Goal: Task Accomplishment & Management: Use online tool/utility

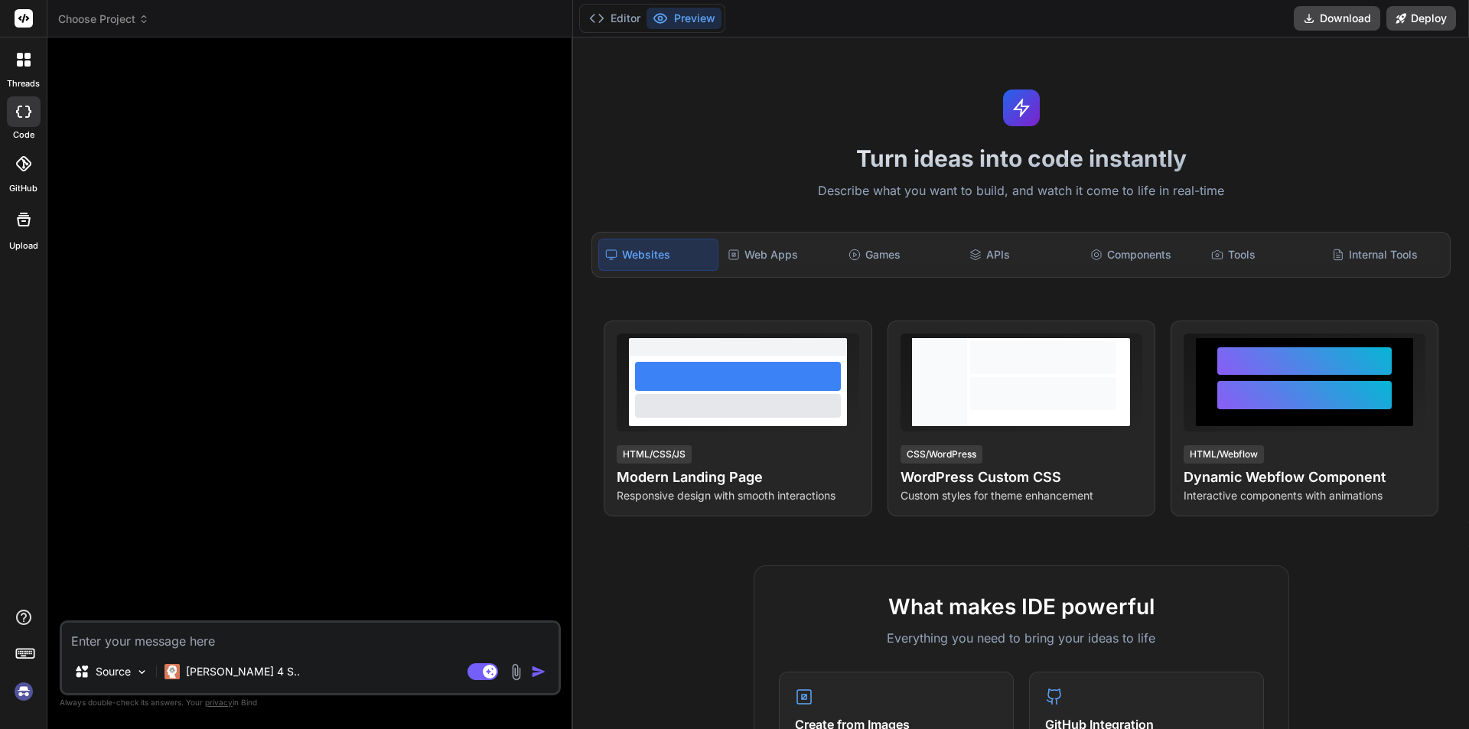
click at [14, 63] on div at bounding box center [24, 60] width 32 height 32
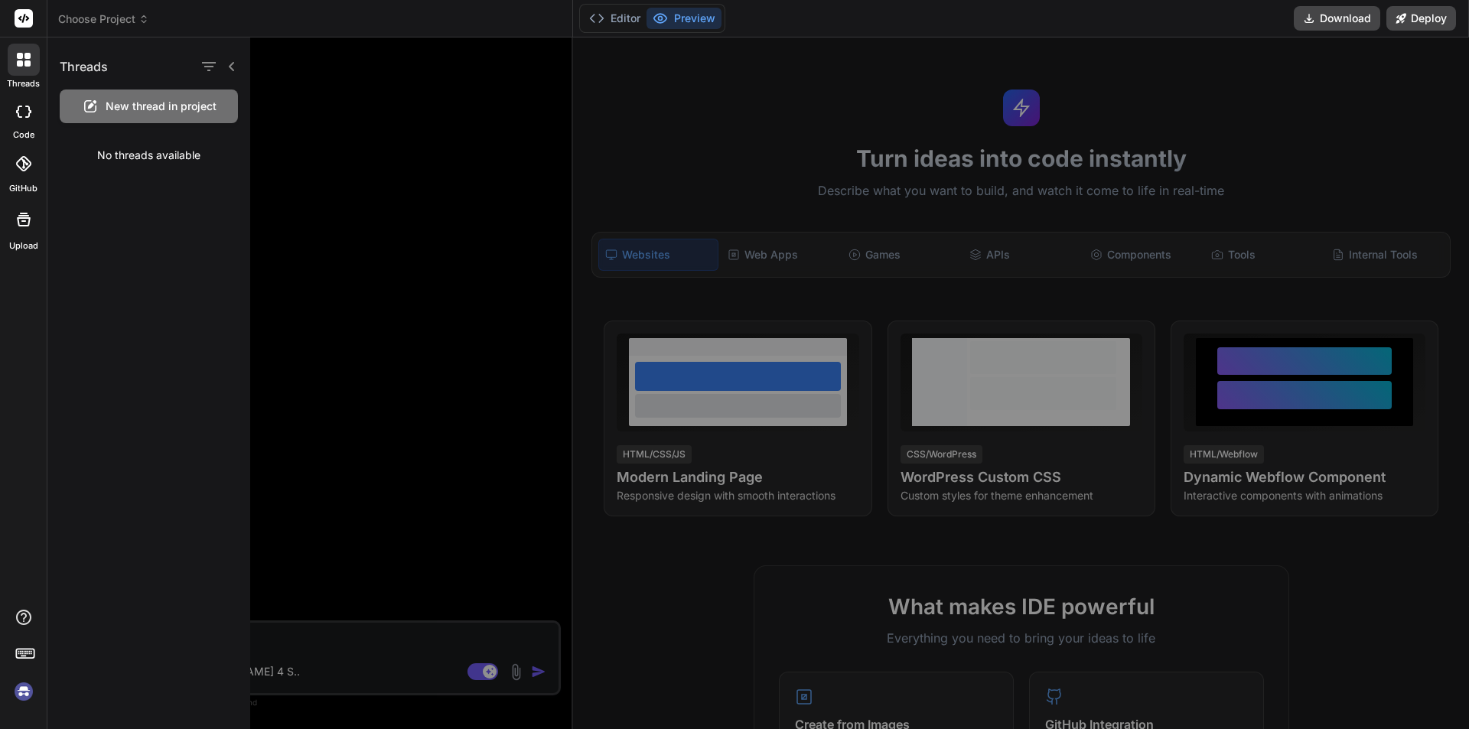
click at [24, 654] on icon at bounding box center [25, 652] width 21 height 21
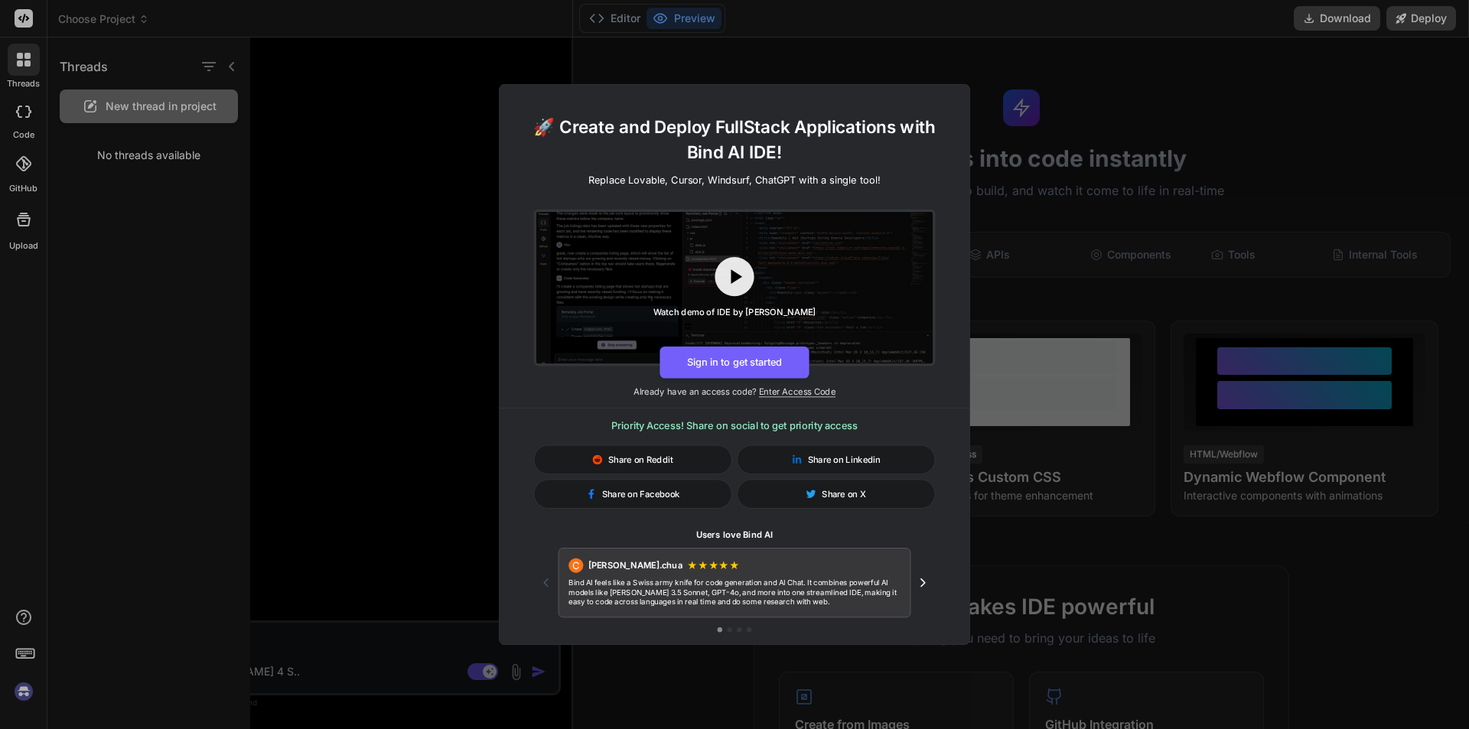
click at [24, 654] on div "🚀 Create and Deploy FullStack Applications with Bind AI IDE! Replace Lovable, C…" at bounding box center [734, 364] width 1469 height 729
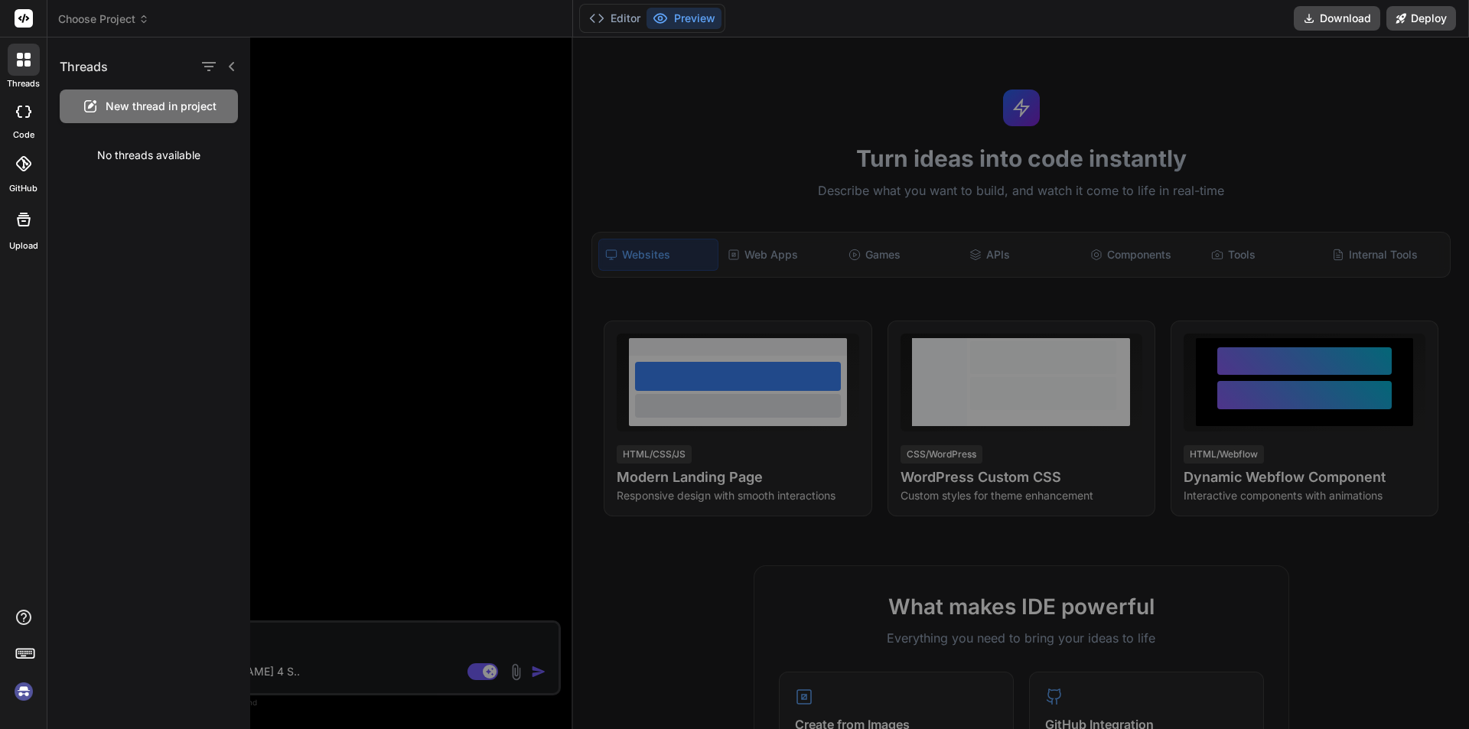
click at [21, 695] on img at bounding box center [24, 692] width 26 height 26
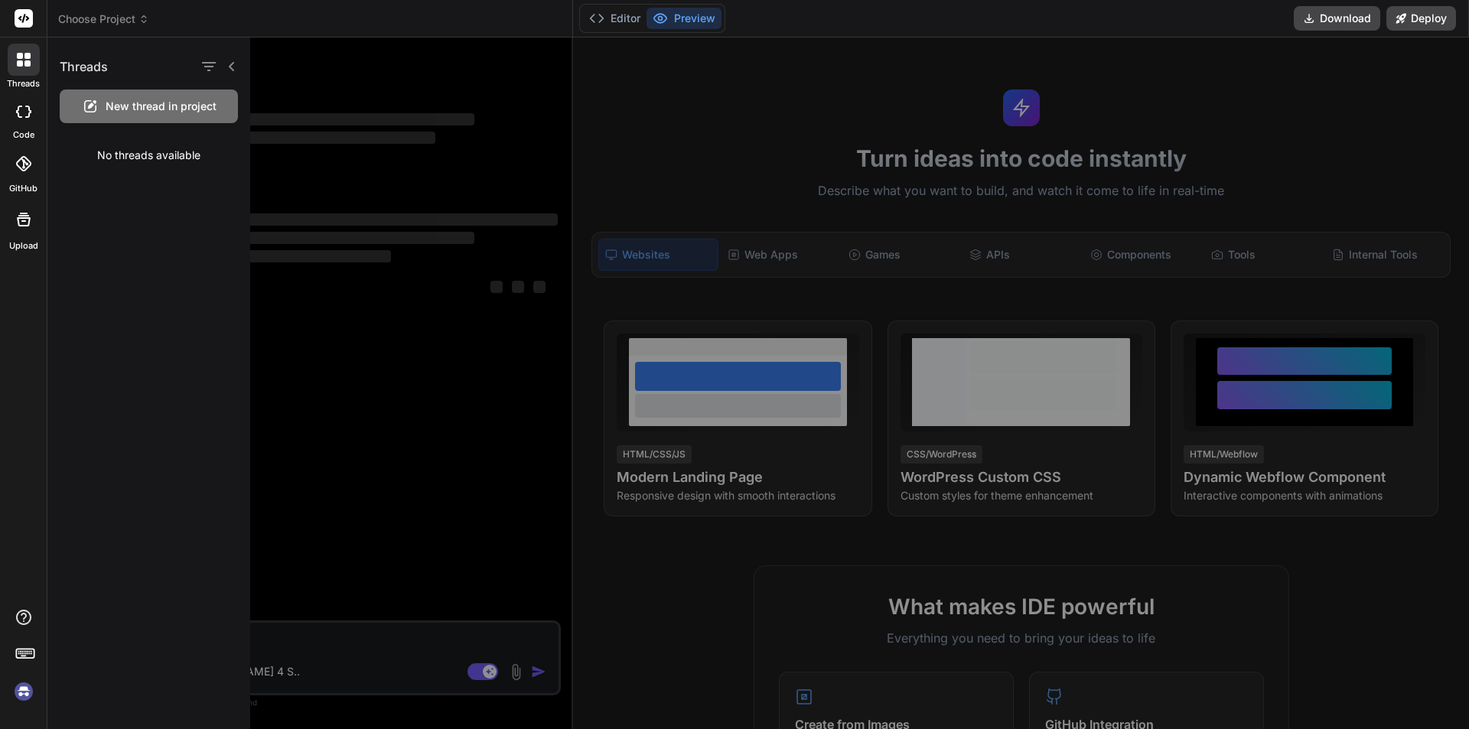
type textarea "x"
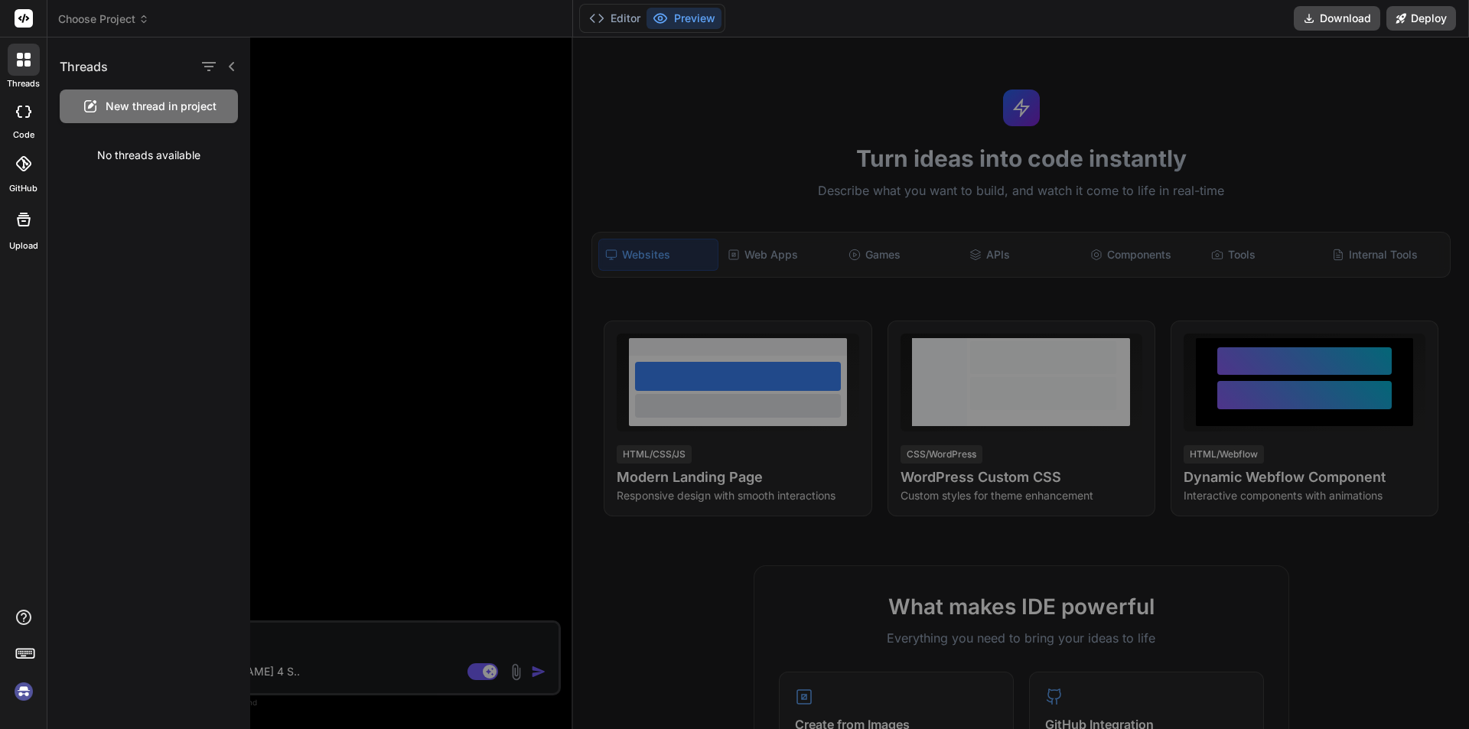
click at [23, 20] on icon at bounding box center [23, 18] width 11 height 9
click at [103, 13] on span "Choose Project" at bounding box center [103, 18] width 91 height 15
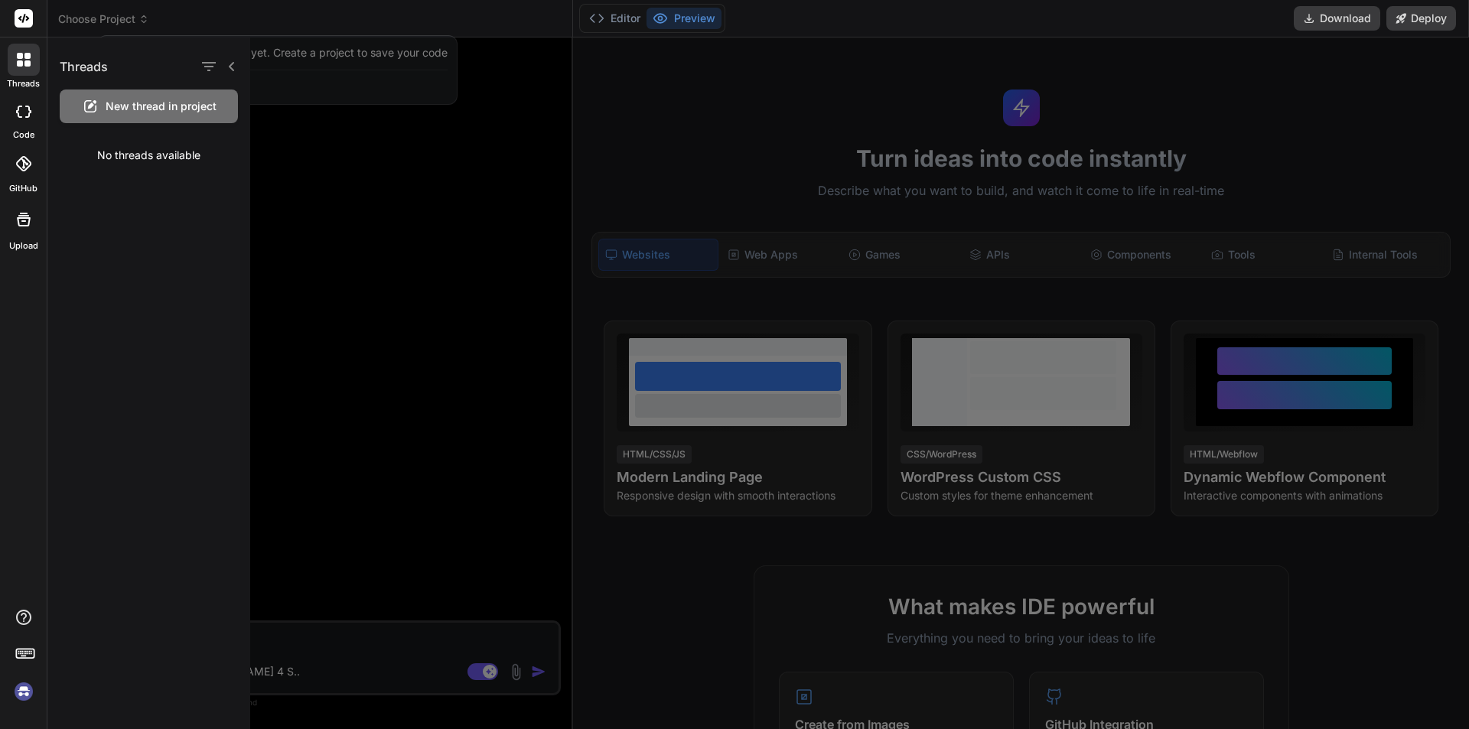
click at [441, 35] on div "You don't have any projects yet. Create a project to save your code Create a ne…" at bounding box center [277, 70] width 360 height 70
click at [786, 72] on div at bounding box center [883, 383] width 1266 height 692
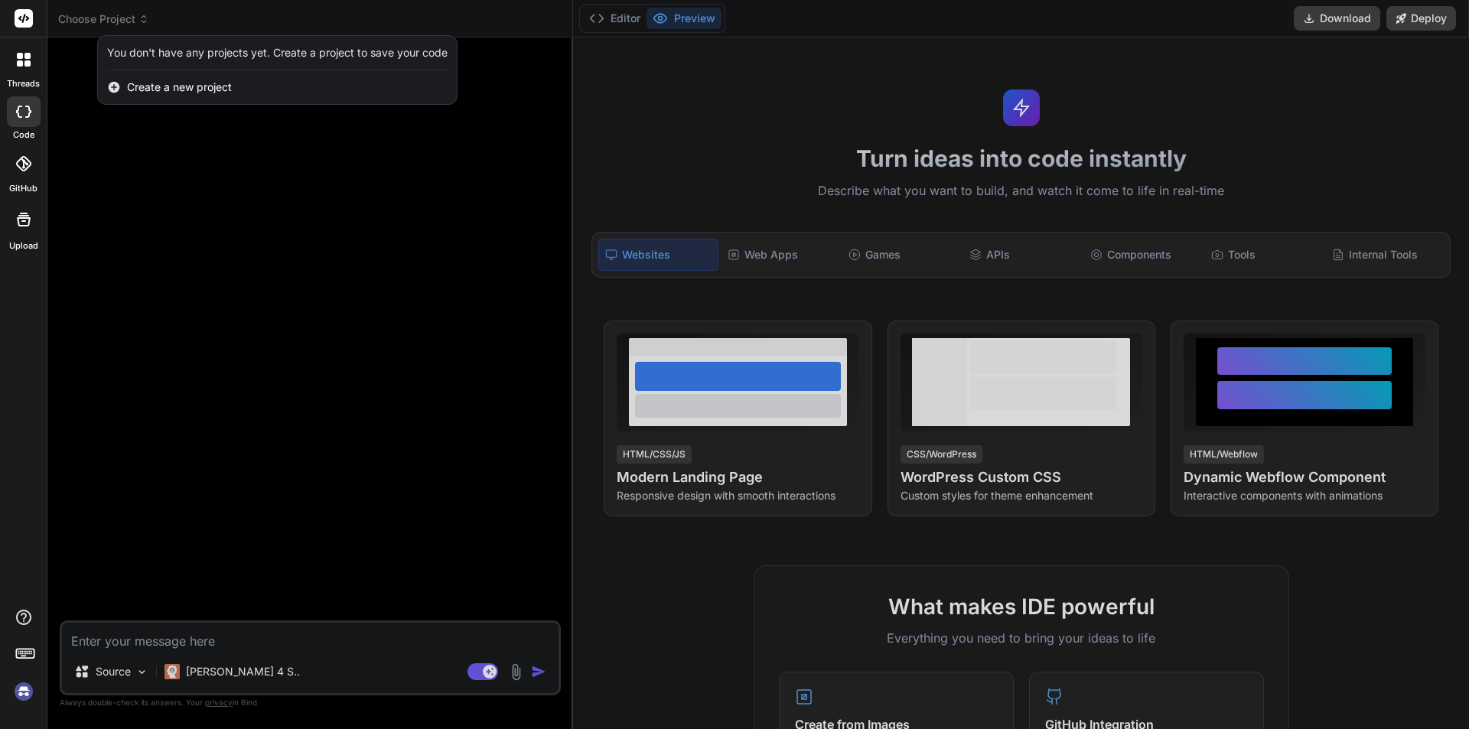
click at [456, 103] on div at bounding box center [734, 364] width 1469 height 729
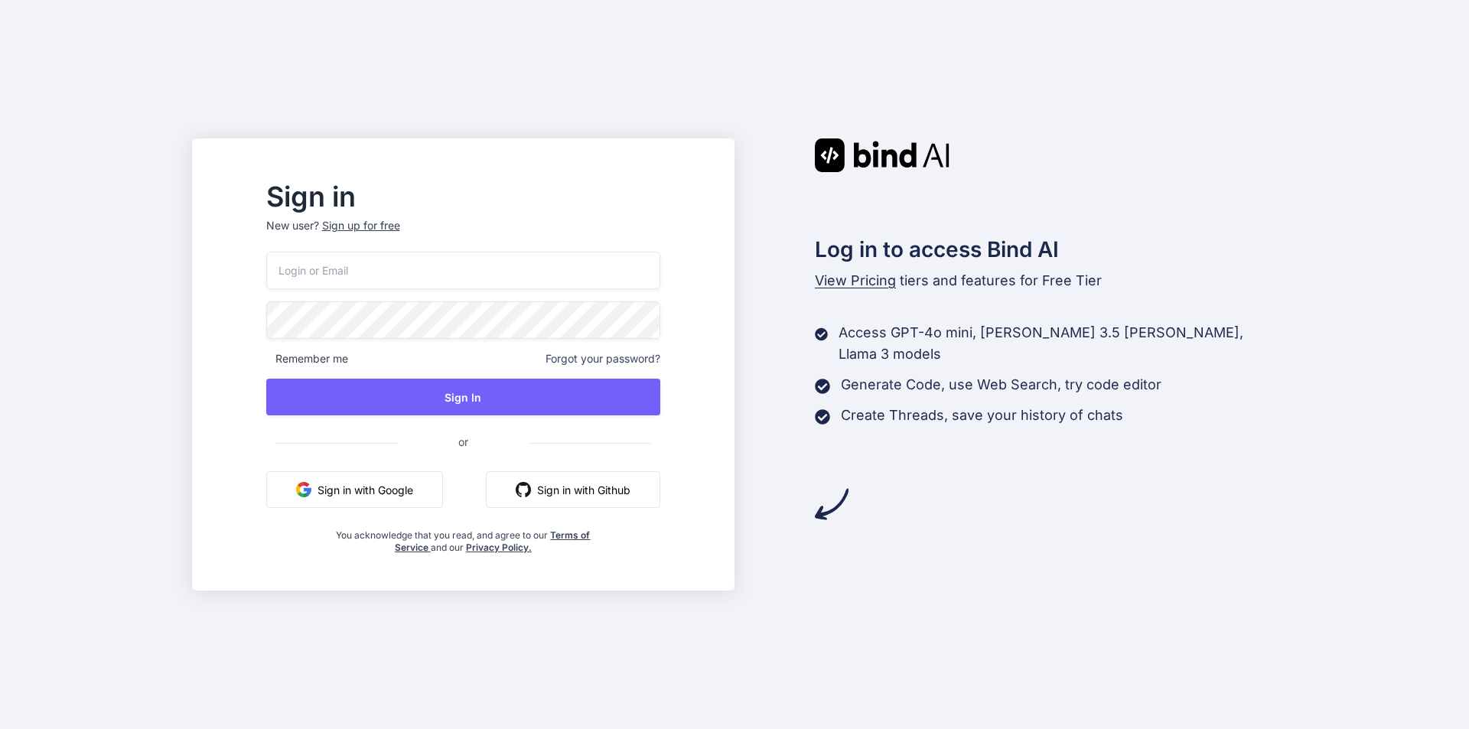
click at [365, 276] on input "email" at bounding box center [463, 270] width 394 height 37
paste input "[EMAIL_ADDRESS][DOMAIN_NAME]"
type input "[EMAIL_ADDRESS][DOMAIN_NAME]"
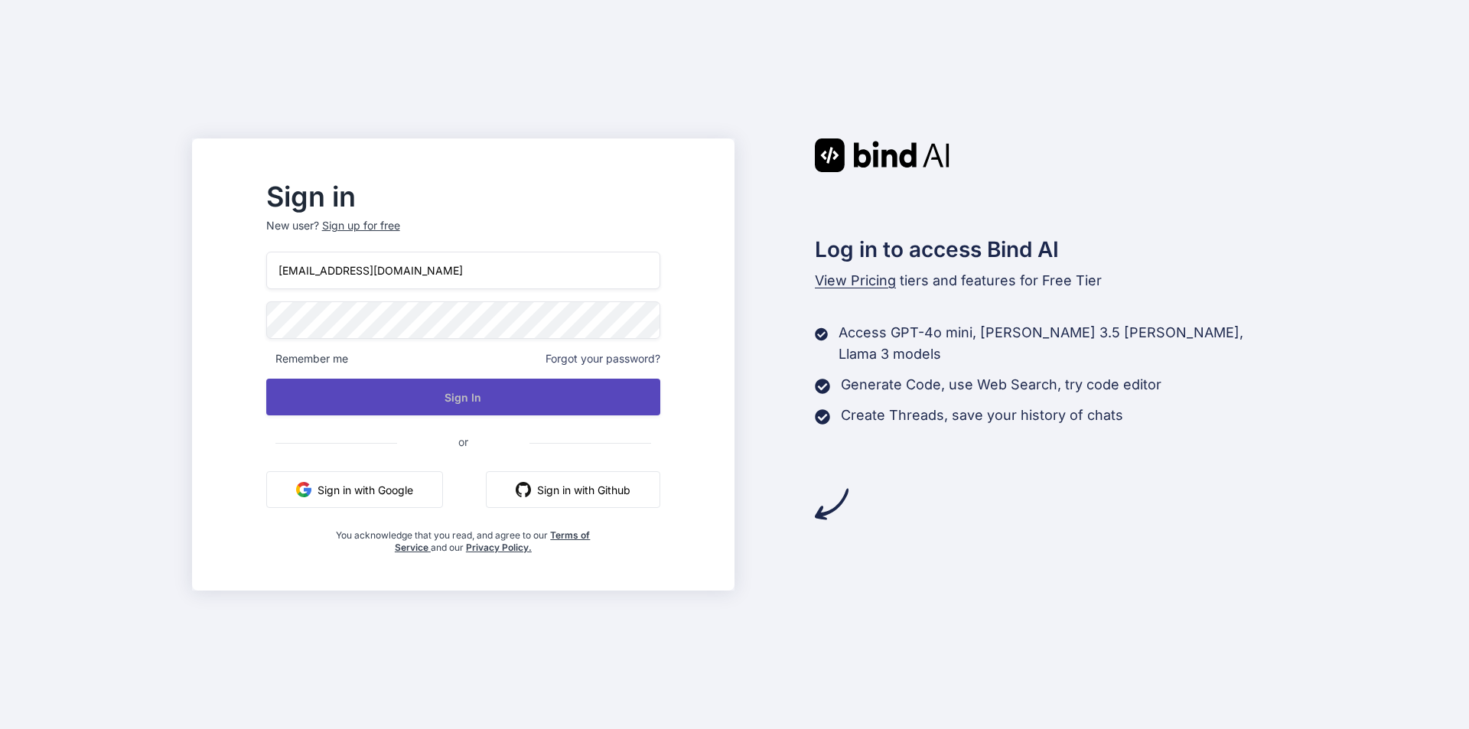
click at [494, 399] on button "Sign In" at bounding box center [463, 397] width 394 height 37
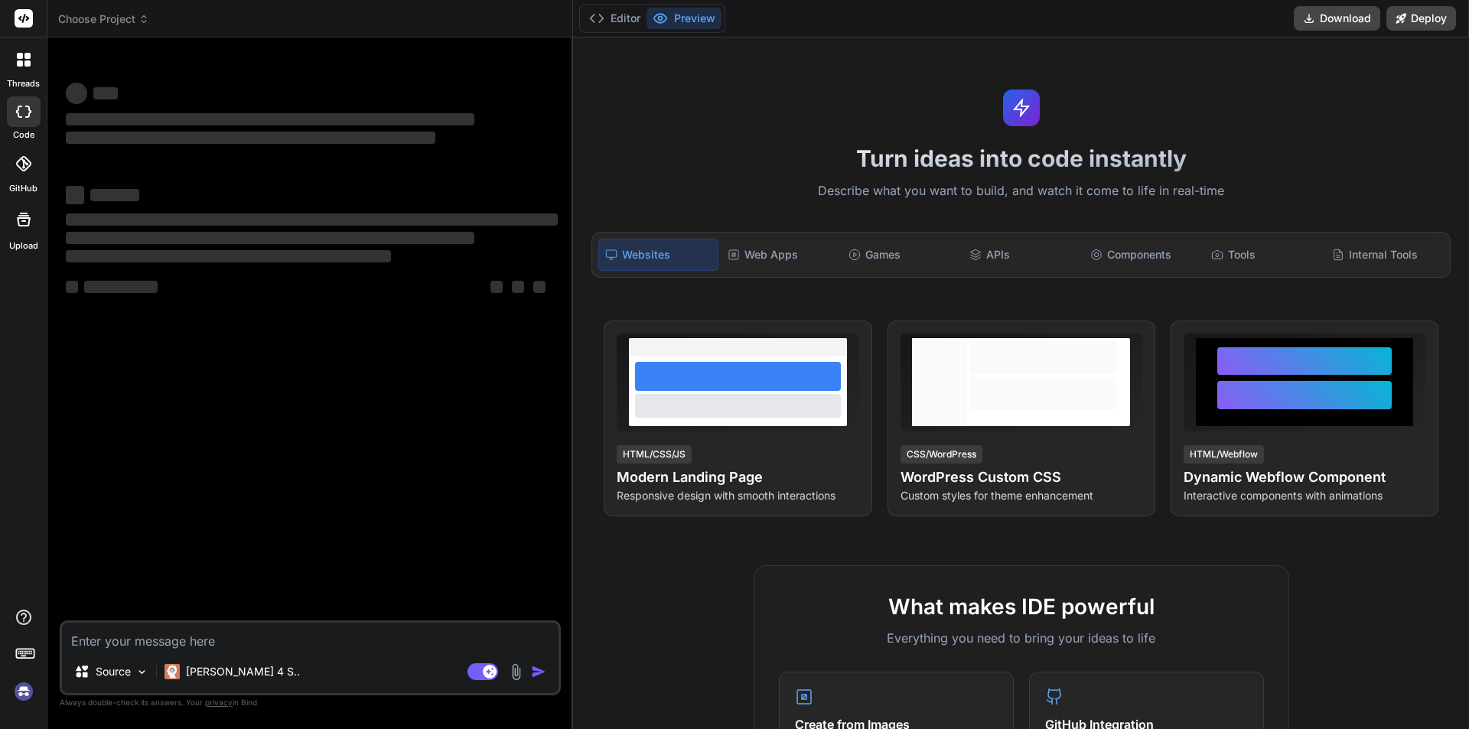
type textarea "x"
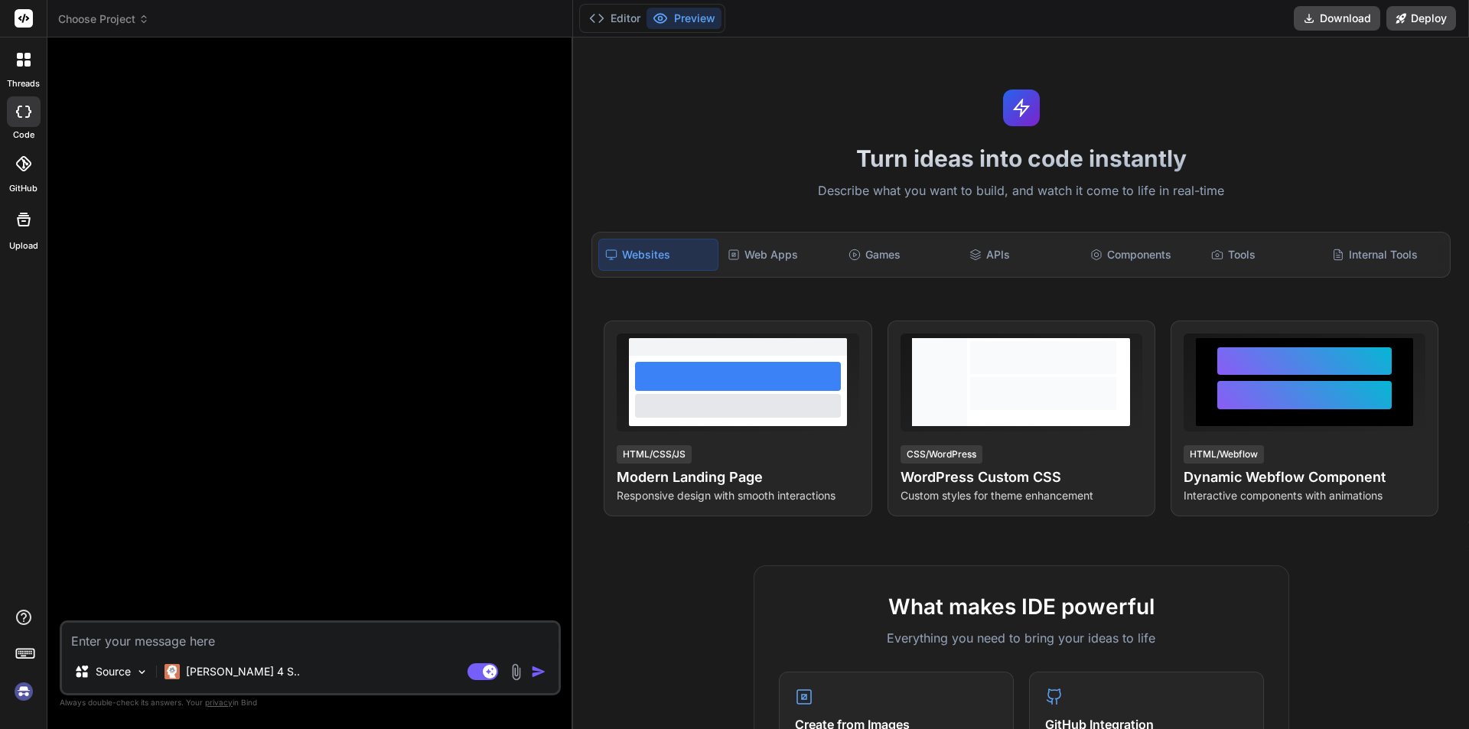
click at [27, 51] on div at bounding box center [24, 60] width 32 height 32
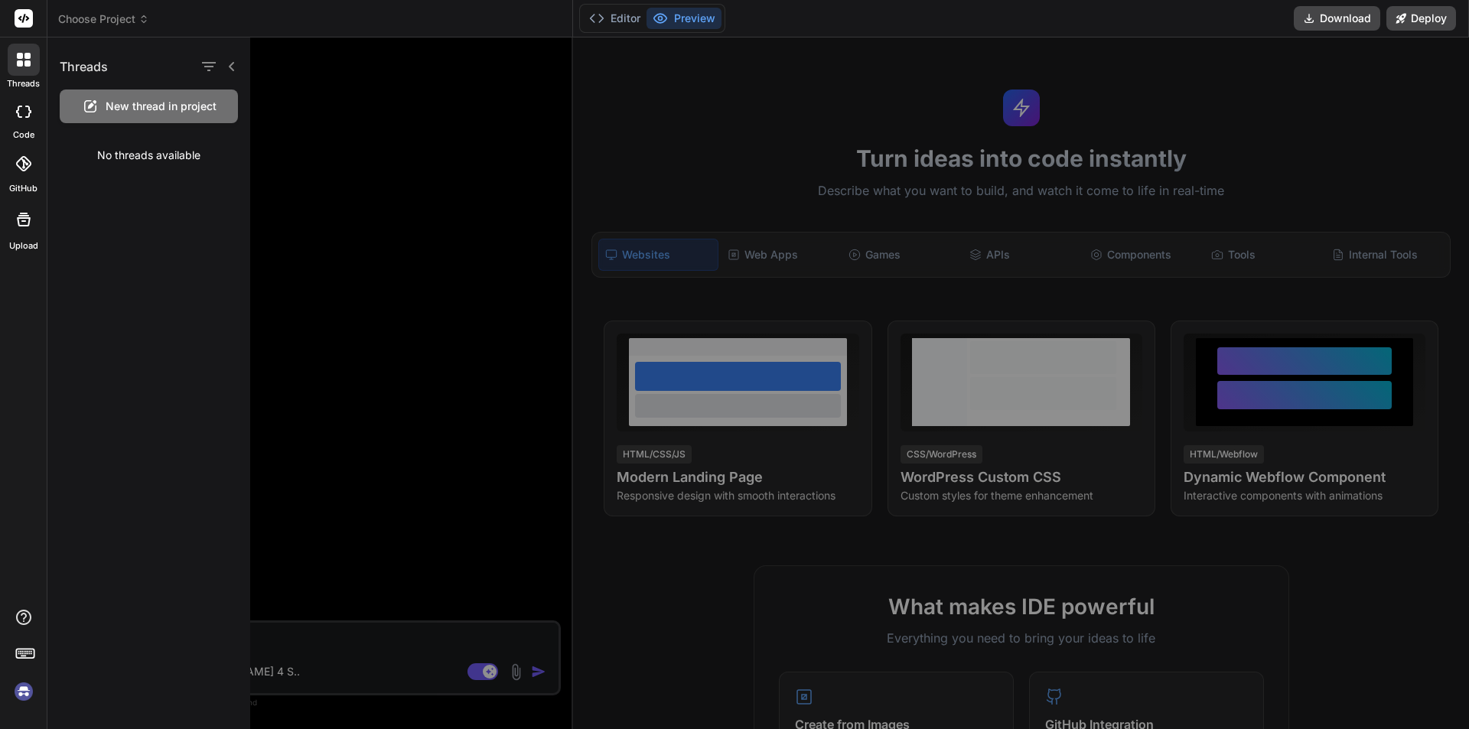
click at [233, 65] on icon at bounding box center [232, 66] width 12 height 12
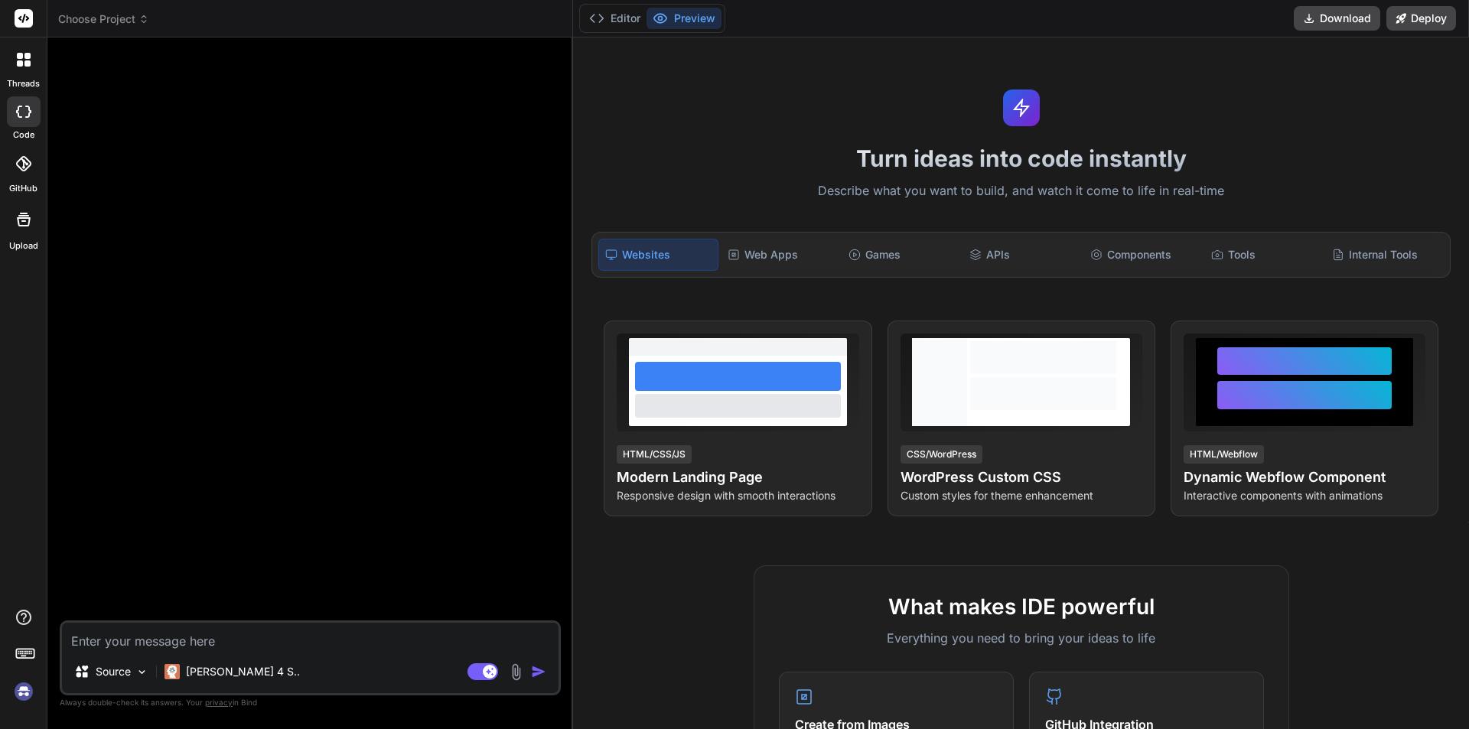
click at [19, 111] on icon at bounding box center [23, 112] width 15 height 12
click at [22, 172] on div at bounding box center [24, 164] width 34 height 34
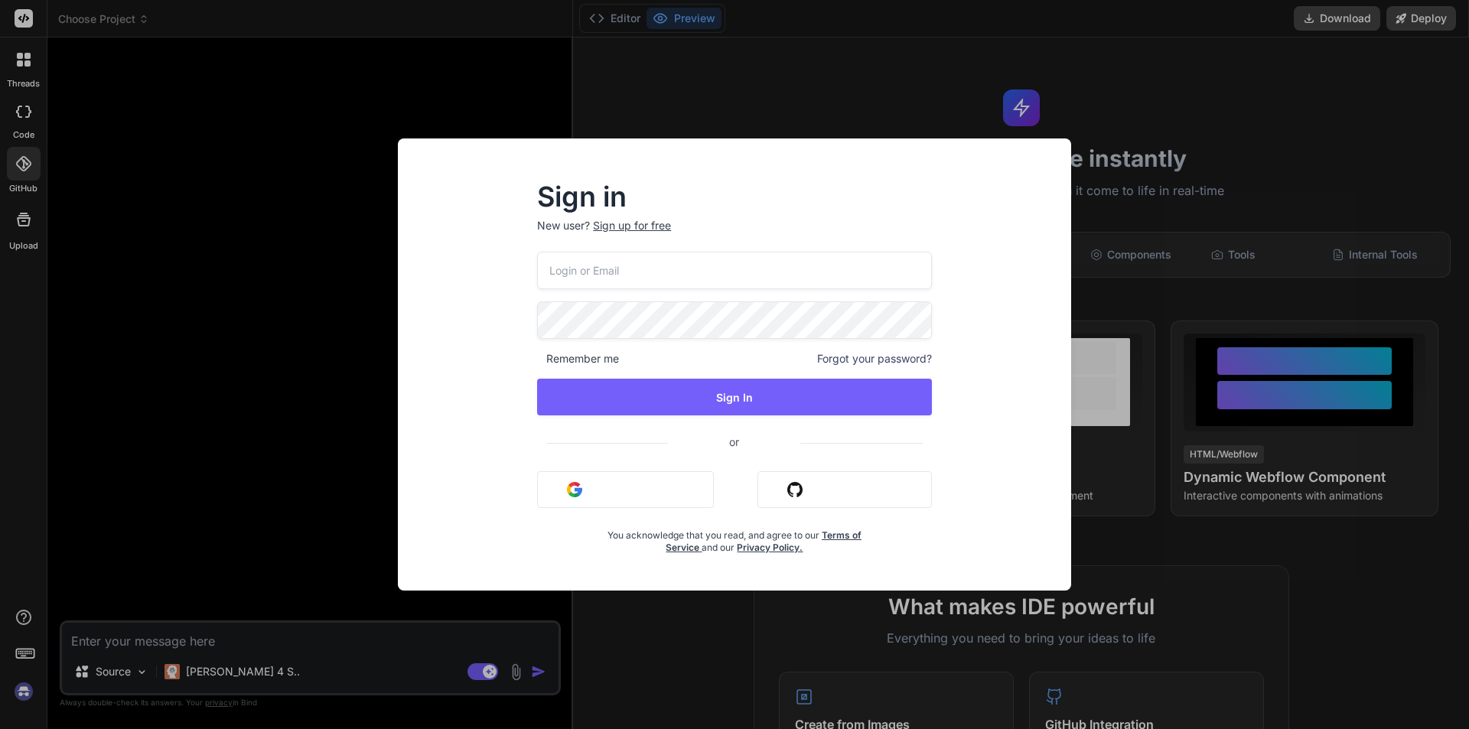
click at [581, 273] on input "email" at bounding box center [734, 270] width 395 height 37
click at [572, 257] on input "email" at bounding box center [734, 270] width 395 height 37
click at [568, 263] on input "email" at bounding box center [734, 270] width 395 height 37
click at [568, 269] on input "email" at bounding box center [734, 270] width 395 height 37
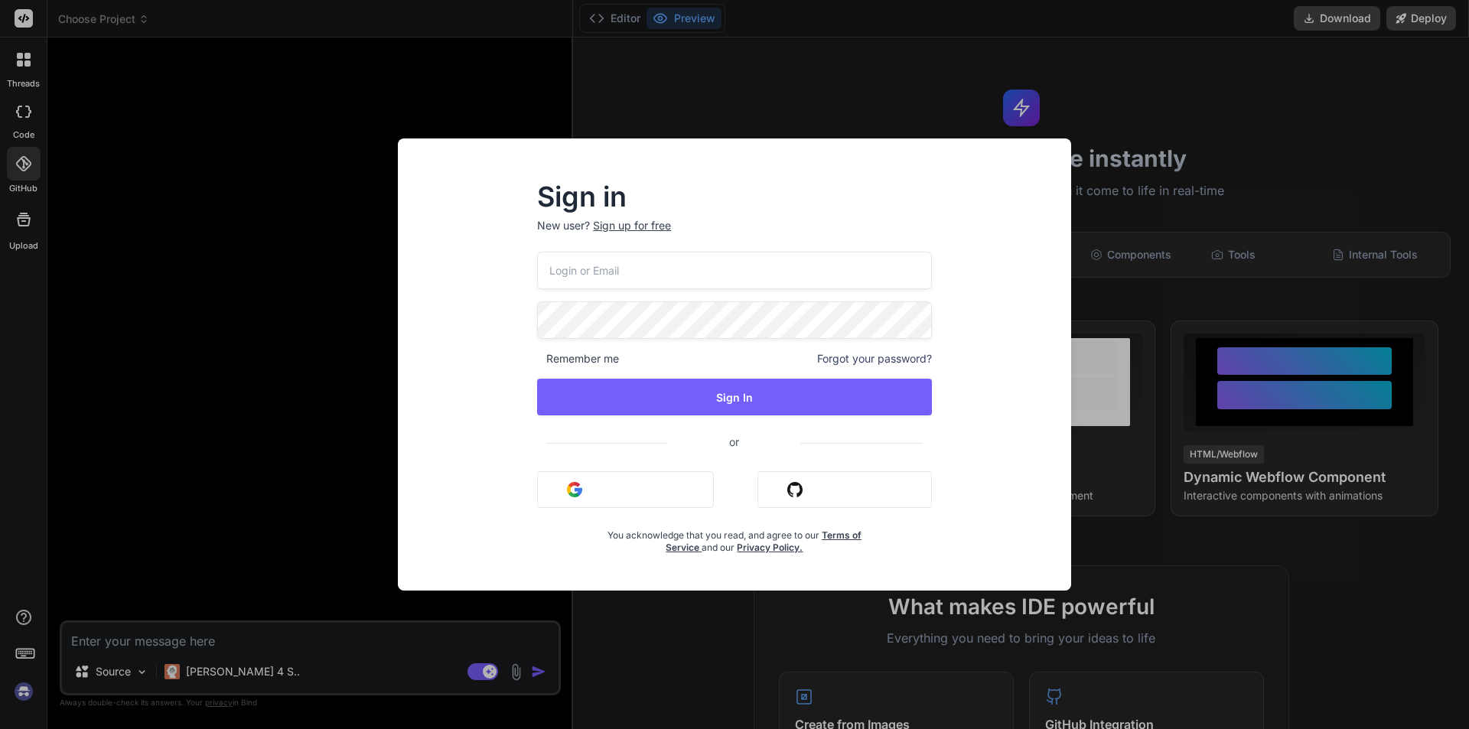
paste input "[EMAIL_ADDRESS][DOMAIN_NAME]"
type input "[EMAIL_ADDRESS][DOMAIN_NAME]"
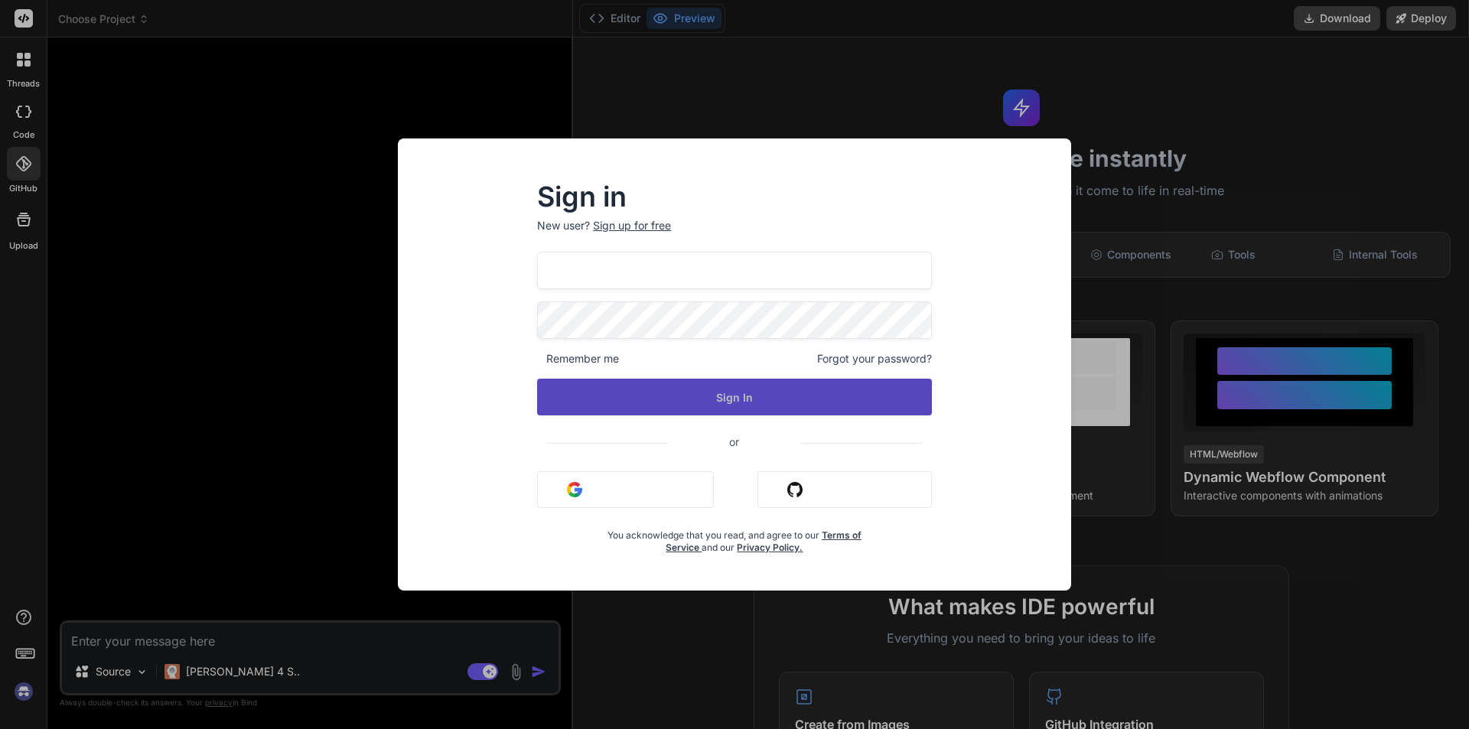
click at [708, 400] on button "Sign In" at bounding box center [734, 397] width 395 height 37
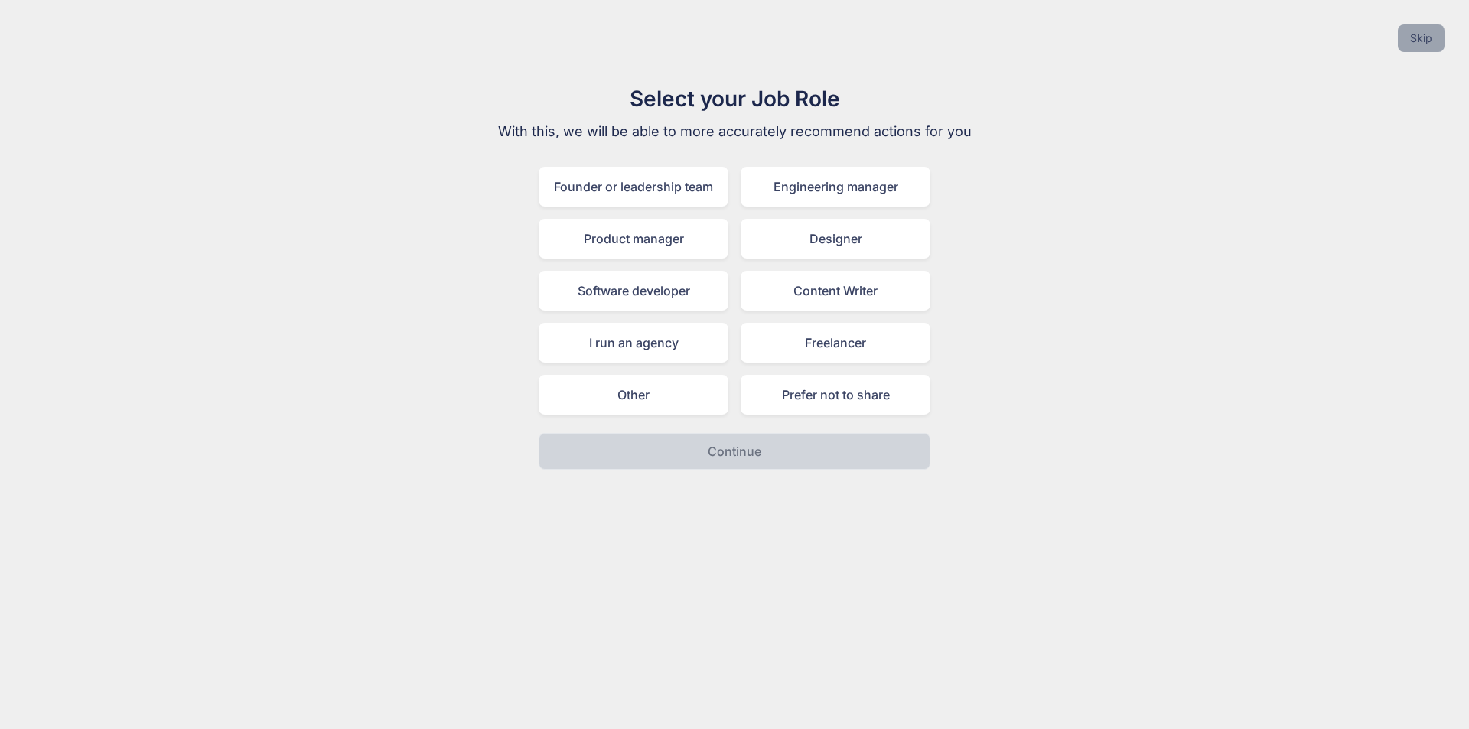
click at [1425, 46] on button "Skip" at bounding box center [1421, 38] width 47 height 28
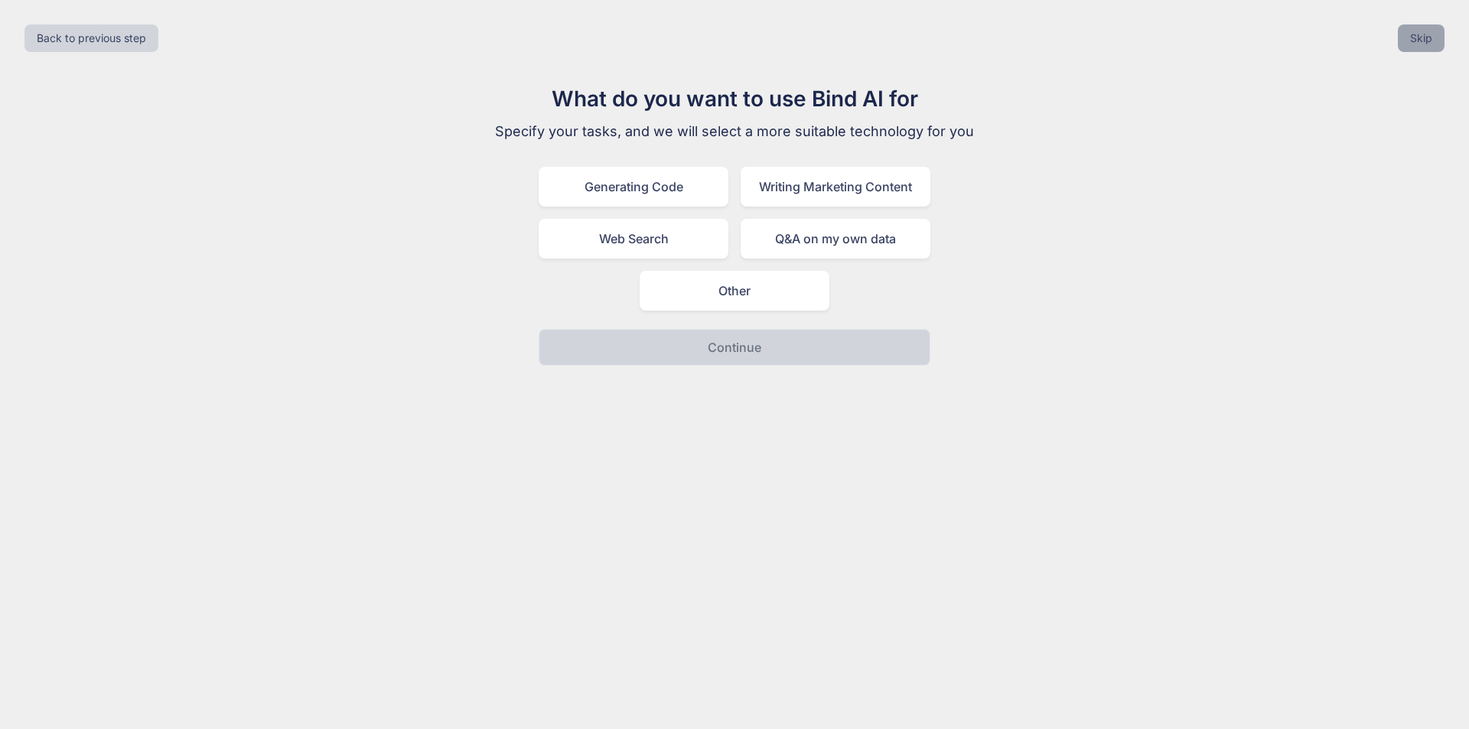
click at [1425, 46] on button "Skip" at bounding box center [1421, 38] width 47 height 28
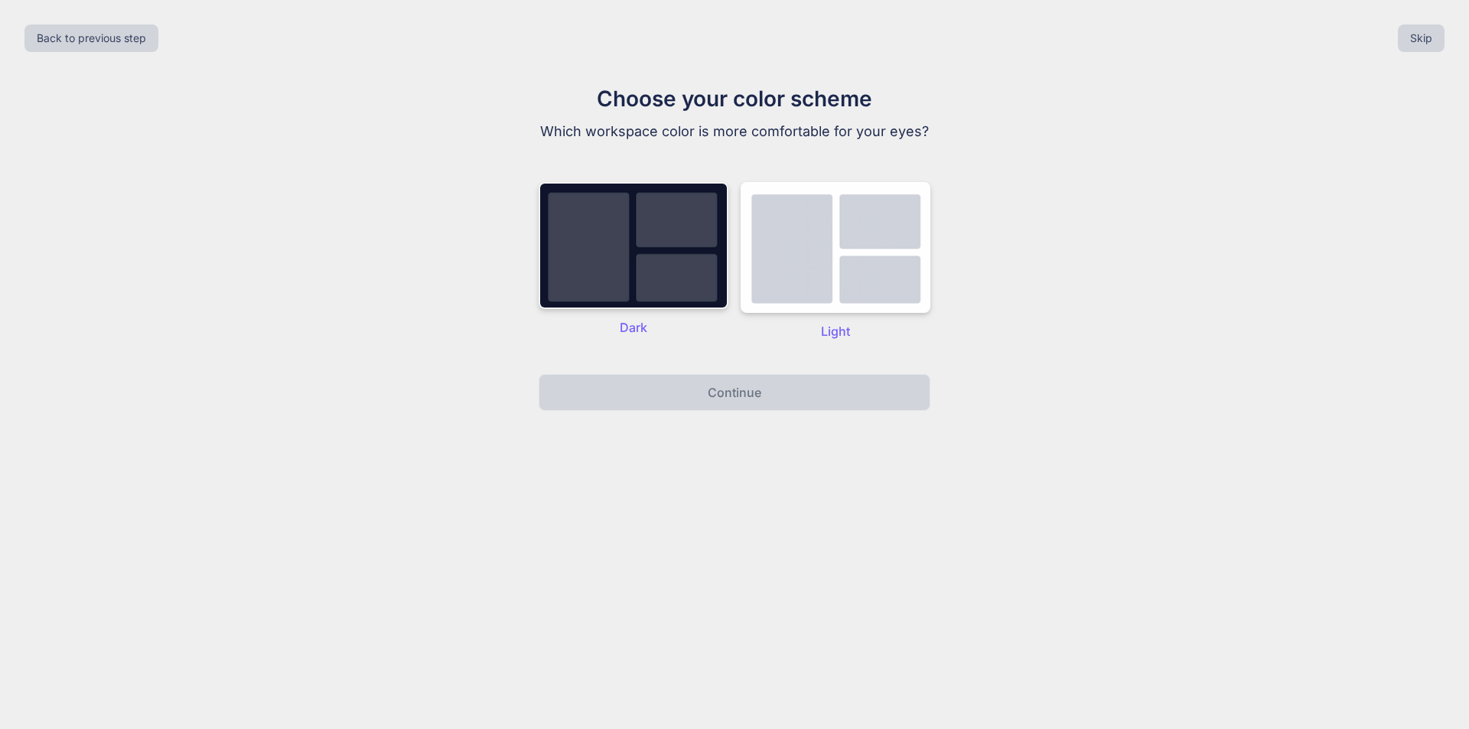
click at [587, 288] on img at bounding box center [634, 245] width 190 height 127
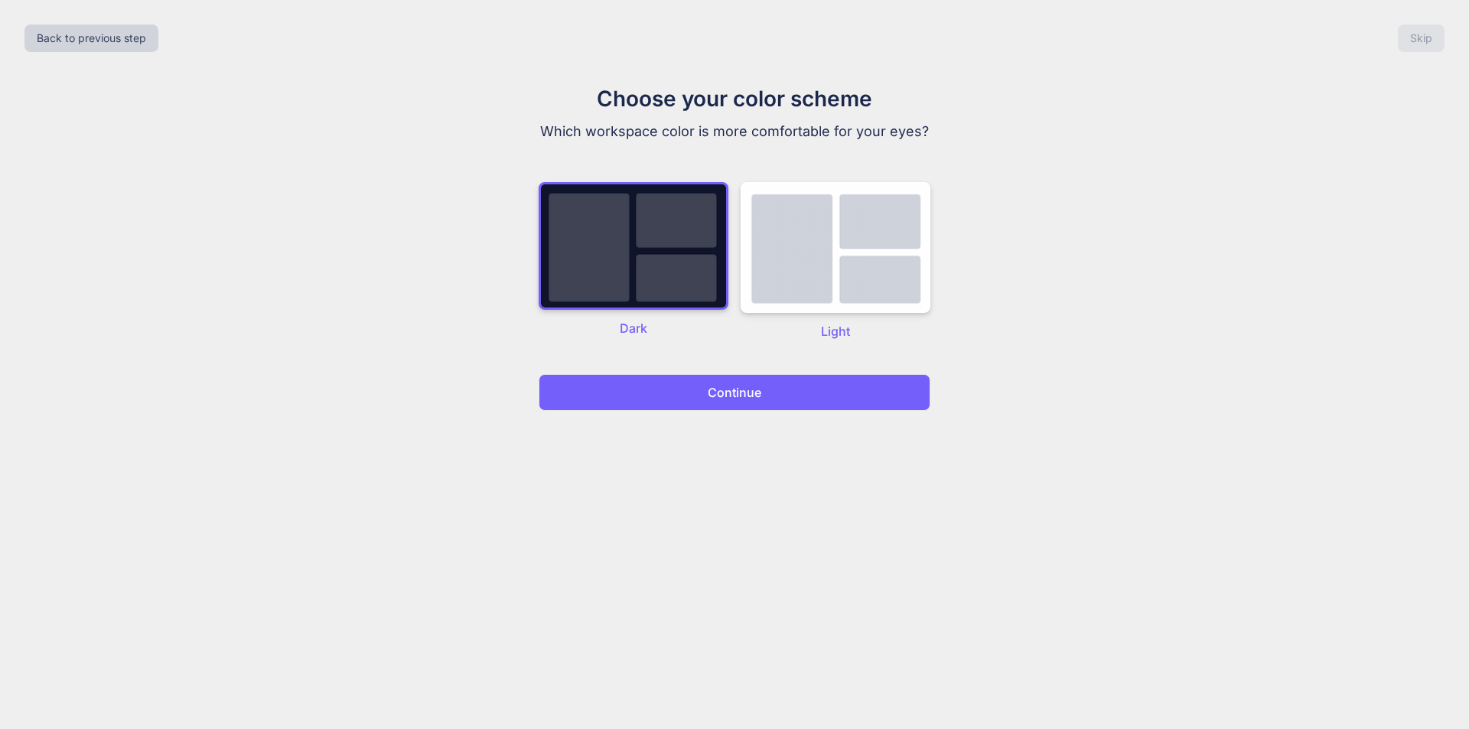
click at [787, 397] on button "Continue" at bounding box center [735, 392] width 392 height 37
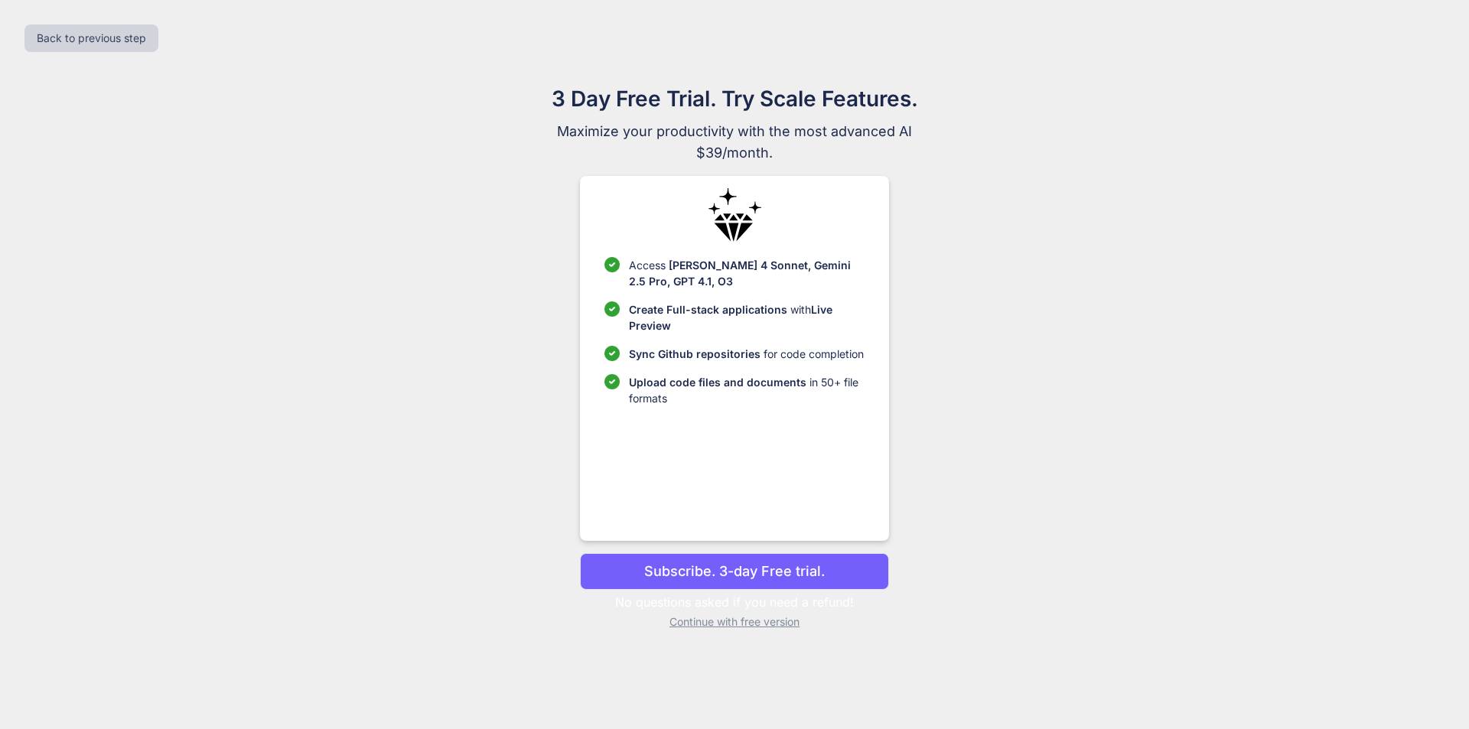
click at [721, 618] on p "Continue with free version" at bounding box center [734, 621] width 308 height 15
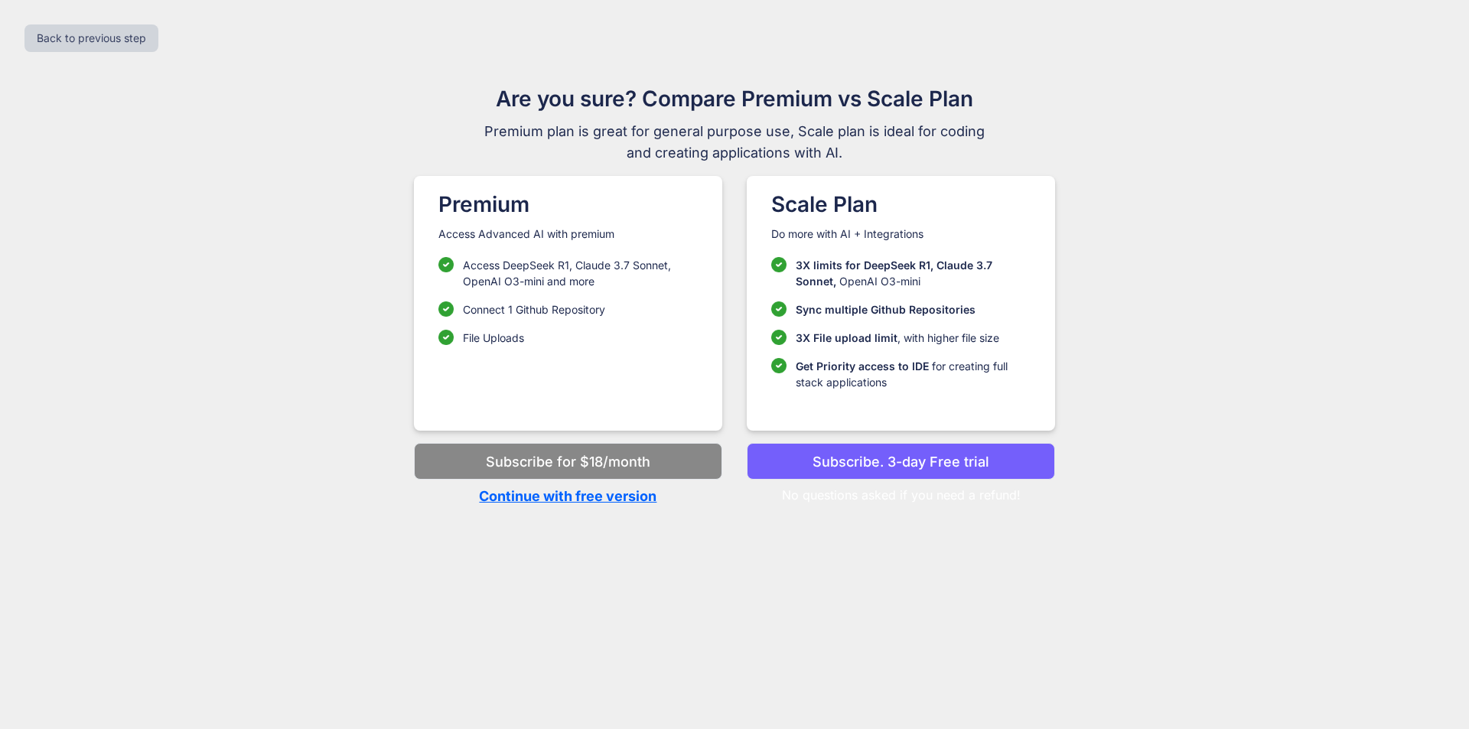
click at [560, 498] on p "Continue with free version" at bounding box center [568, 496] width 308 height 21
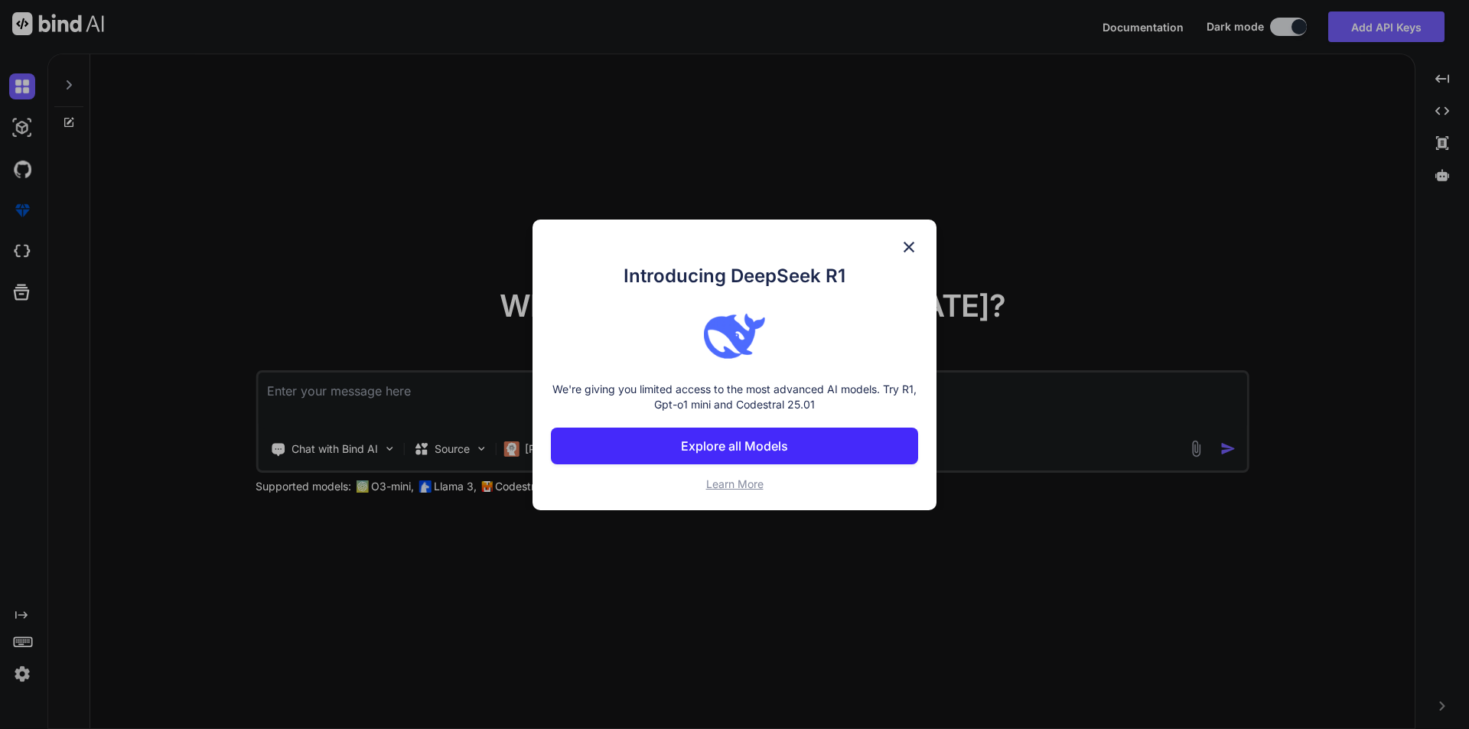
click at [910, 246] on img at bounding box center [909, 247] width 18 height 18
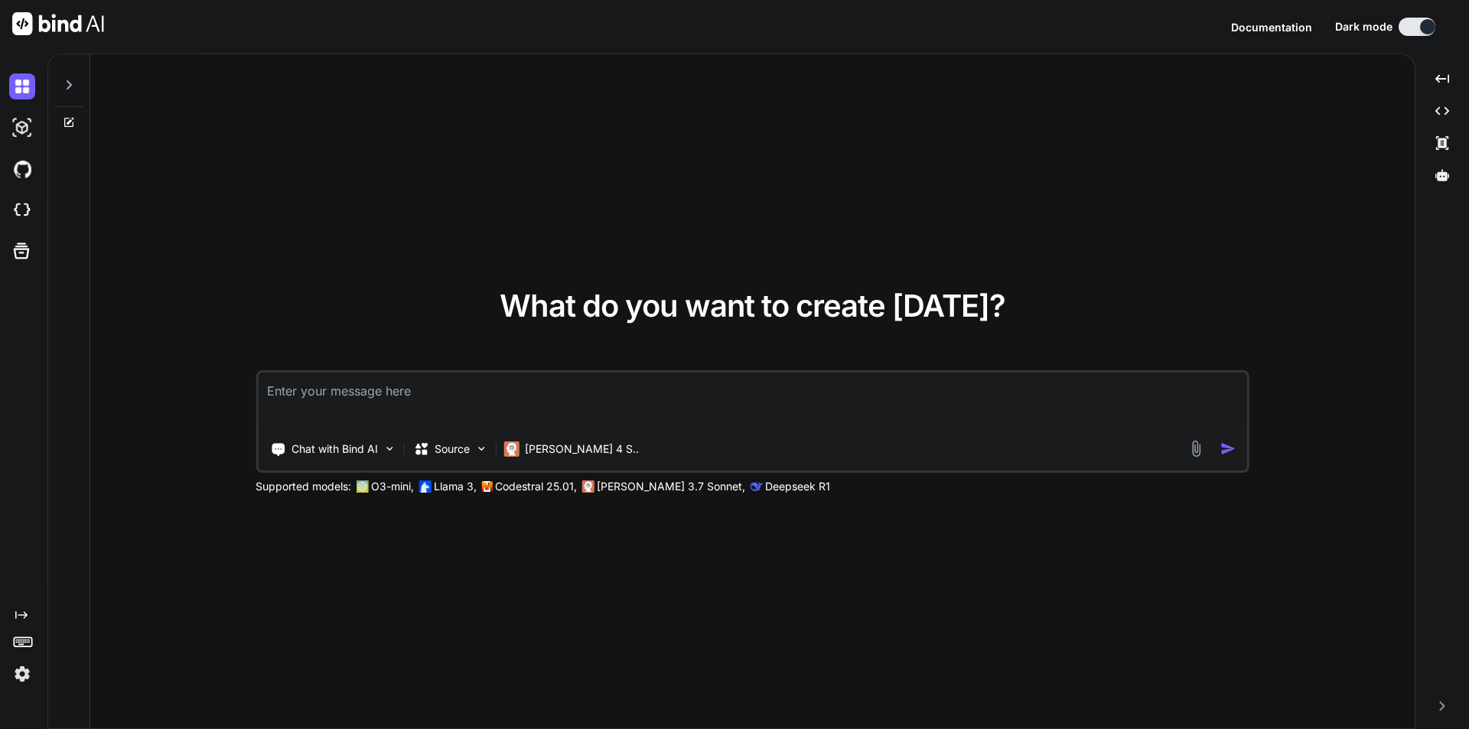
click at [61, 86] on div at bounding box center [68, 80] width 29 height 53
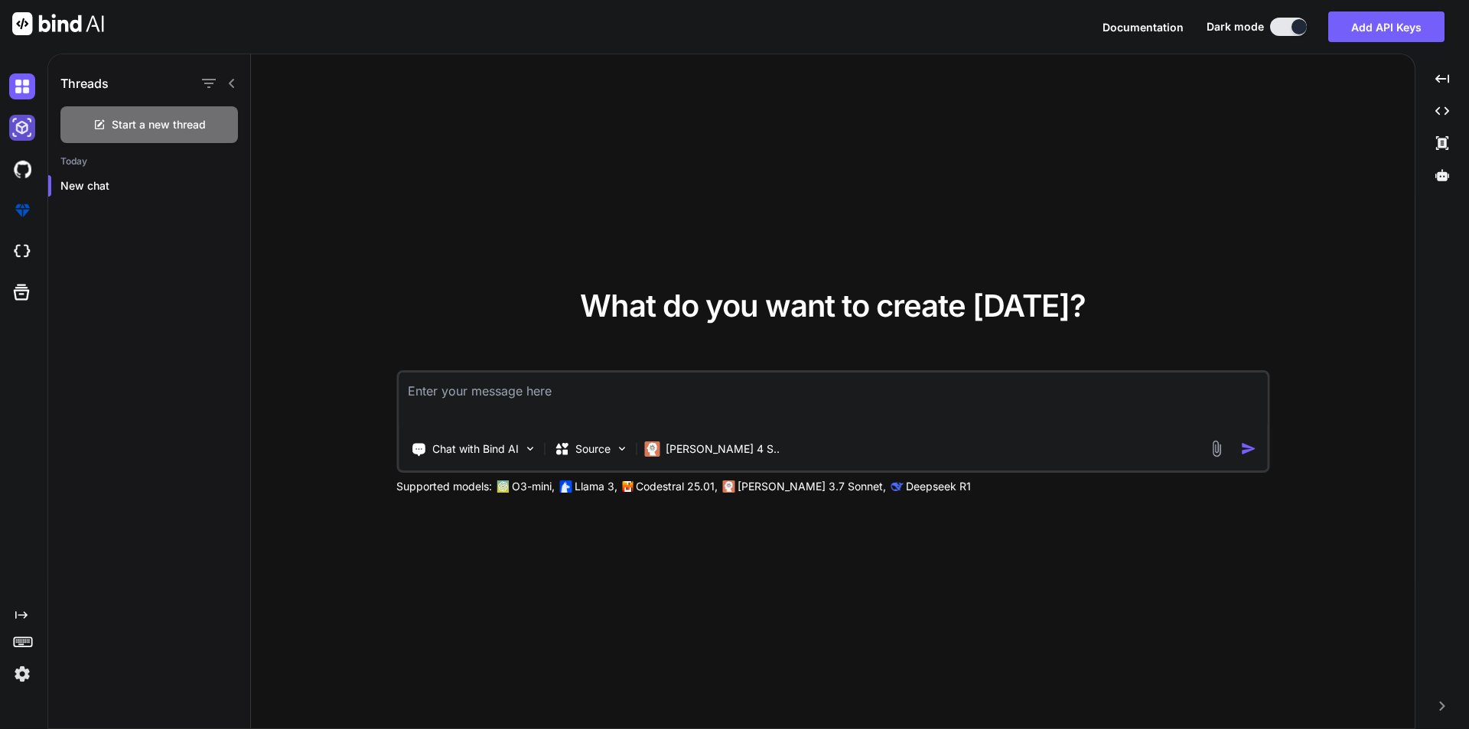
click at [15, 139] on img at bounding box center [22, 128] width 26 height 26
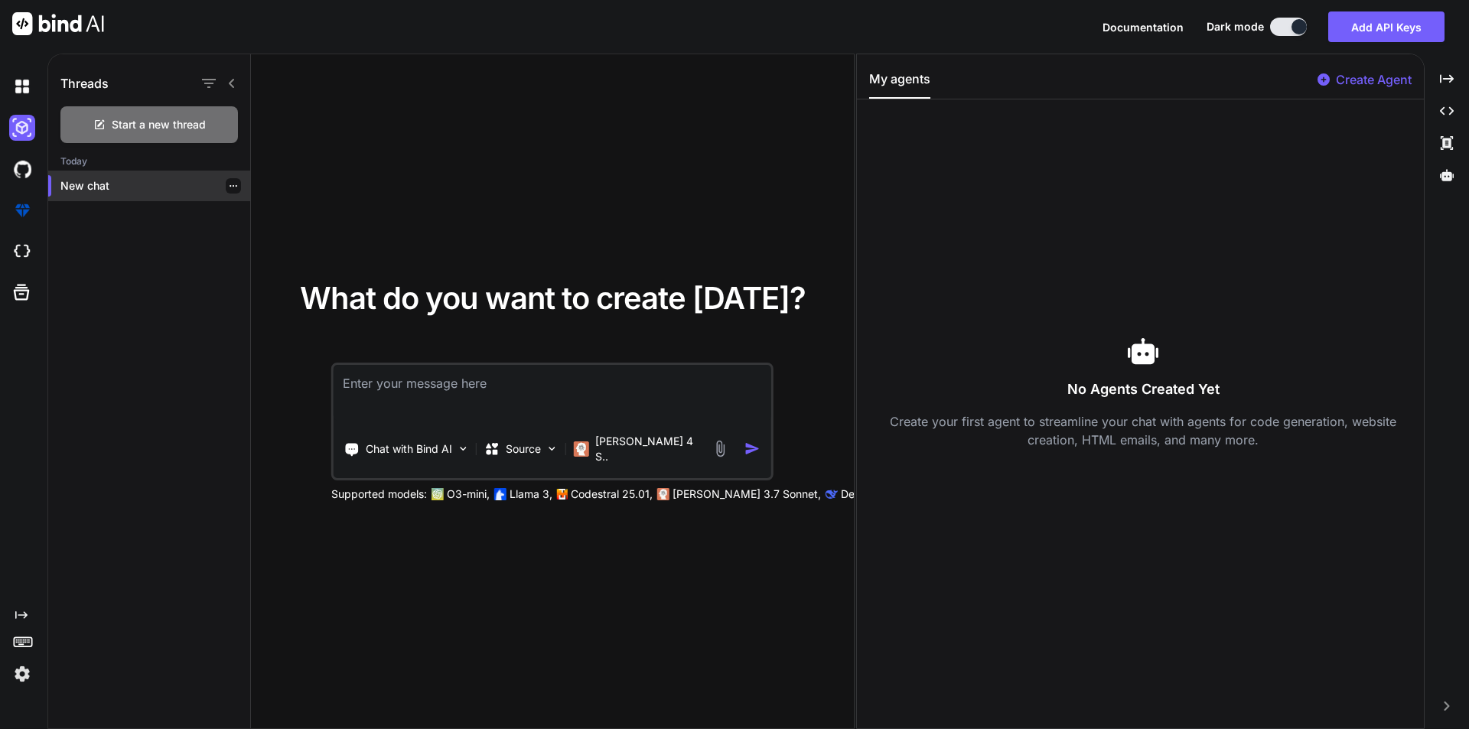
click at [104, 185] on p "New chat" at bounding box center [155, 185] width 190 height 15
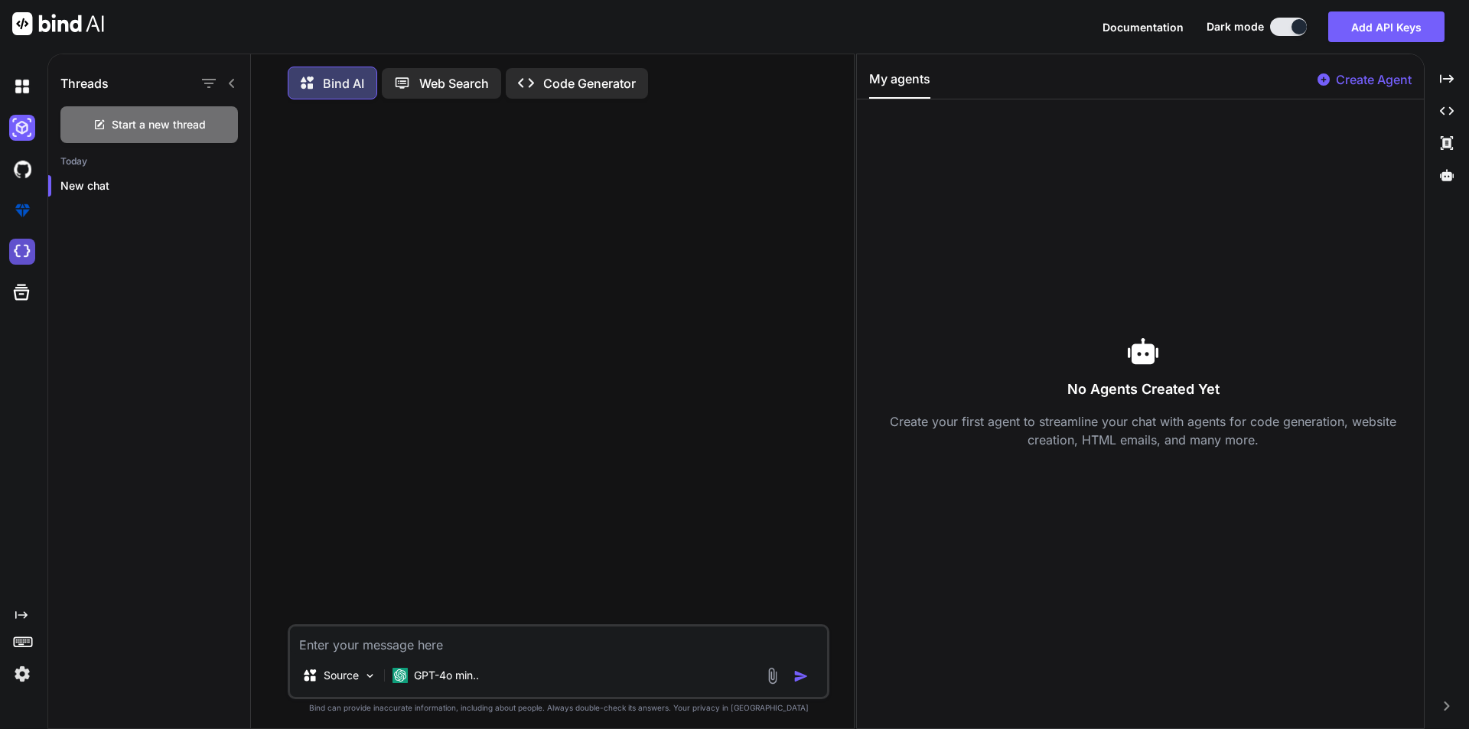
click at [26, 247] on img at bounding box center [22, 252] width 26 height 26
click at [25, 675] on img at bounding box center [22, 674] width 26 height 26
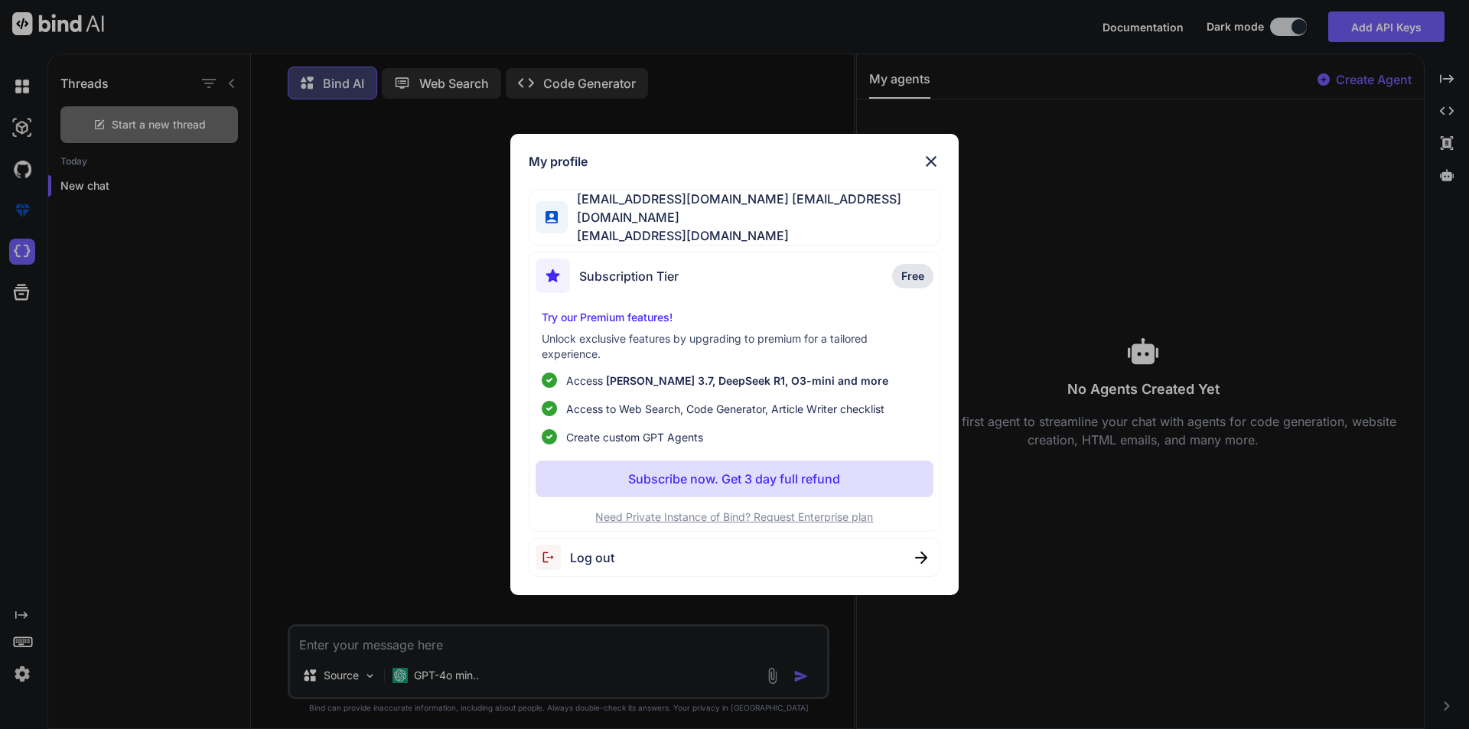
click at [929, 171] on img at bounding box center [931, 161] width 18 height 18
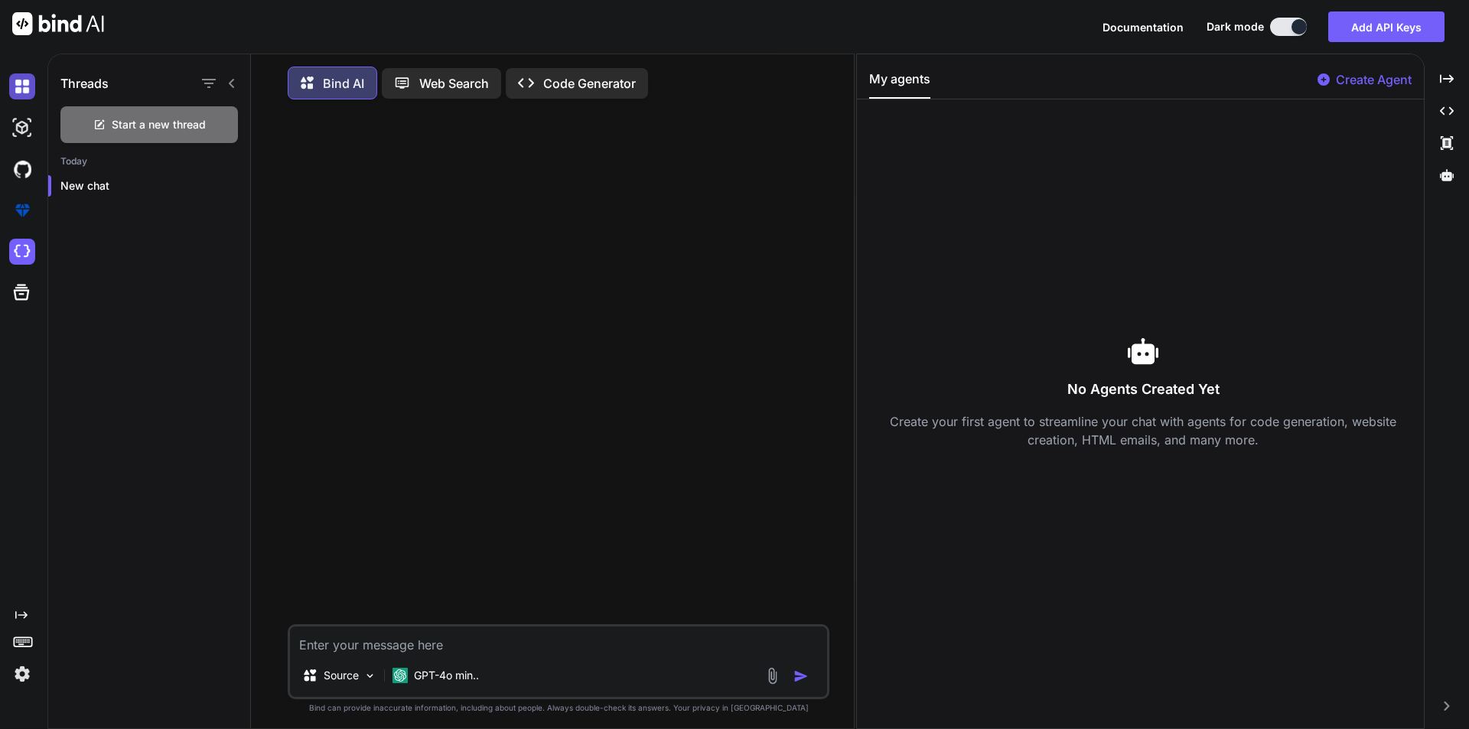
click at [12, 91] on img at bounding box center [22, 86] width 26 height 26
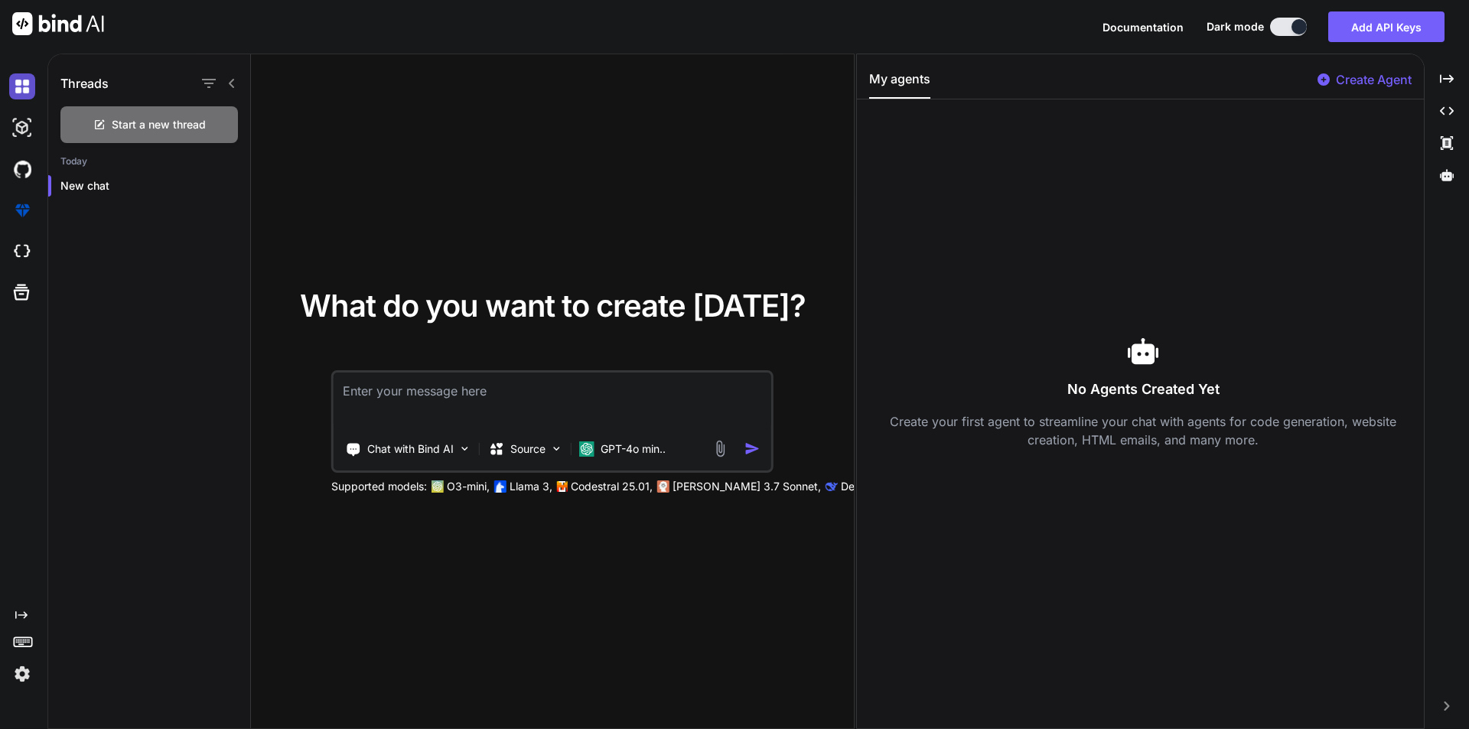
click at [12, 91] on img at bounding box center [22, 86] width 26 height 26
click at [21, 131] on img at bounding box center [22, 128] width 26 height 26
click at [19, 82] on img at bounding box center [22, 86] width 26 height 26
click at [228, 77] on icon at bounding box center [232, 83] width 12 height 12
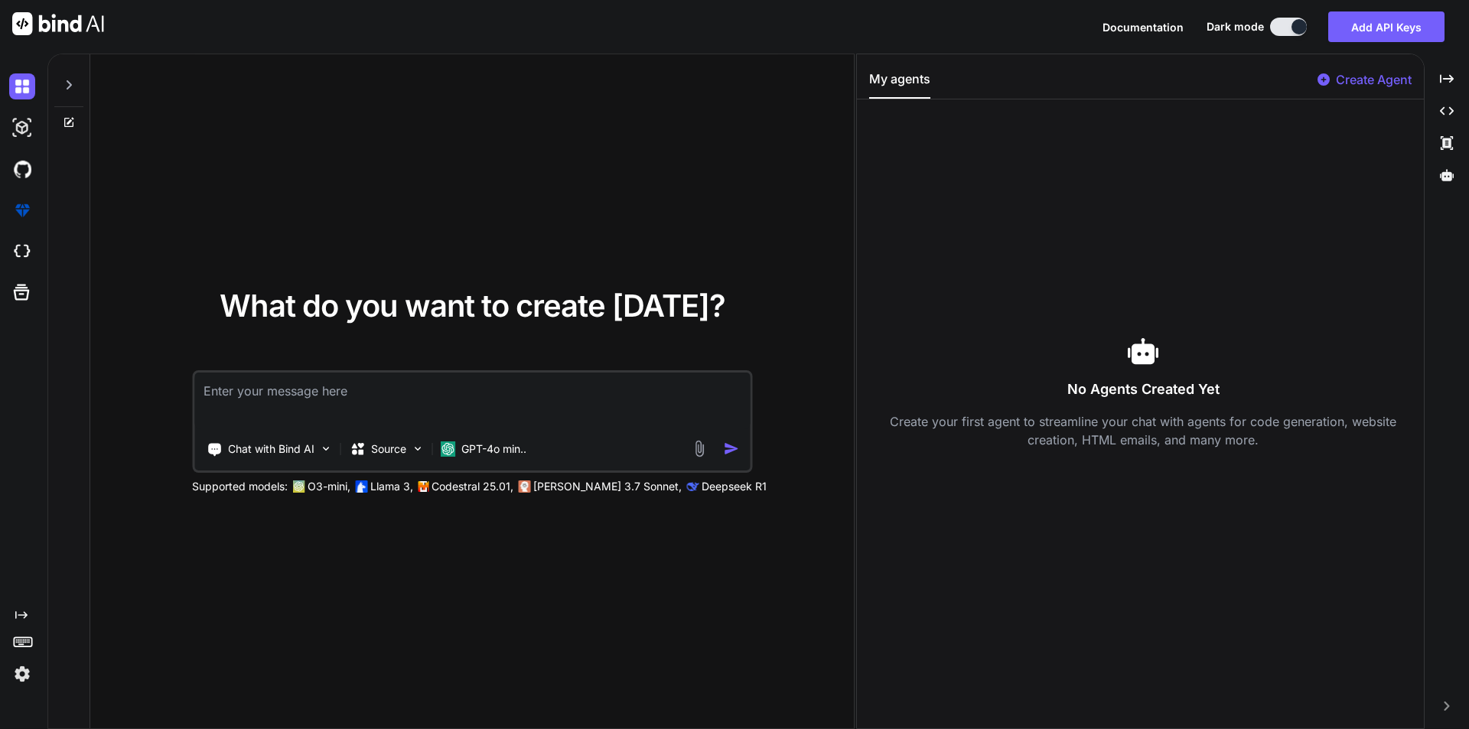
click at [345, 117] on div "What do you want to create [DATE]? Chat with Bind AI Source GPT-4o min.. Suppor…" at bounding box center [471, 391] width 763 height 675
click at [327, 451] on img at bounding box center [325, 448] width 13 height 13
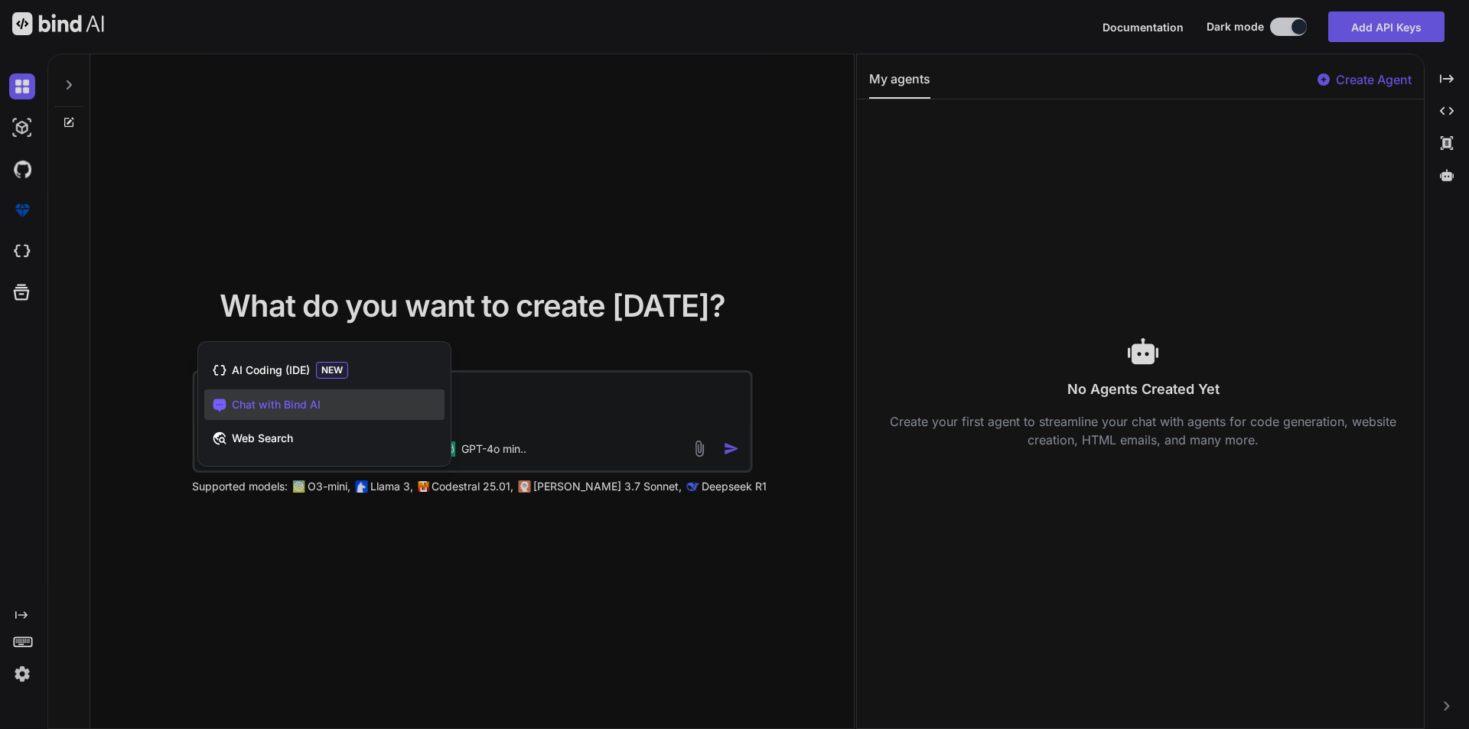
click at [131, 395] on div at bounding box center [734, 364] width 1469 height 729
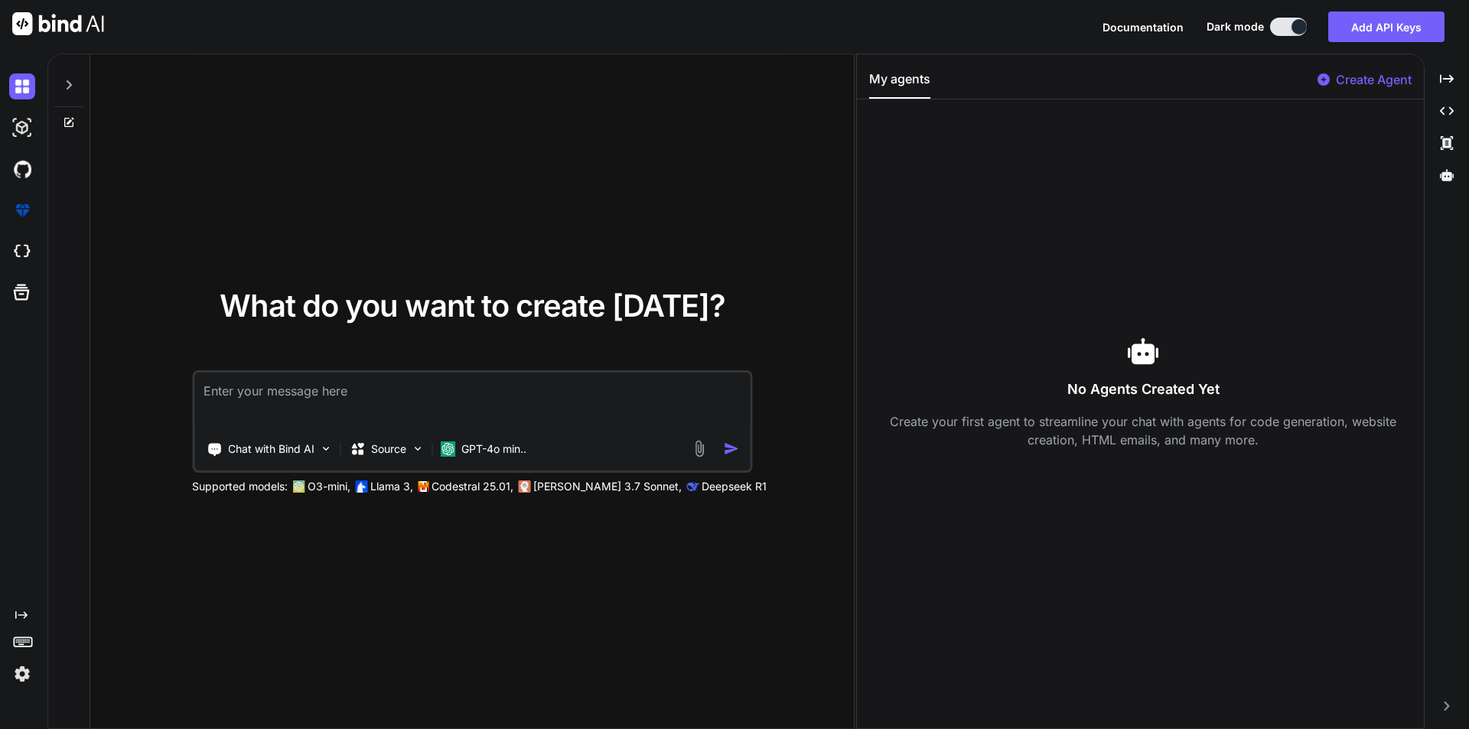
click at [395, 172] on div "What do you want to create [DATE]? Chat with Bind AI Source GPT-4o min.. Suppor…" at bounding box center [471, 391] width 763 height 675
click at [69, 9] on div at bounding box center [52, 27] width 104 height 54
click at [67, 21] on img at bounding box center [58, 23] width 92 height 23
click at [320, 414] on textarea at bounding box center [471, 401] width 555 height 57
click at [248, 379] on textarea at bounding box center [471, 401] width 555 height 57
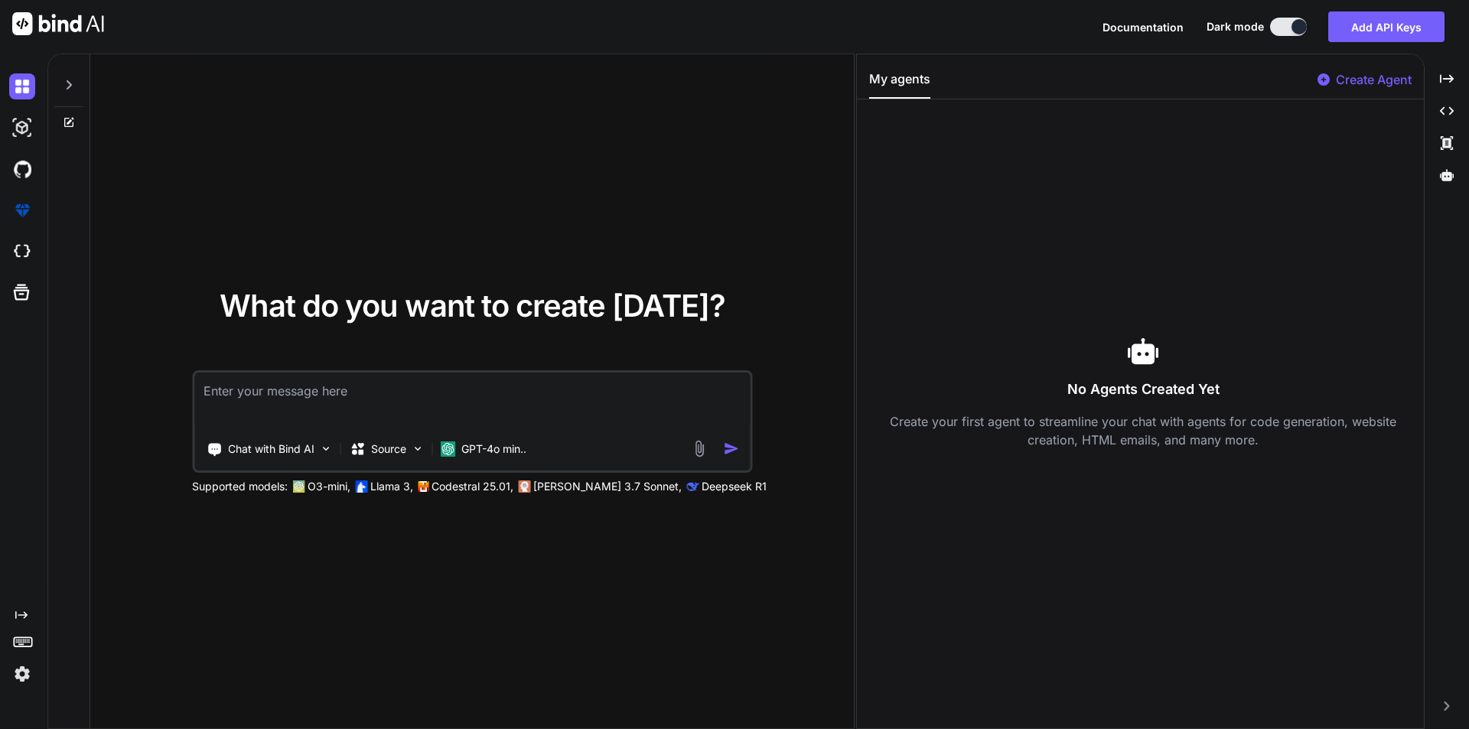
type textarea "x"
type textarea "c"
type textarea "x"
type textarea "co"
type textarea "x"
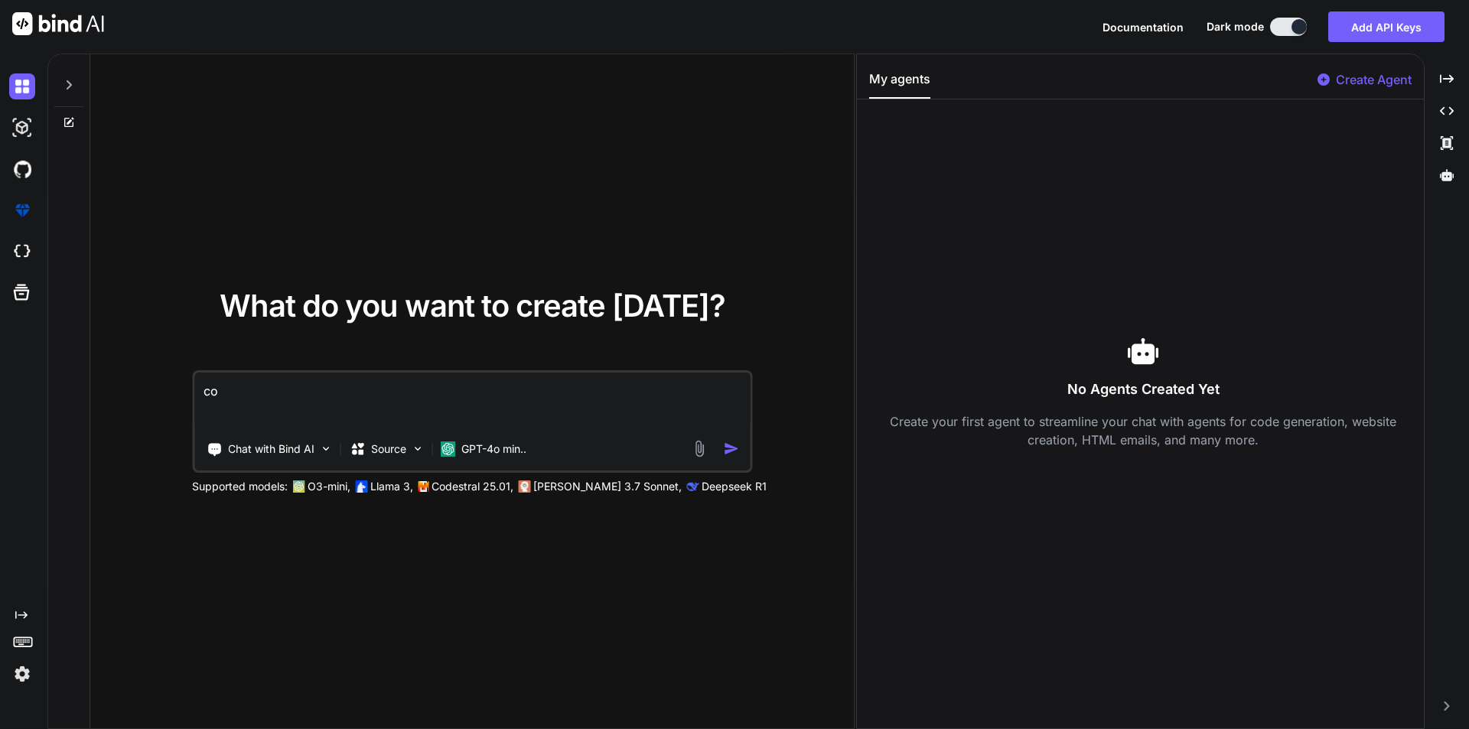
type textarea "con"
type textarea "x"
type textarea "conv"
type textarea "x"
type textarea "conve"
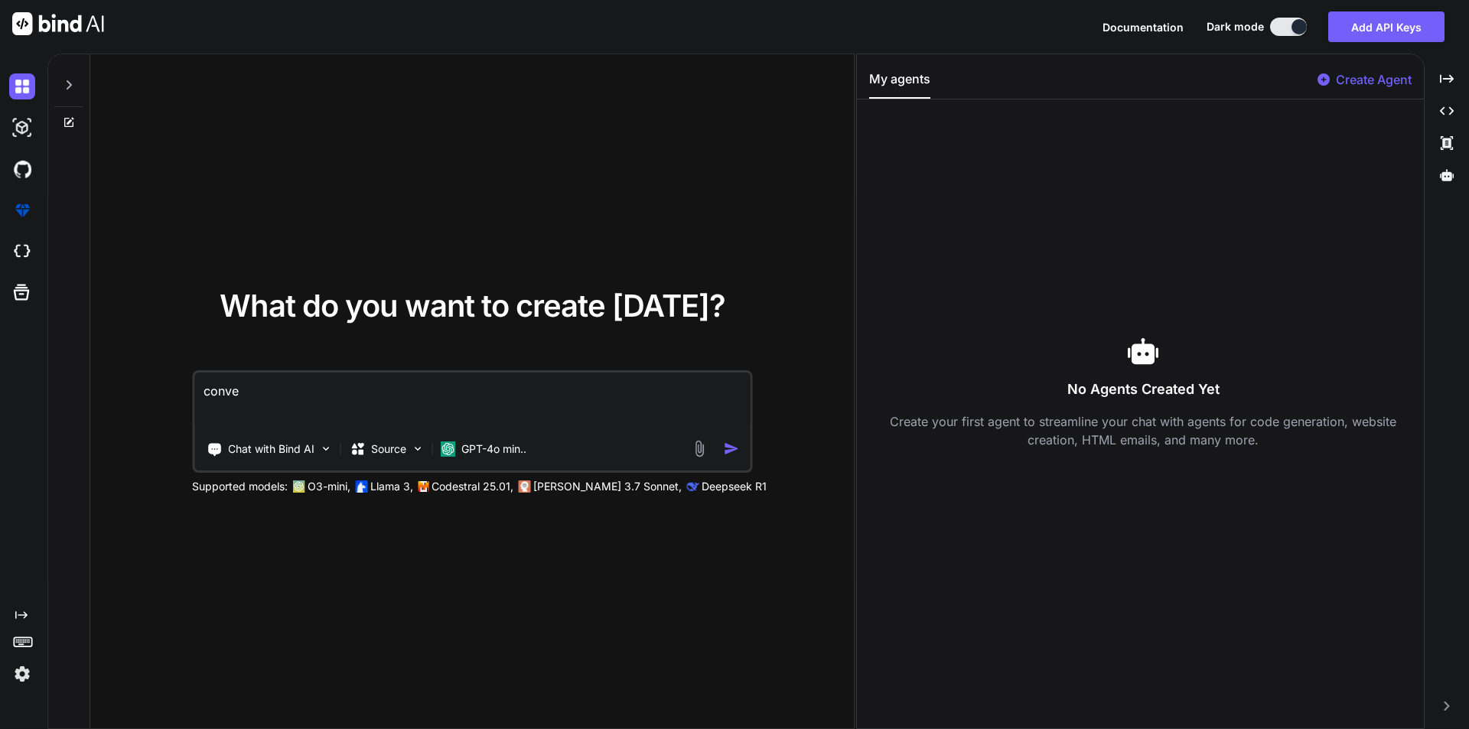
type textarea "x"
type textarea "conver"
type textarea "x"
type textarea "conve"
type textarea "x"
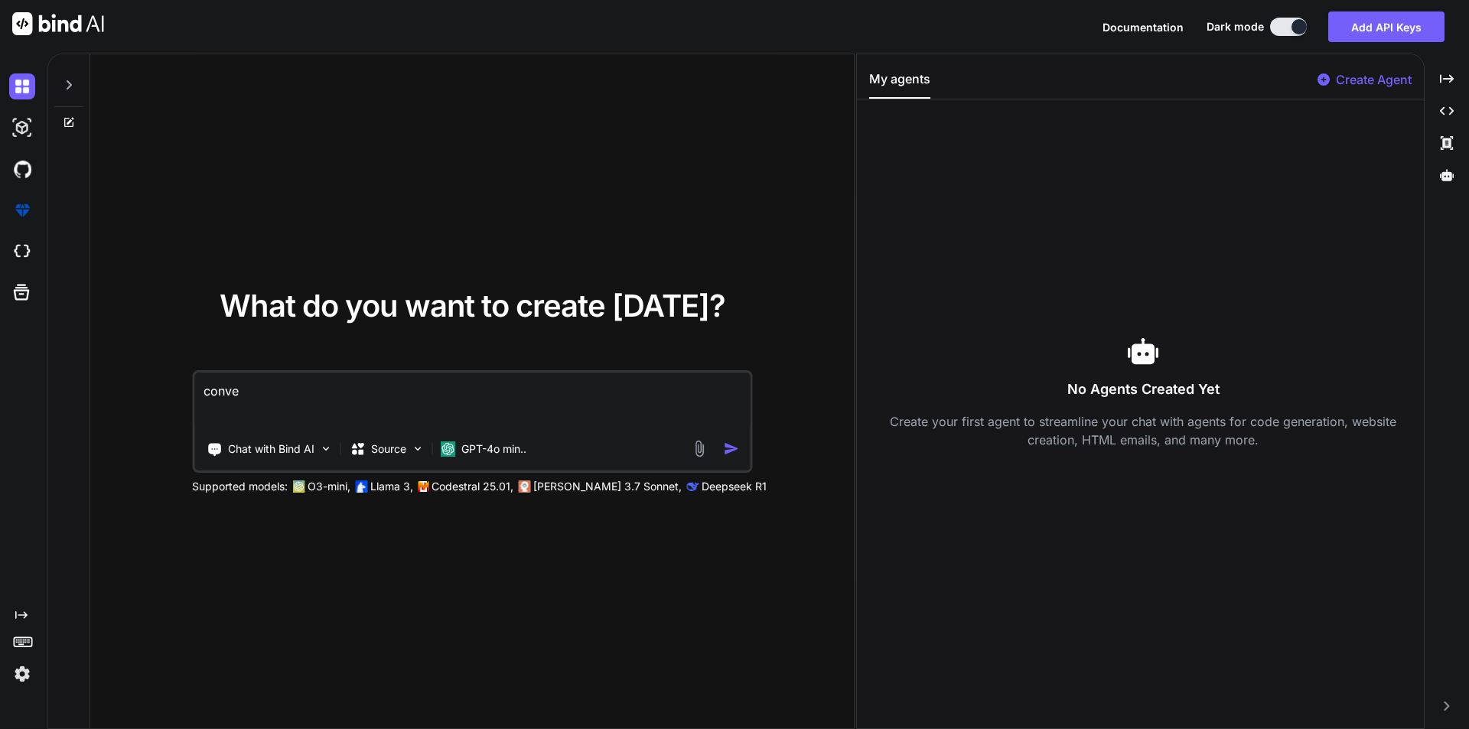
type textarea "conv"
type textarea "x"
type textarea "con"
type textarea "x"
type textarea "co"
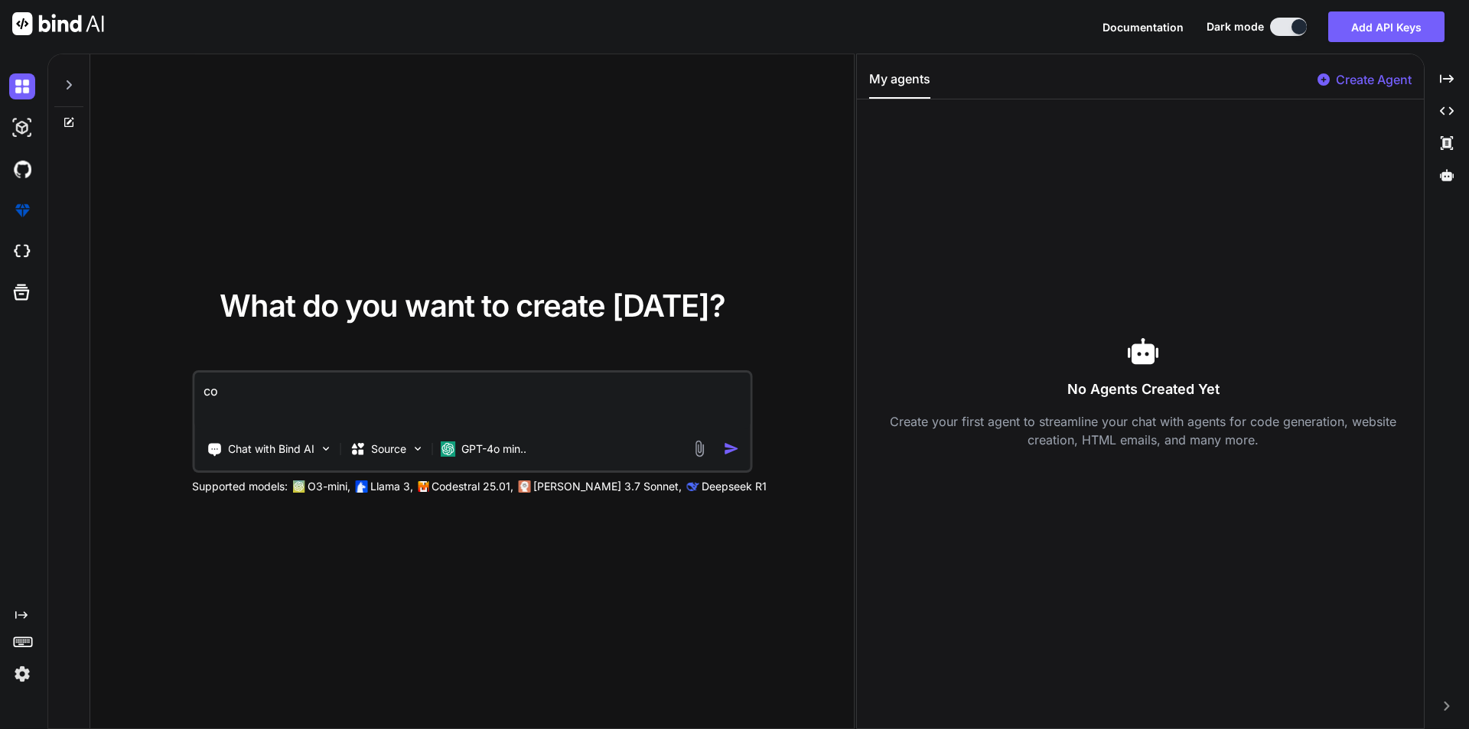
type textarea "x"
type textarea "c"
type textarea "x"
type textarea "c"
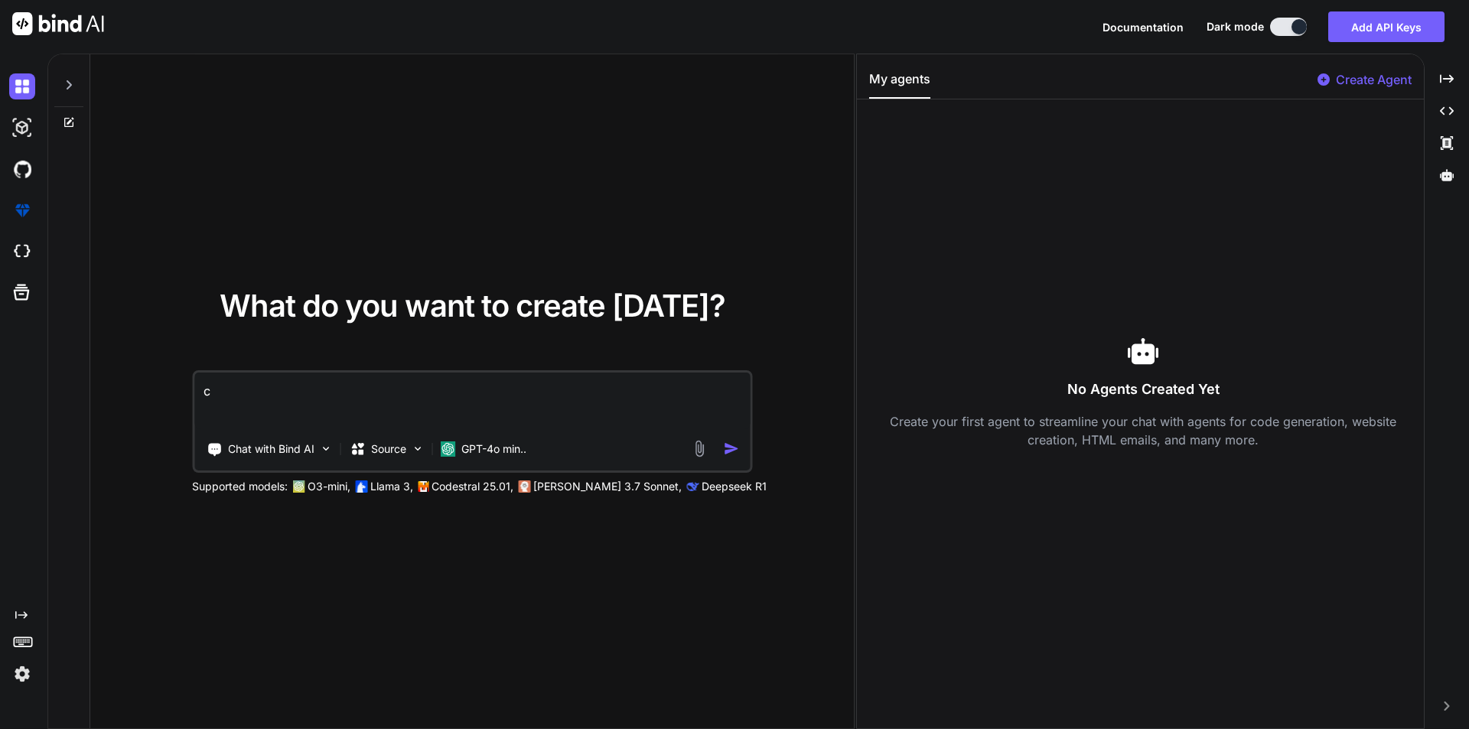
type textarea "x"
type textarea "co"
type textarea "x"
type textarea "con"
type textarea "x"
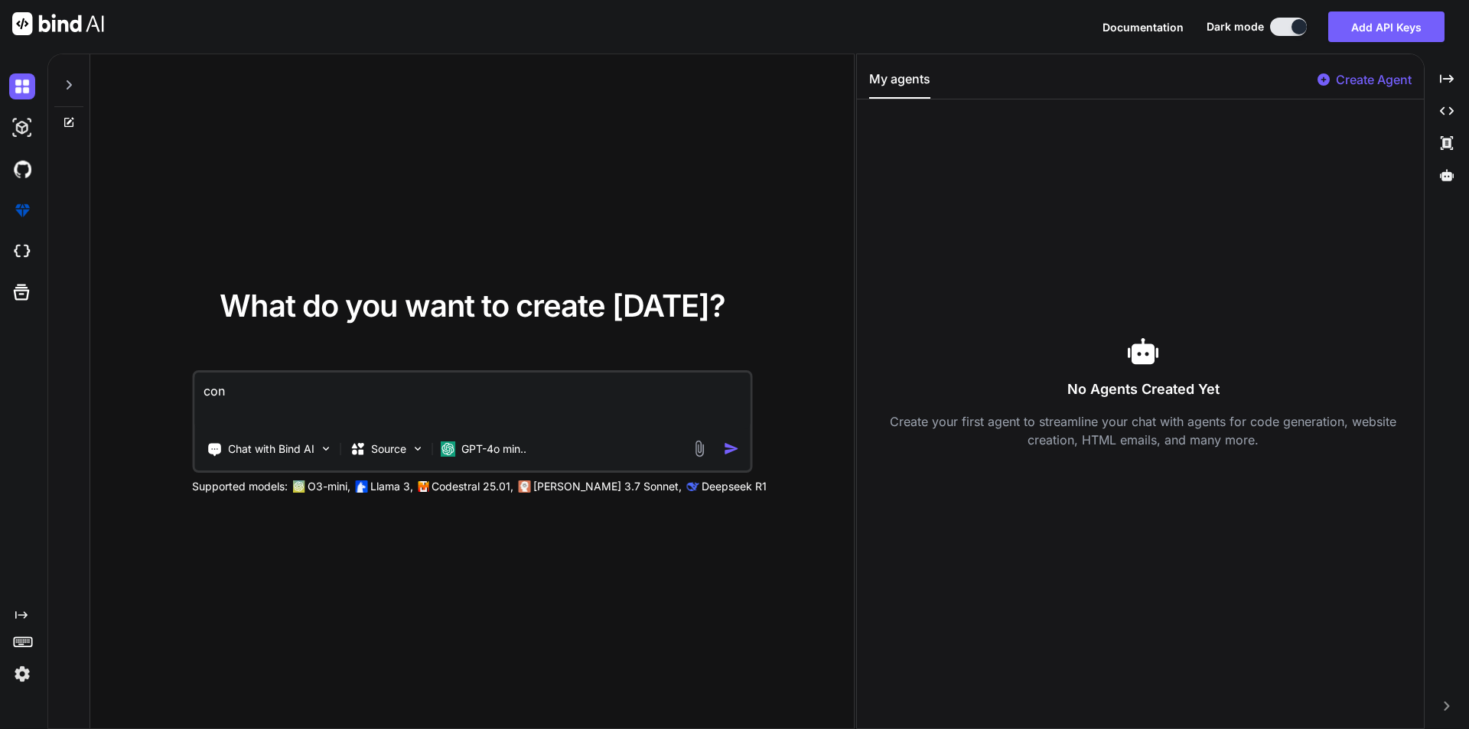
type textarea "conv"
type textarea "x"
type textarea "conve"
type textarea "x"
type textarea "conv"
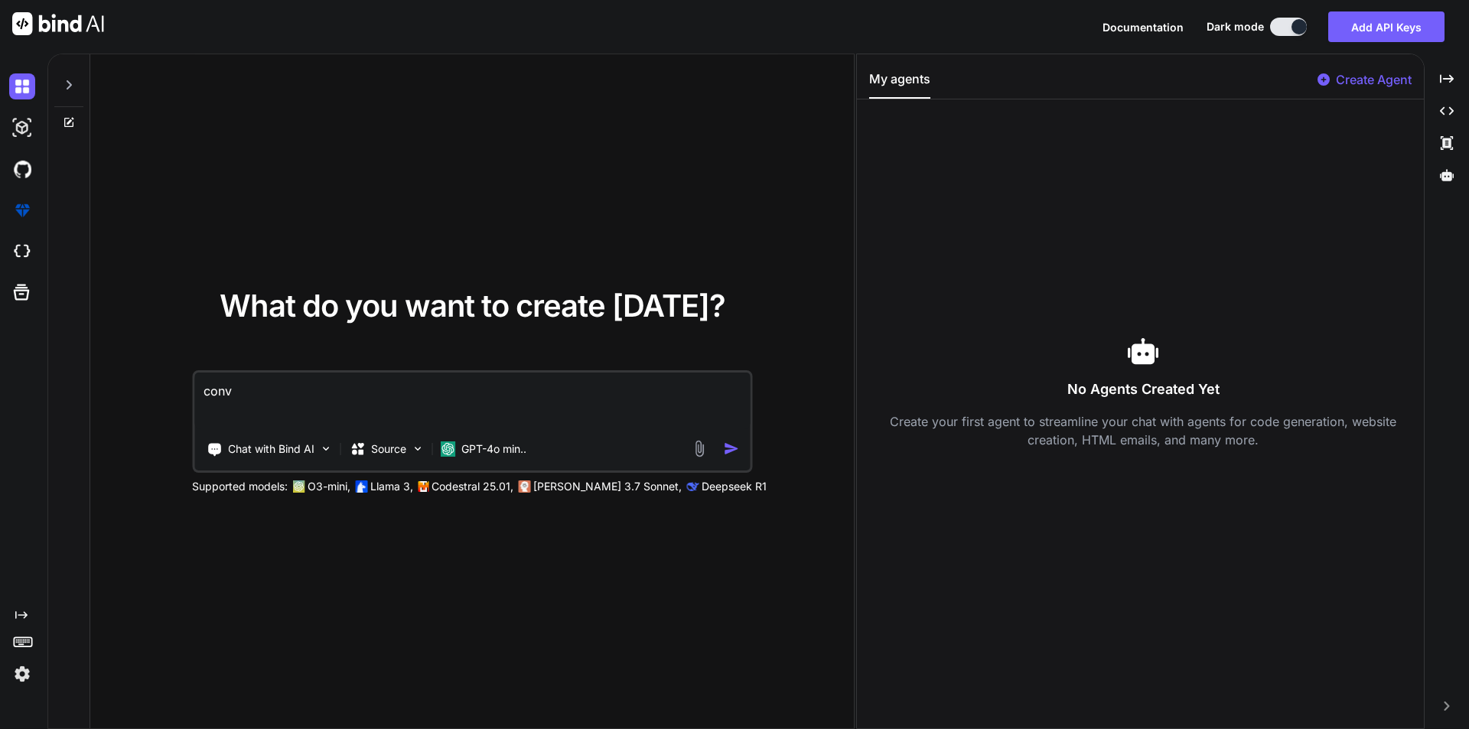
type textarea "x"
type textarea "con"
type textarea "x"
type textarea "co"
type textarea "x"
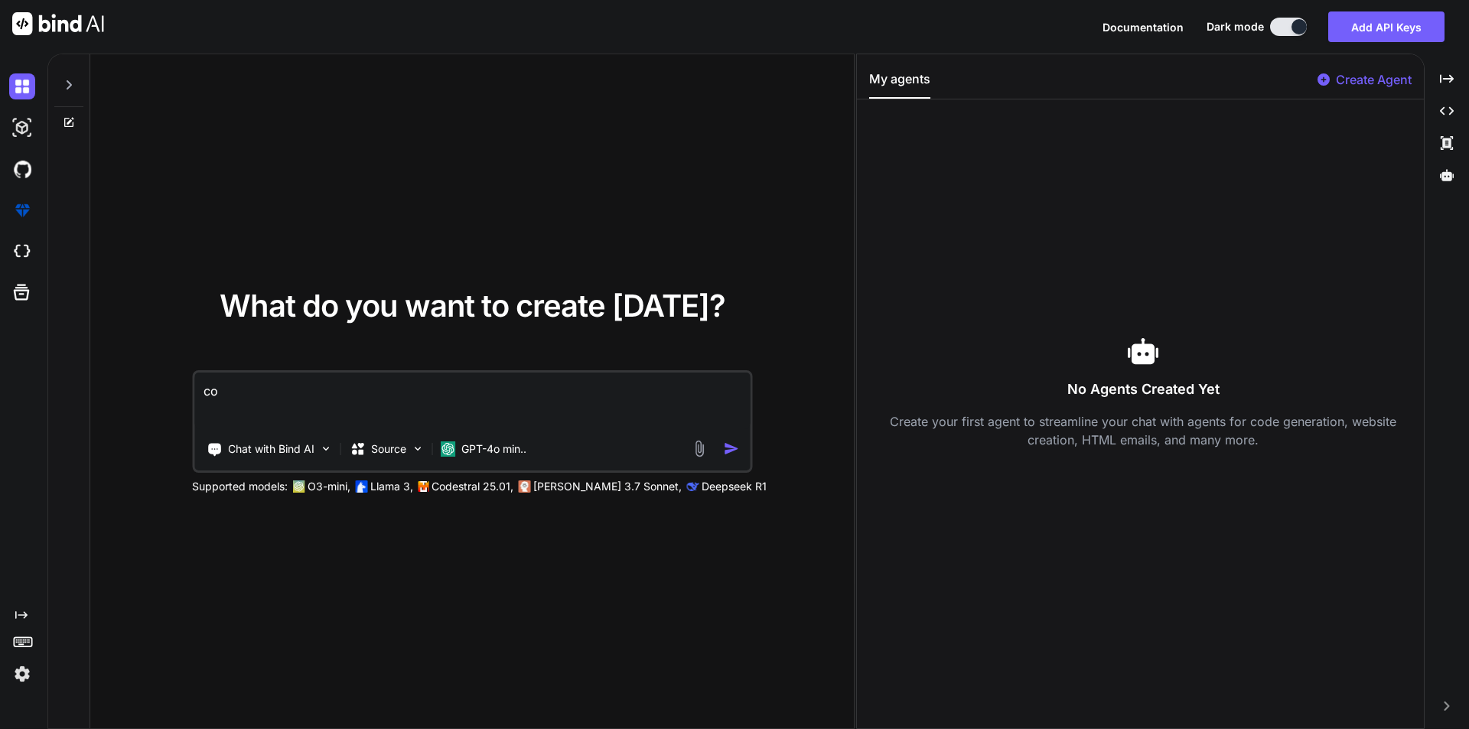
type textarea "c"
type textarea "x"
type textarea "c"
type textarea "x"
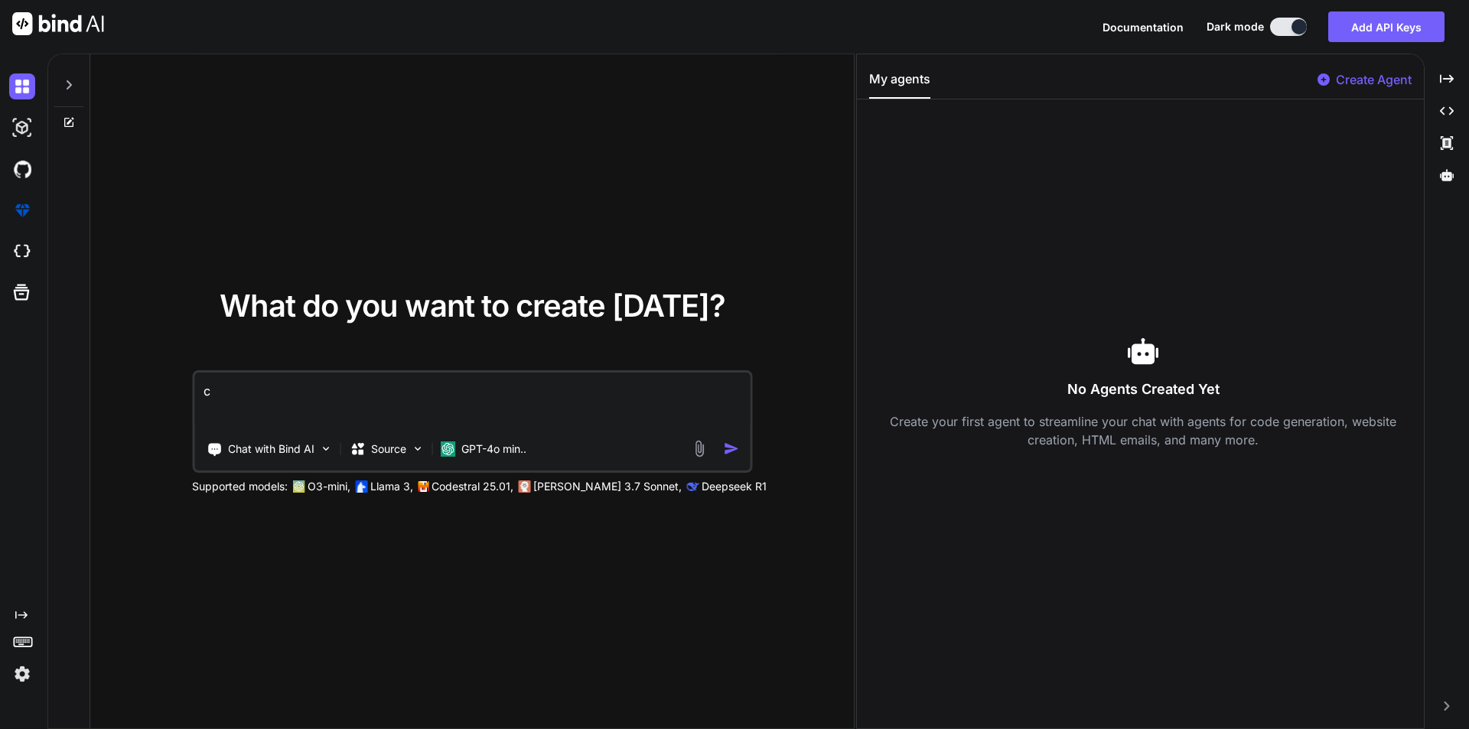
type textarea "cr"
type textarea "x"
type textarea "cre"
type textarea "x"
type textarea "crea"
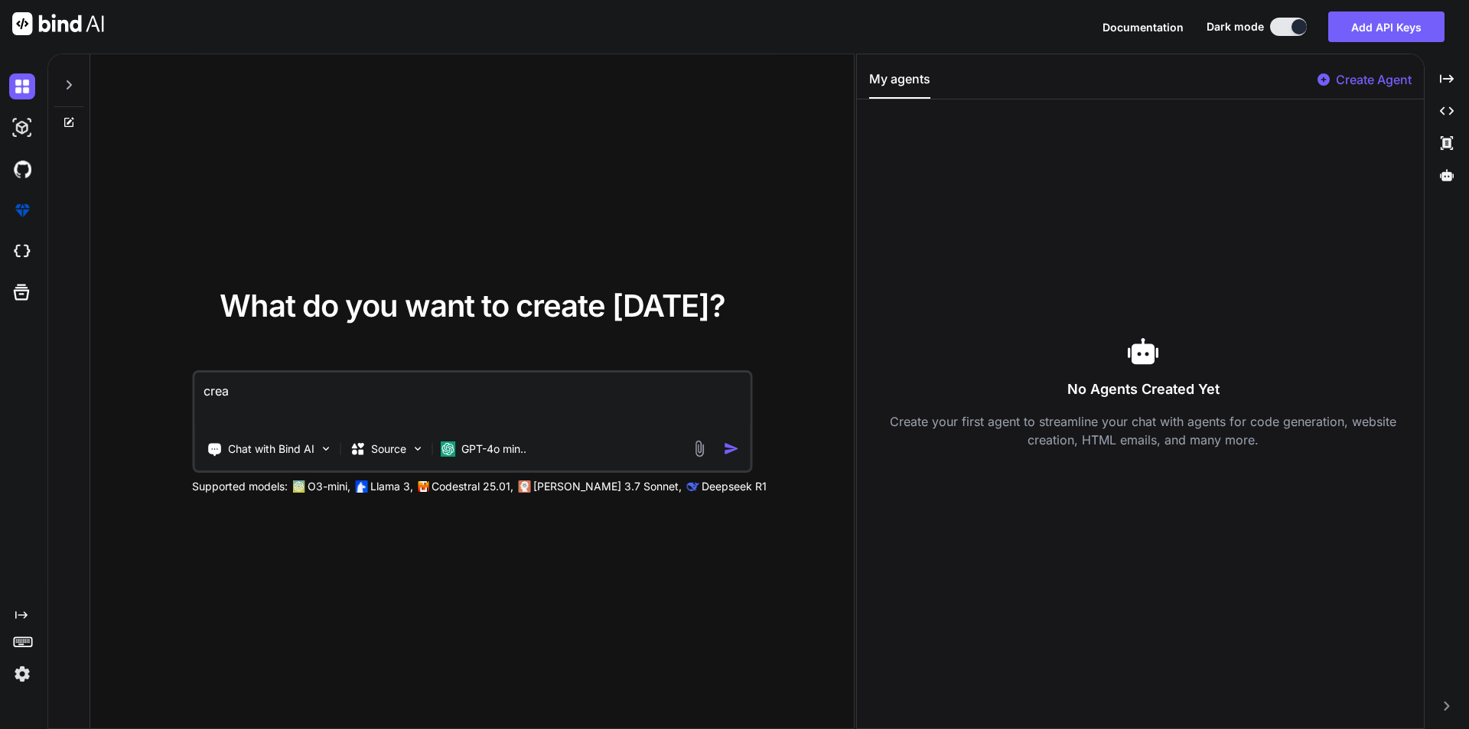
type textarea "x"
type textarea "creat"
type textarea "x"
type textarea "create"
type textarea "x"
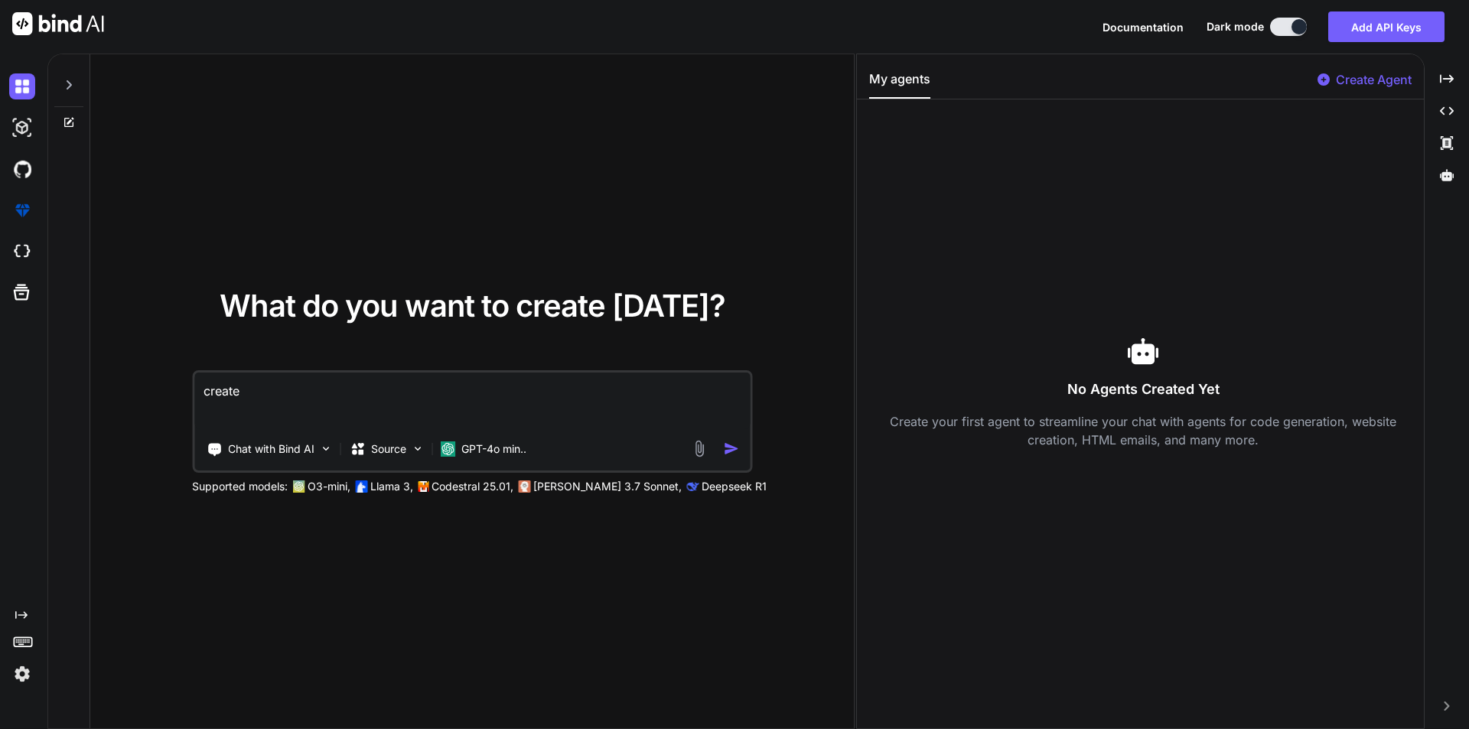
type textarea "create"
type textarea "x"
type textarea "create c"
type textarea "x"
type textarea "create co"
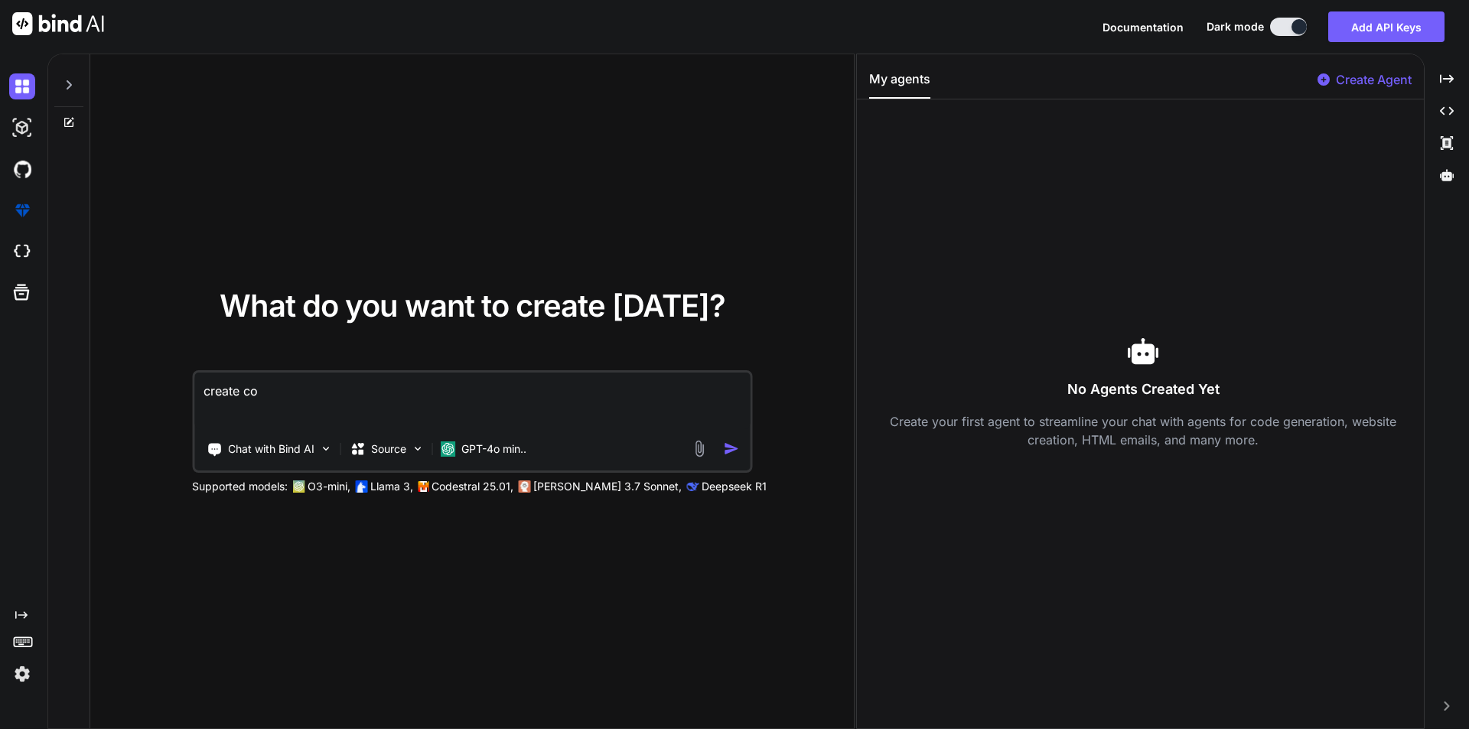
type textarea "x"
type textarea "create cod"
type textarea "x"
type textarea "create code"
type textarea "x"
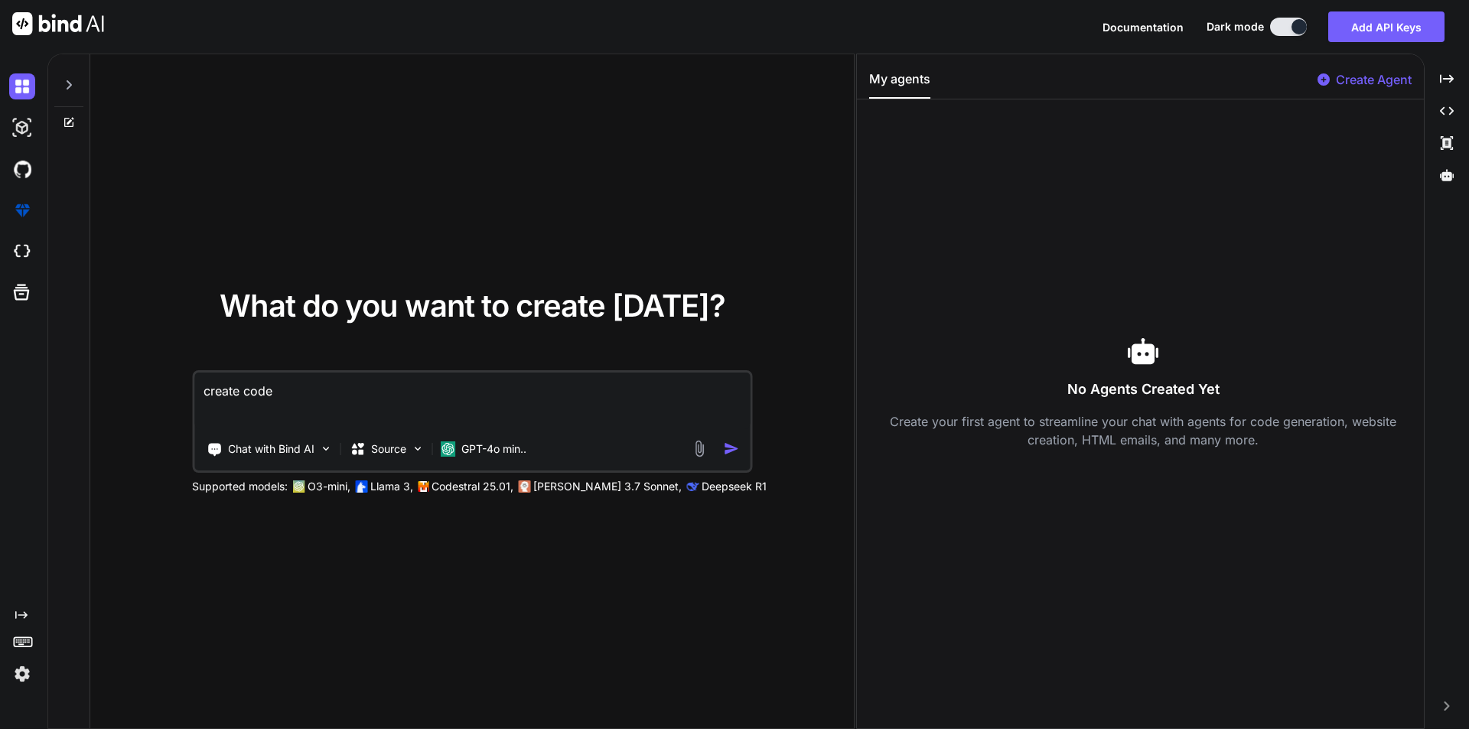
type textarea "create code"
type textarea "x"
type textarea "create code f"
type textarea "x"
type textarea "create code fo"
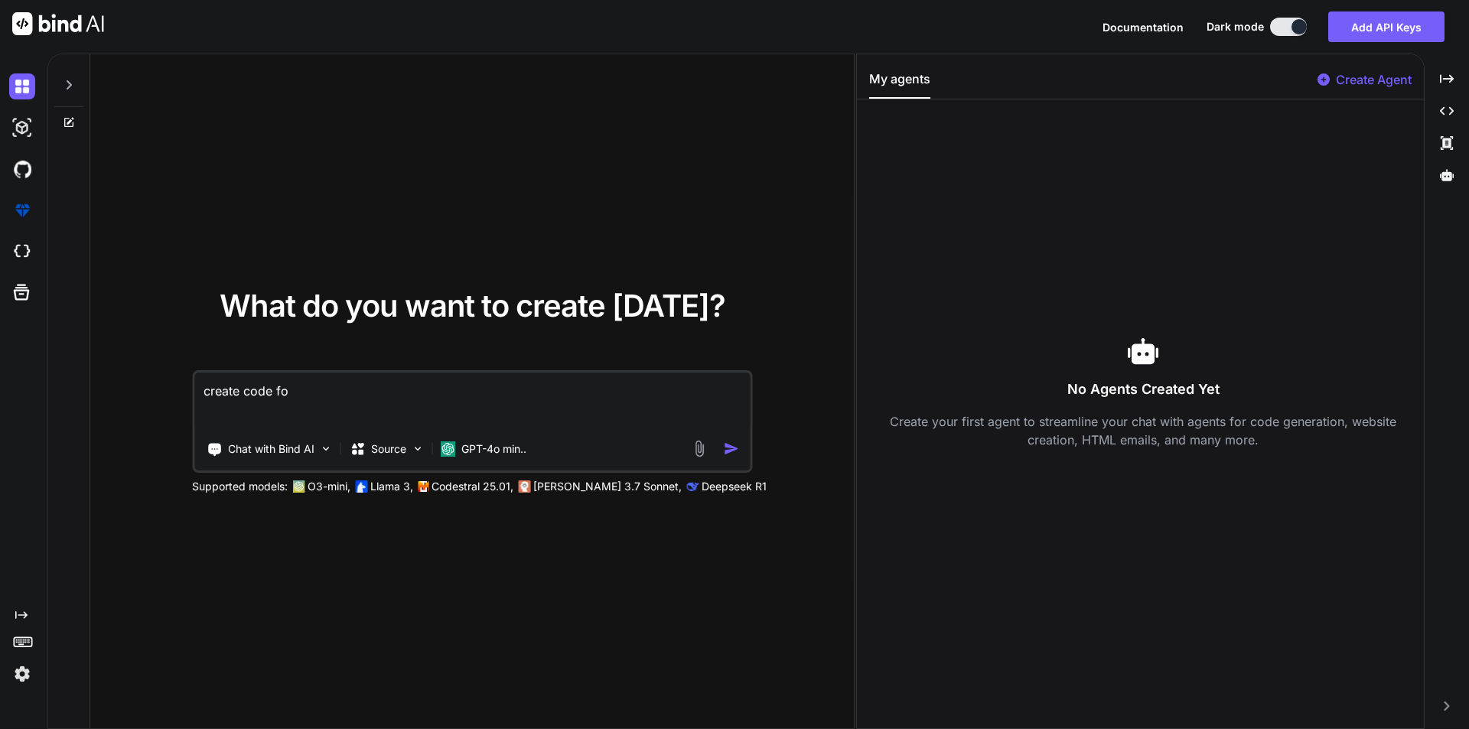
type textarea "x"
type textarea "create code for"
type textarea "x"
type textarea "create code for"
type textarea "x"
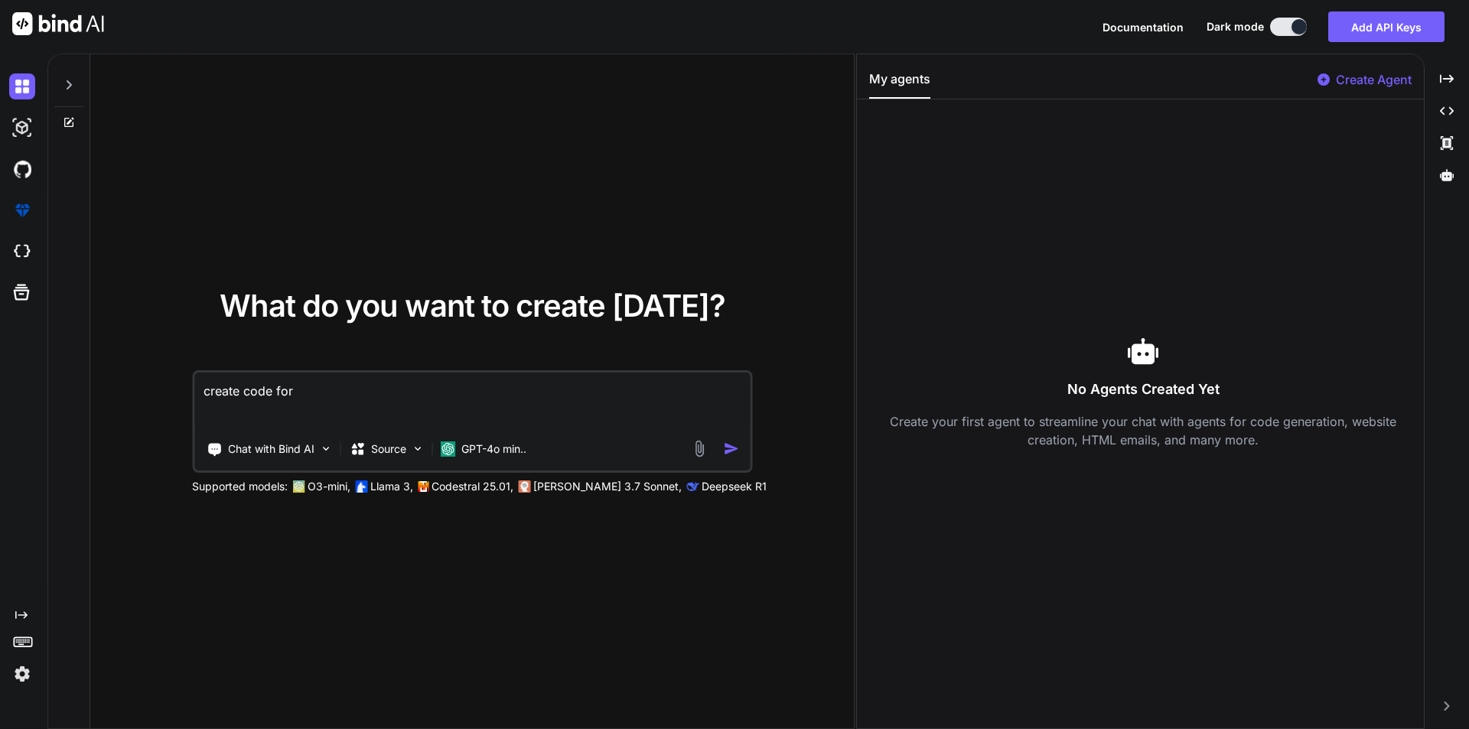
type textarea "create code for s"
type textarea "x"
type textarea "create code for si"
type textarea "x"
type textarea "create code for sig"
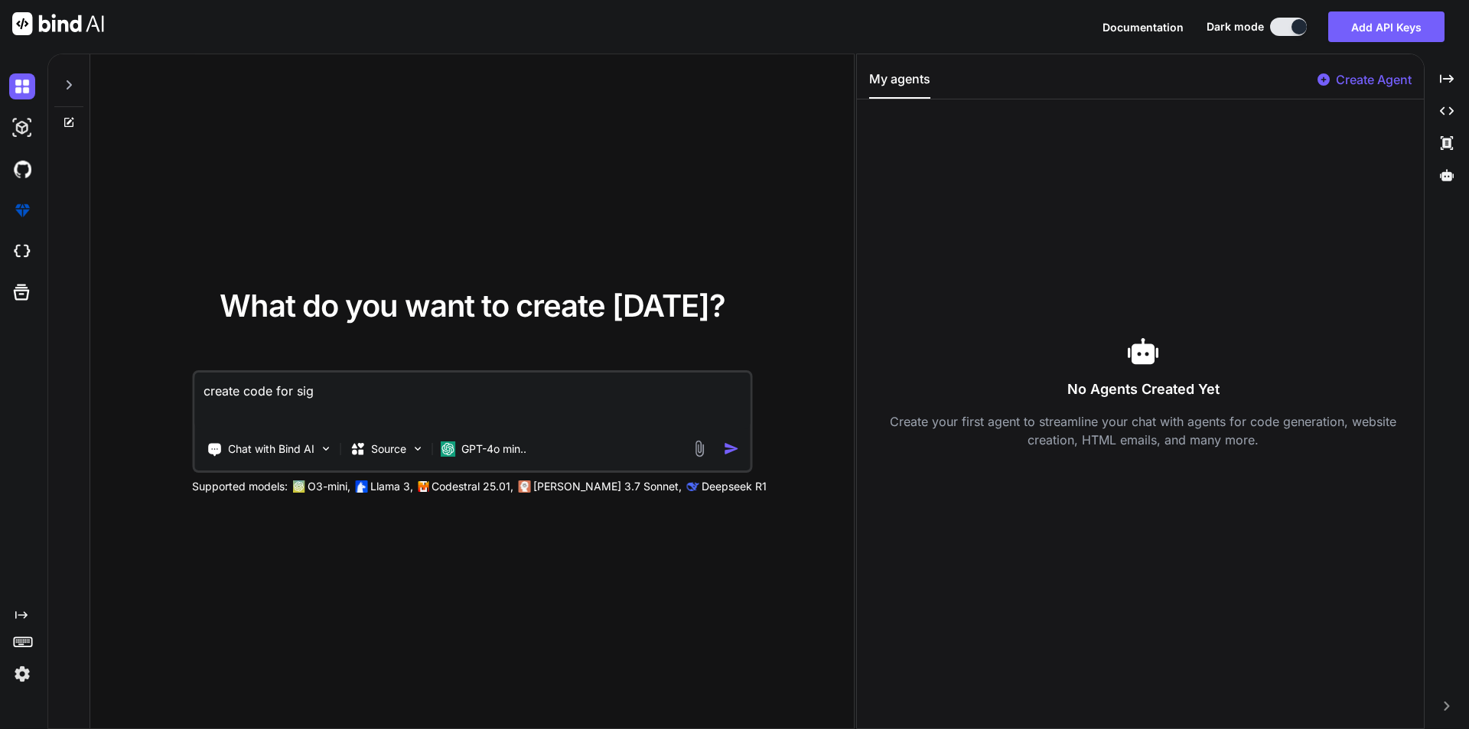
type textarea "x"
type textarea "create code for sign"
type textarea "x"
type textarea "create code for signu"
type textarea "x"
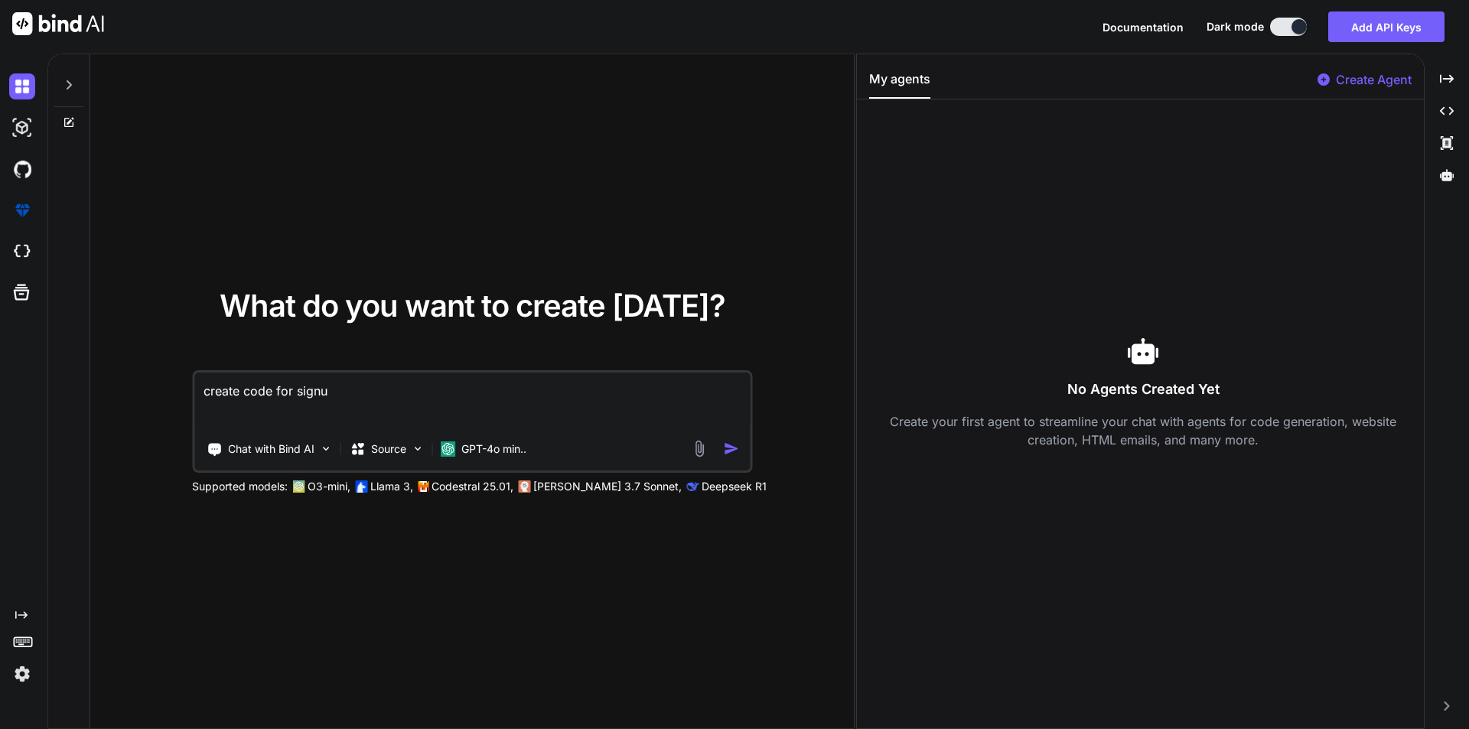
type textarea "create code for signup"
type textarea "x"
type textarea "create code for signup"
type textarea "x"
type textarea "create code for signup p"
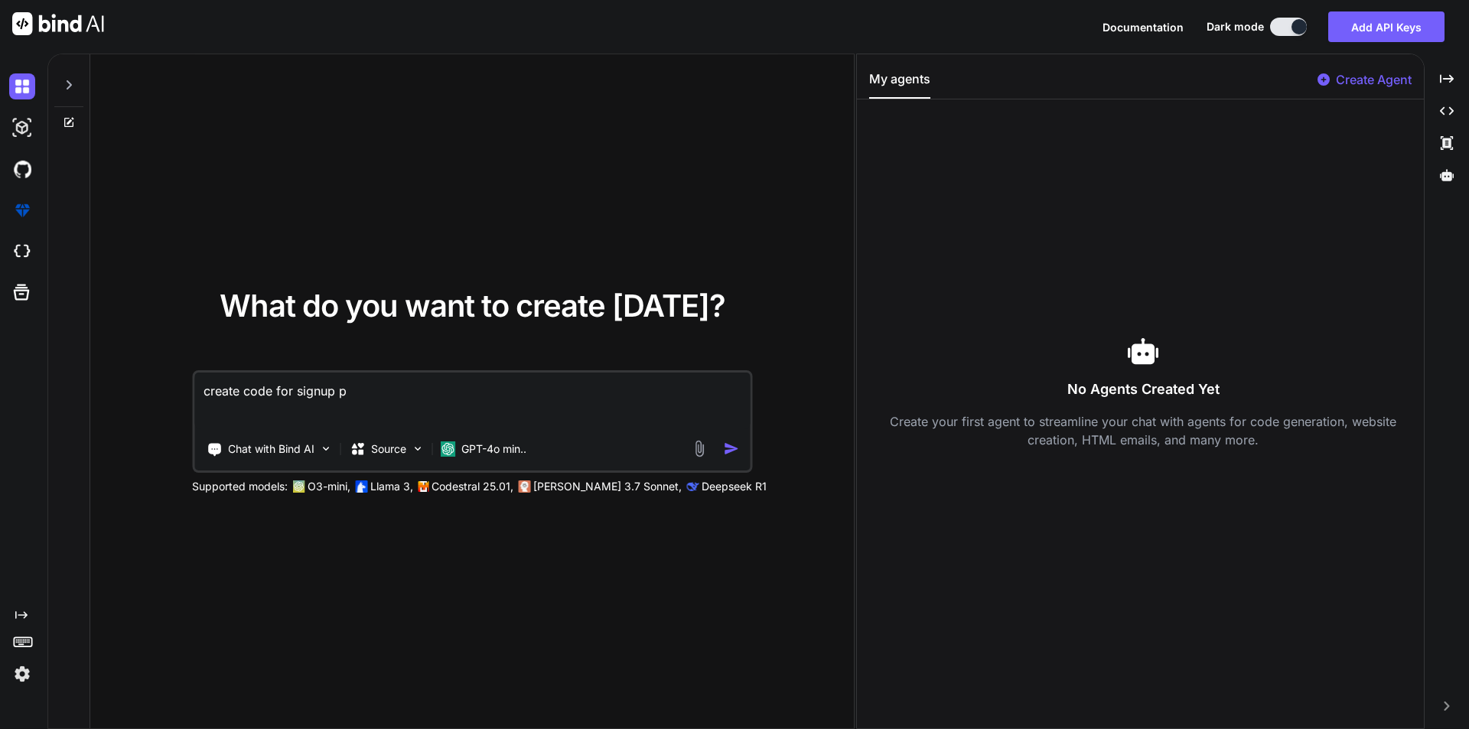
type textarea "x"
type textarea "create code for signup pa"
type textarea "x"
type textarea "create code for signup pag"
type textarea "x"
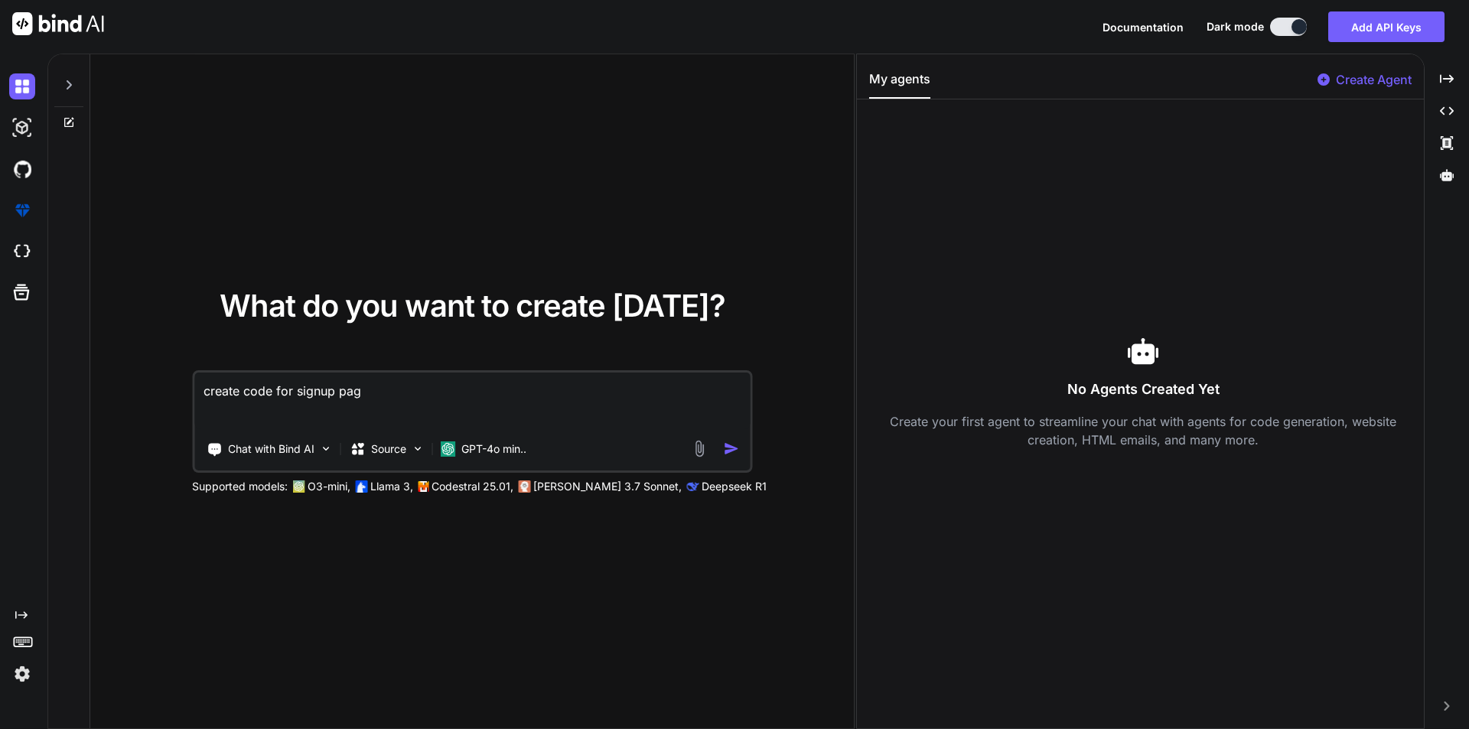
type textarea "create code for signup page"
type textarea "x"
type textarea "create code for signup page:"
type textarea "x"
type textarea "create code for signup page:"
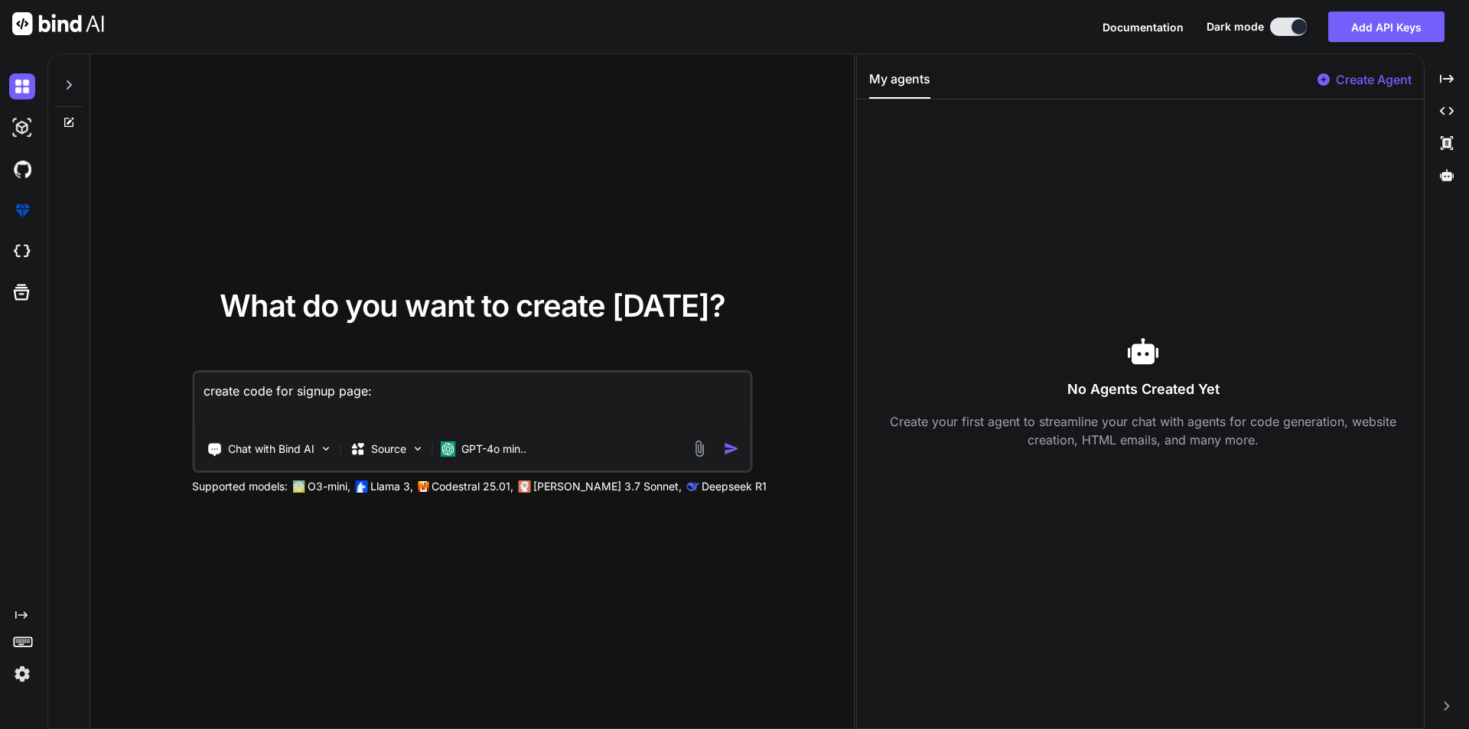
paste textarea "[EMAIL_ADDRESS][DOMAIN_NAME]"
type textarea "x"
type textarea "create code for signup page: [EMAIL_ADDRESS][DOMAIN_NAME]"
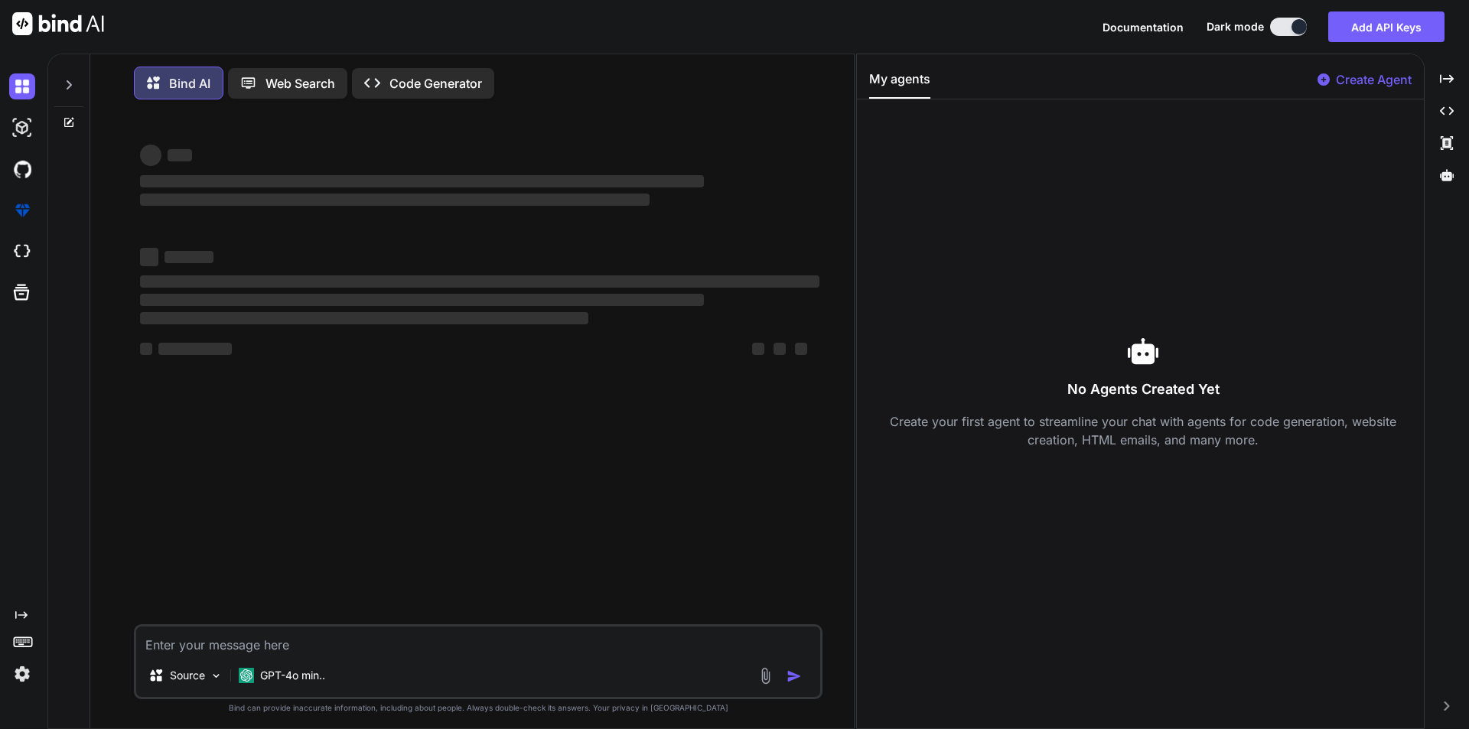
scroll to position [8, 0]
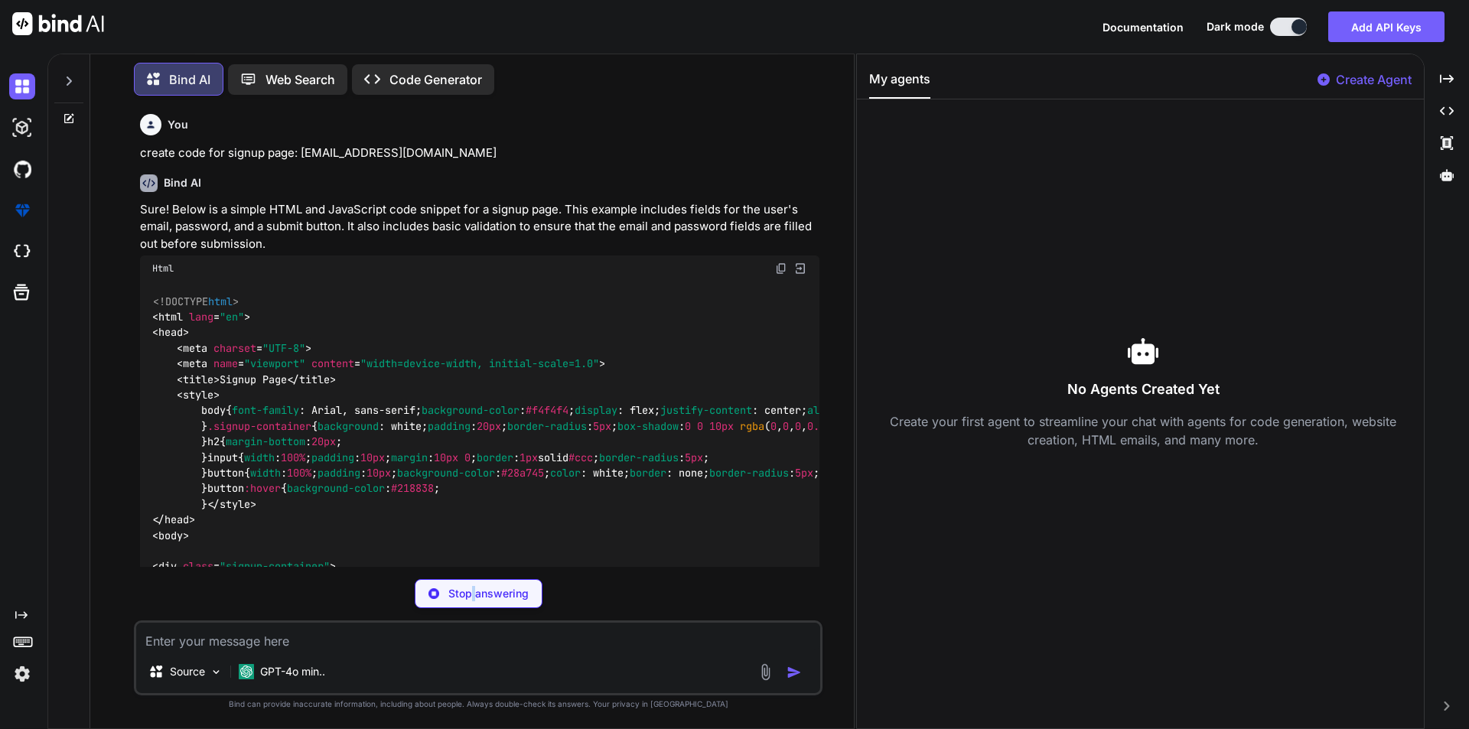
click at [474, 591] on p "Stop answering" at bounding box center [488, 593] width 80 height 15
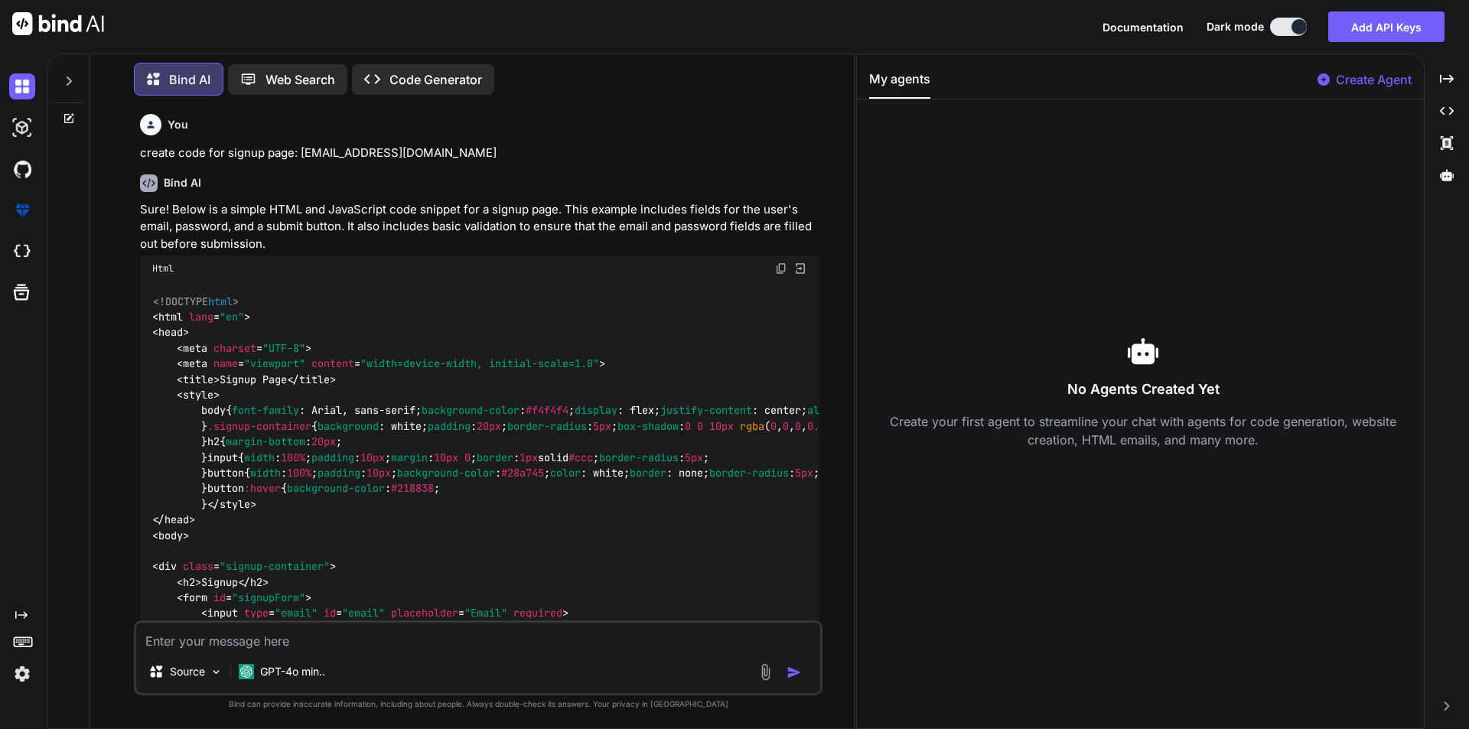
click at [292, 633] on textarea at bounding box center [478, 637] width 684 height 28
type textarea "x"
type textarea "c"
type textarea "x"
type textarea "cr"
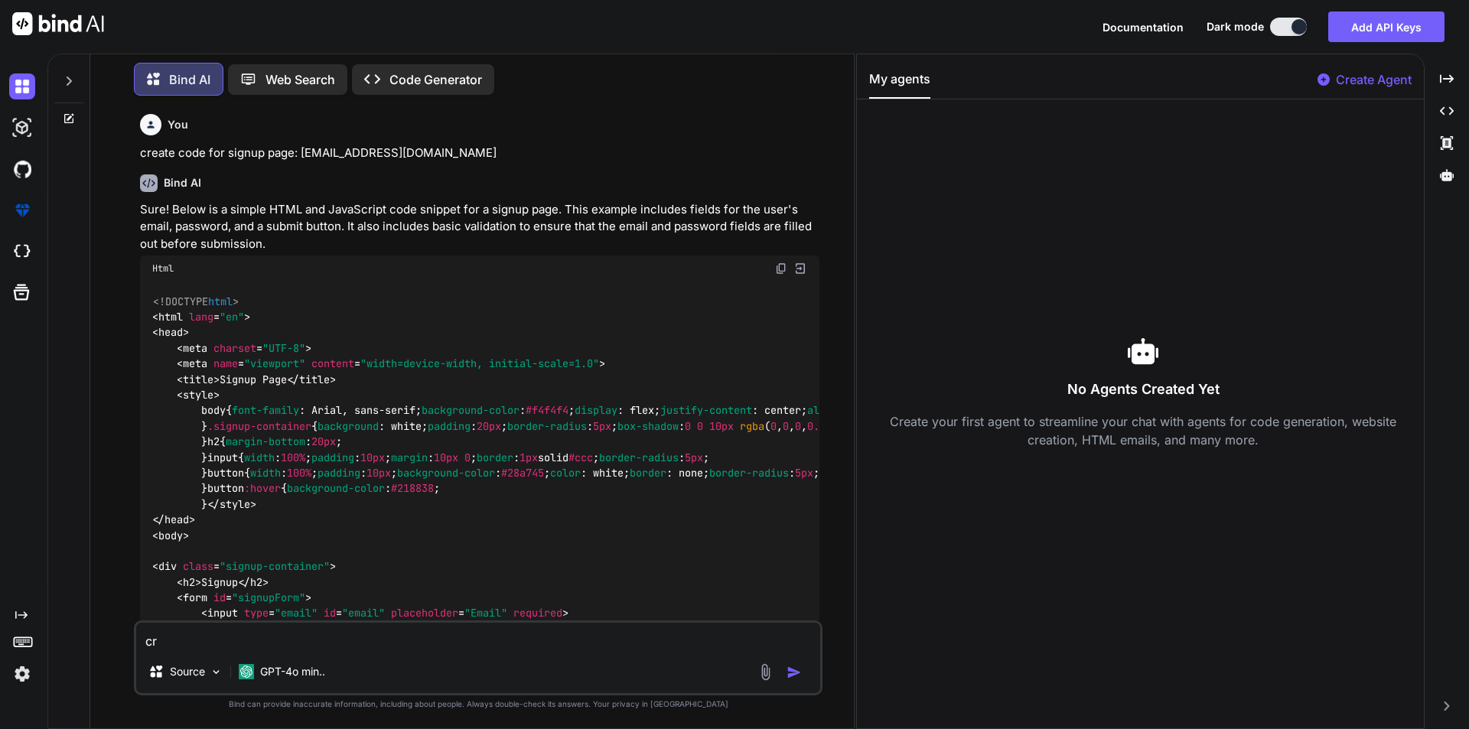
type textarea "x"
type textarea "cre"
type textarea "x"
type textarea "crea"
type textarea "x"
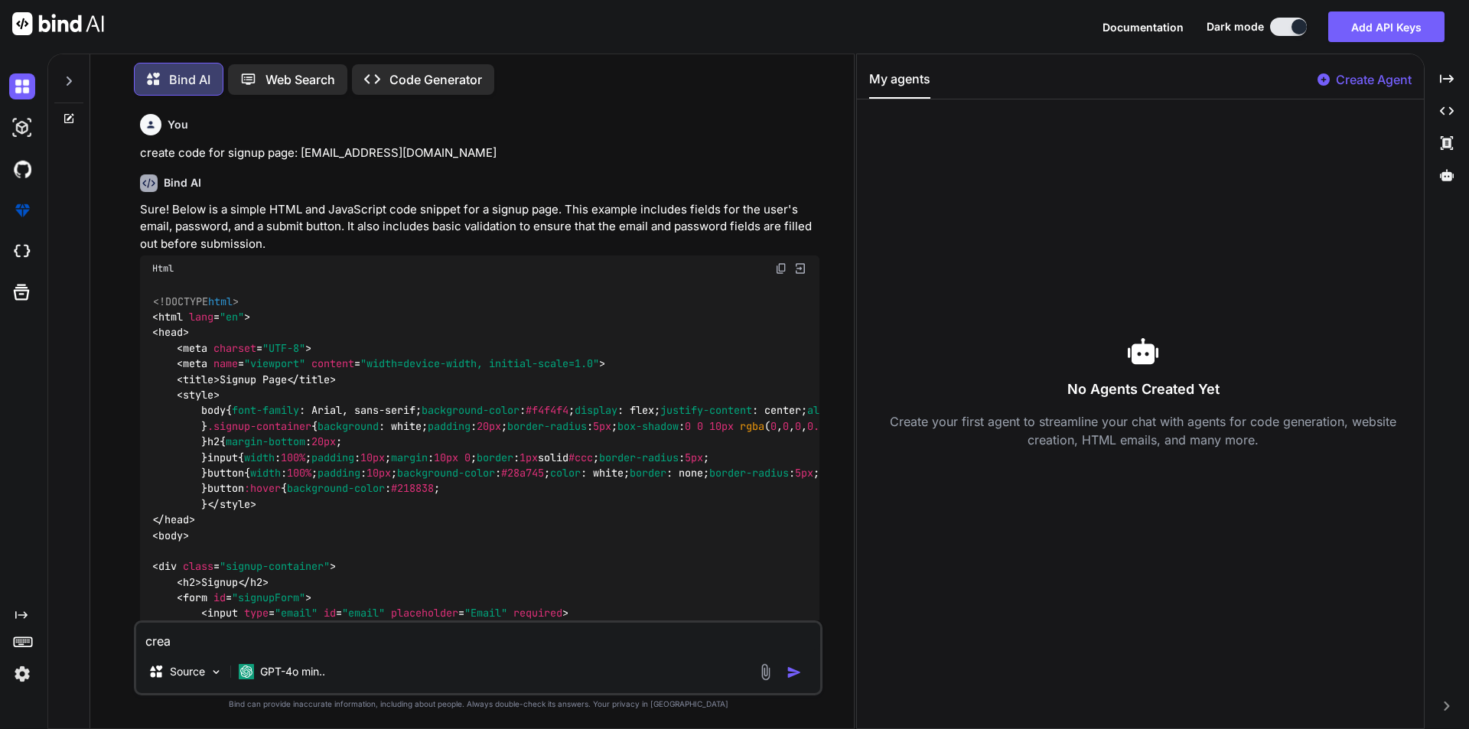
type textarea "creat"
type textarea "x"
type textarea "create"
type textarea "x"
type textarea "create"
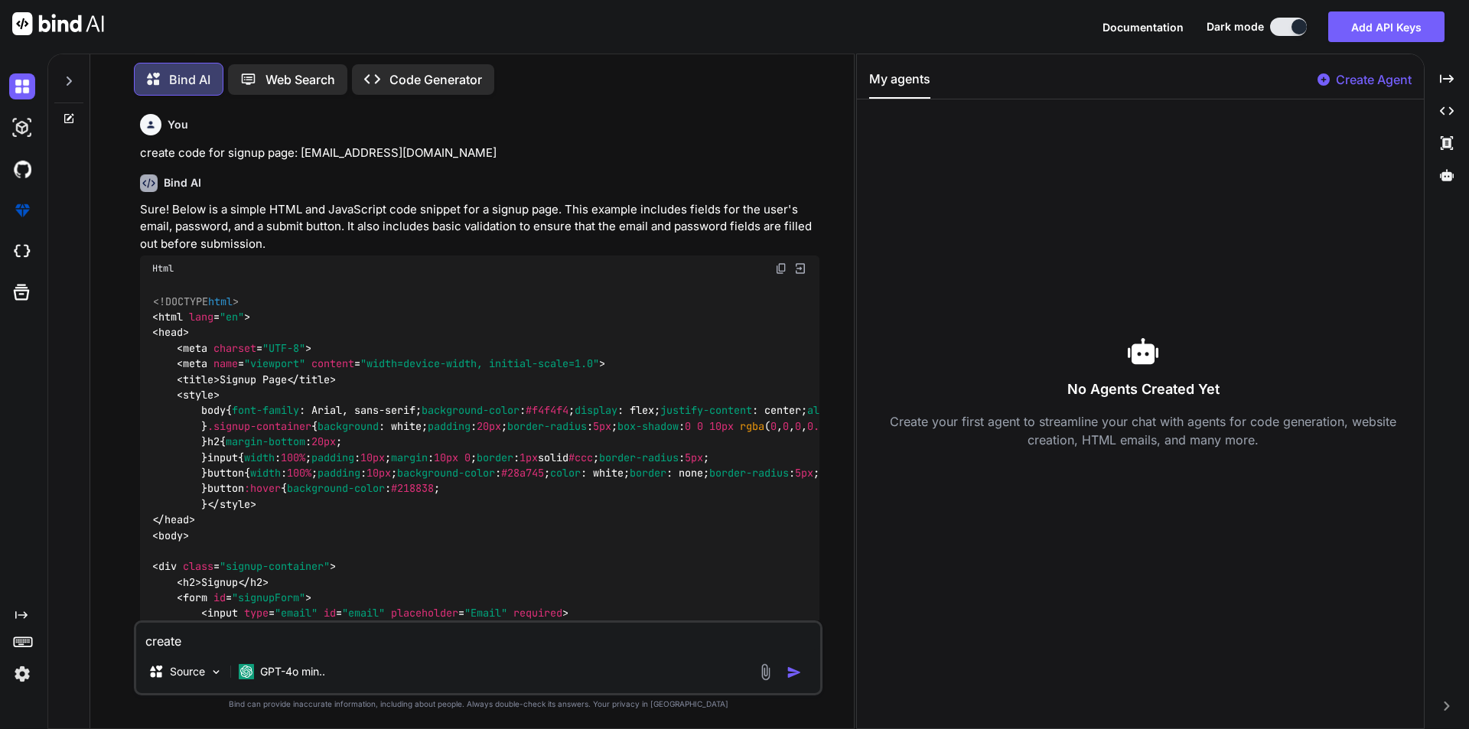
type textarea "x"
type textarea "create s"
type textarea "x"
type textarea "create si"
type textarea "x"
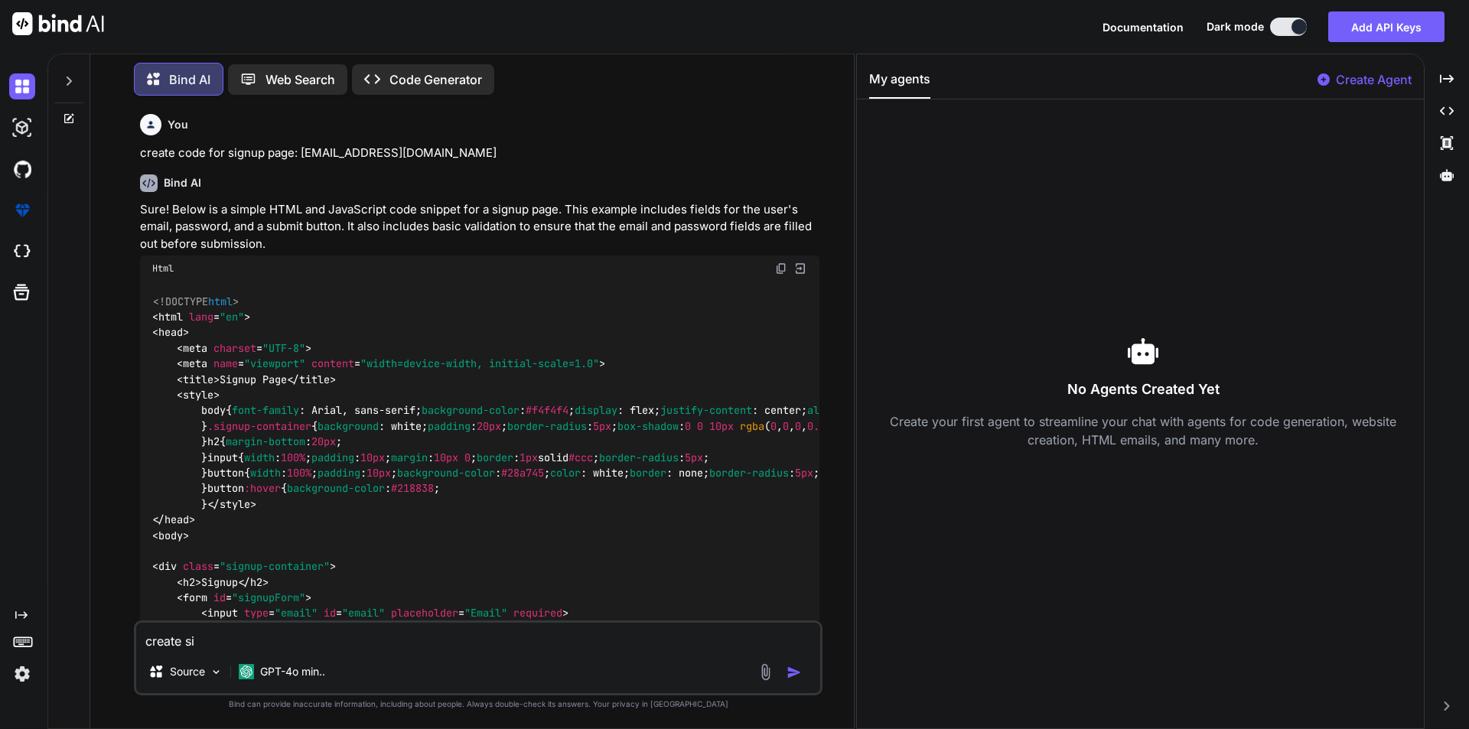
type textarea "create sig"
type textarea "x"
type textarea "create sign"
type textarea "x"
type textarea "create signu"
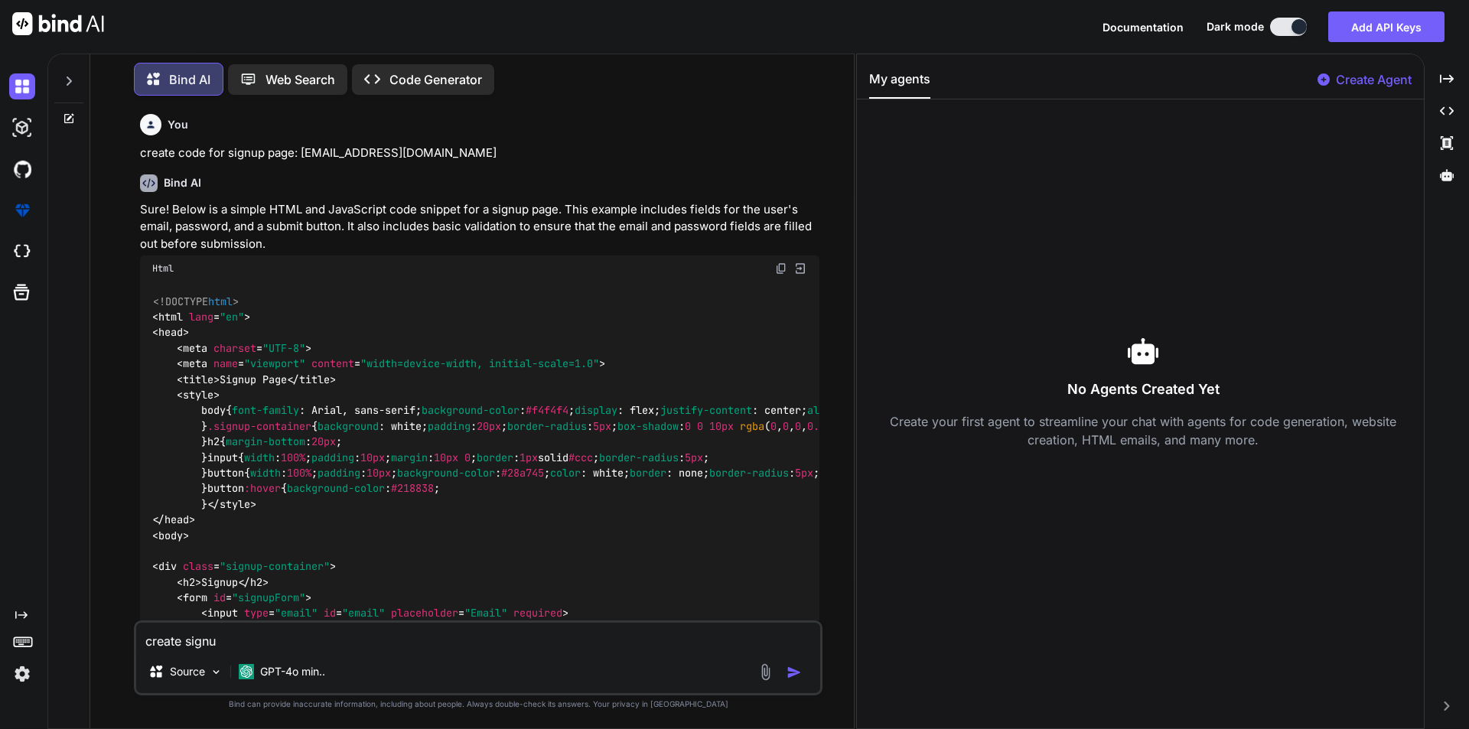
type textarea "x"
type textarea "create signup"
type textarea "x"
type textarea "create signup"
type textarea "x"
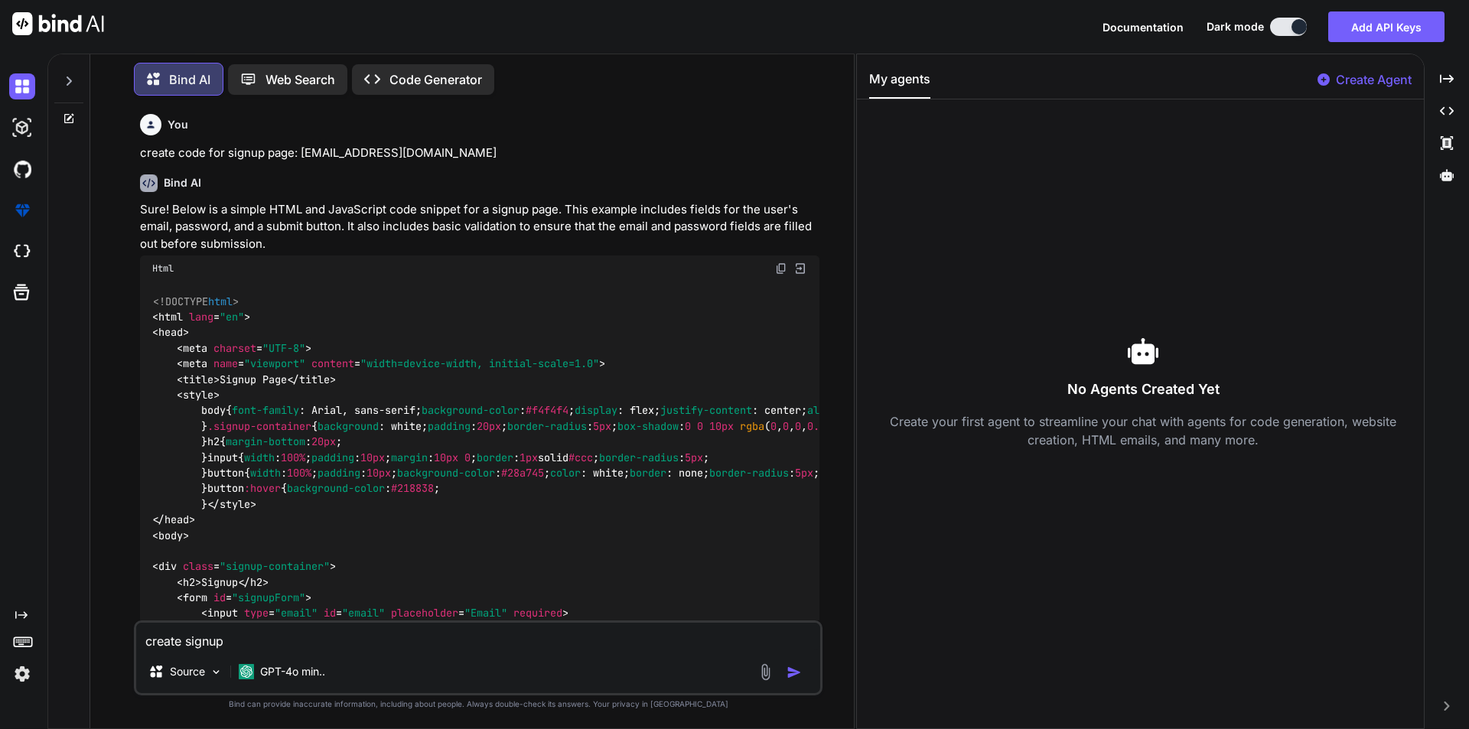
type textarea "create signup p"
type textarea "x"
type textarea "create signup pa"
type textarea "x"
type textarea "create signup pag"
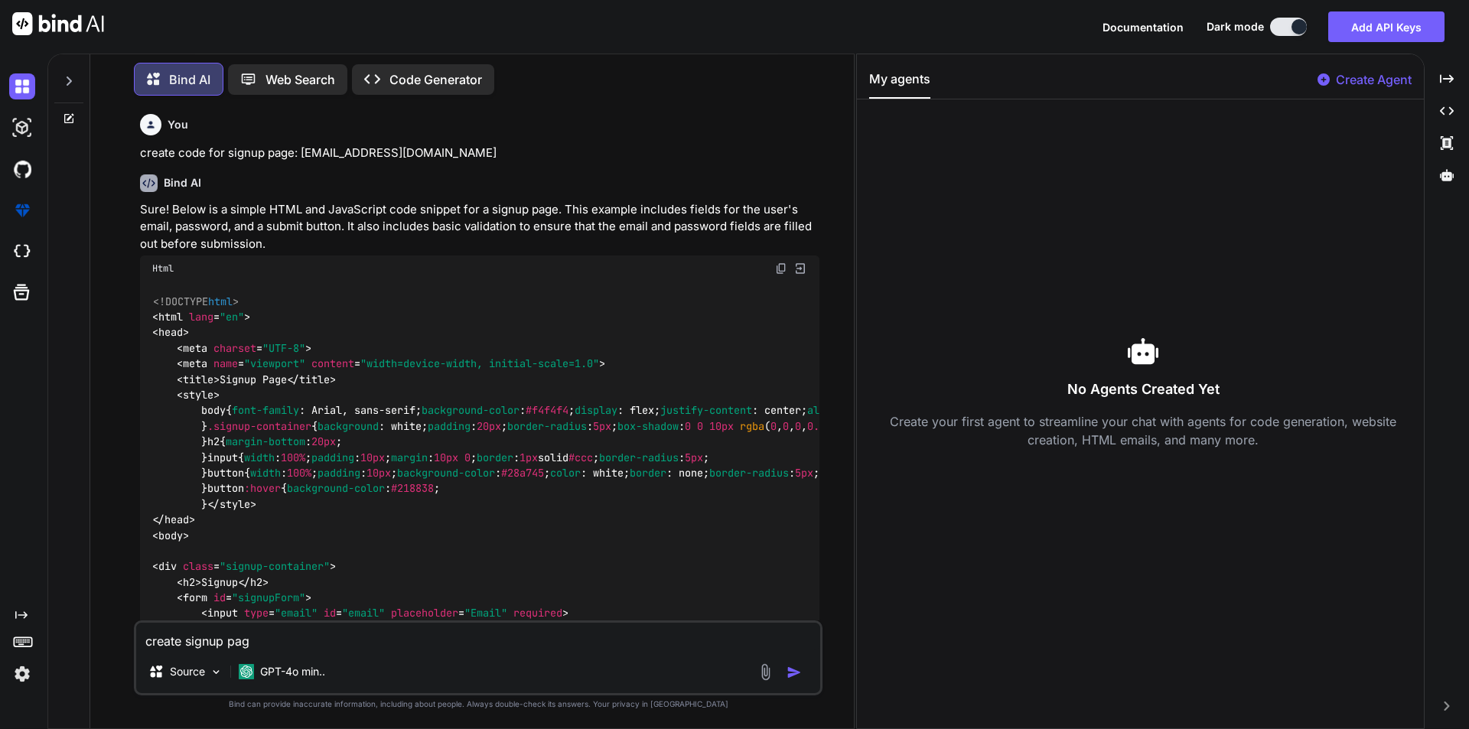
type textarea "x"
type textarea "create signup page"
type textarea "x"
type textarea "create signup page"
type textarea "x"
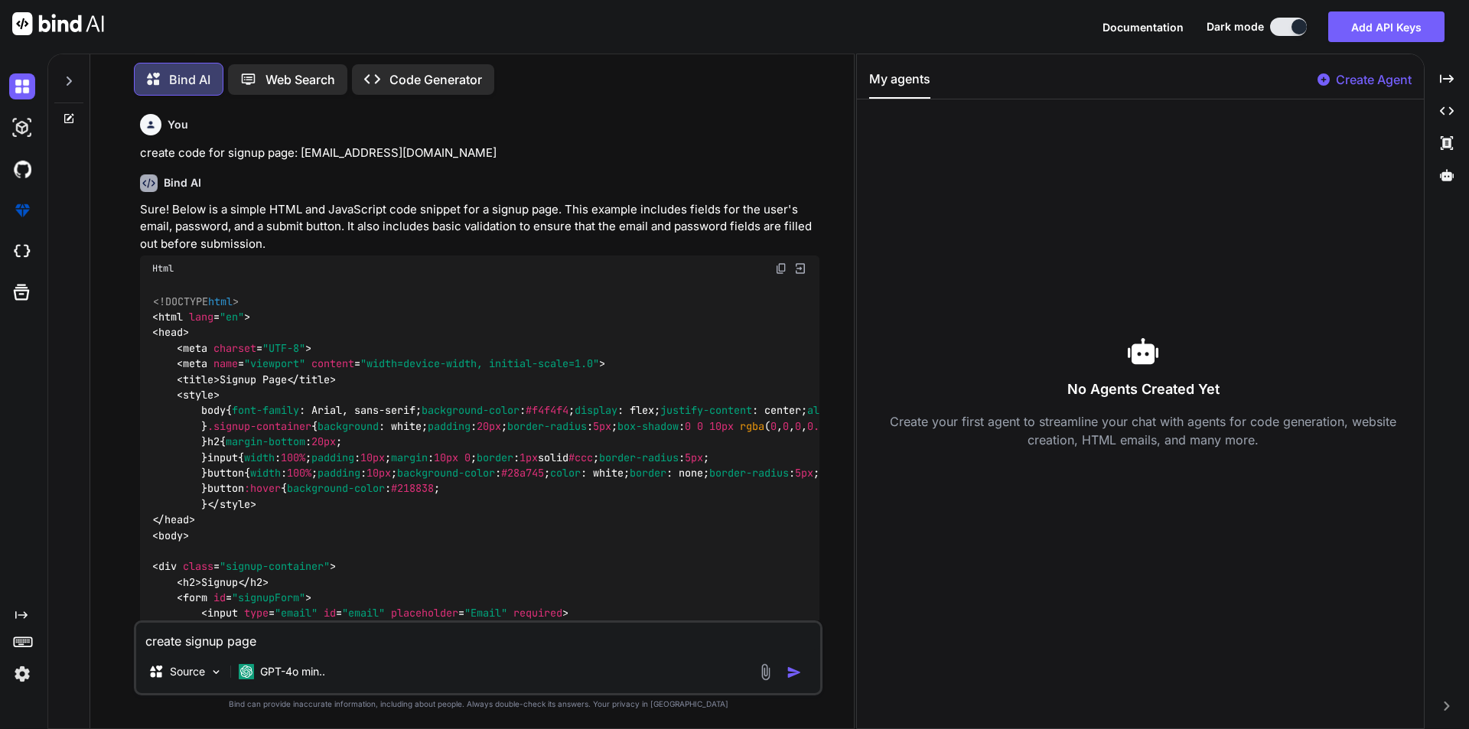
type textarea "create signup page f"
type textarea "x"
type textarea "create signup page fr"
type textarea "x"
type textarea "create signup page f"
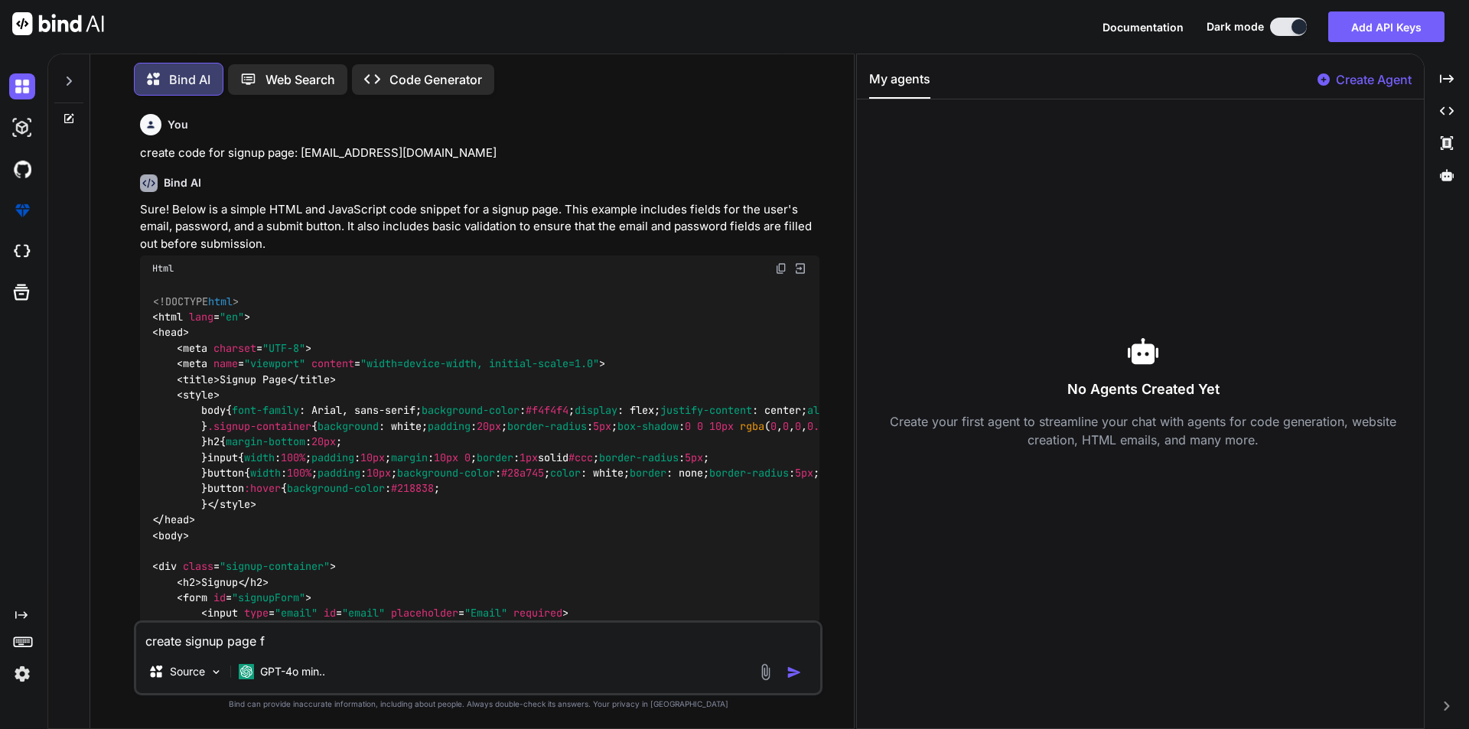
type textarea "x"
type textarea "create signup page"
type textarea "x"
type textarea "create signup page m"
type textarea "x"
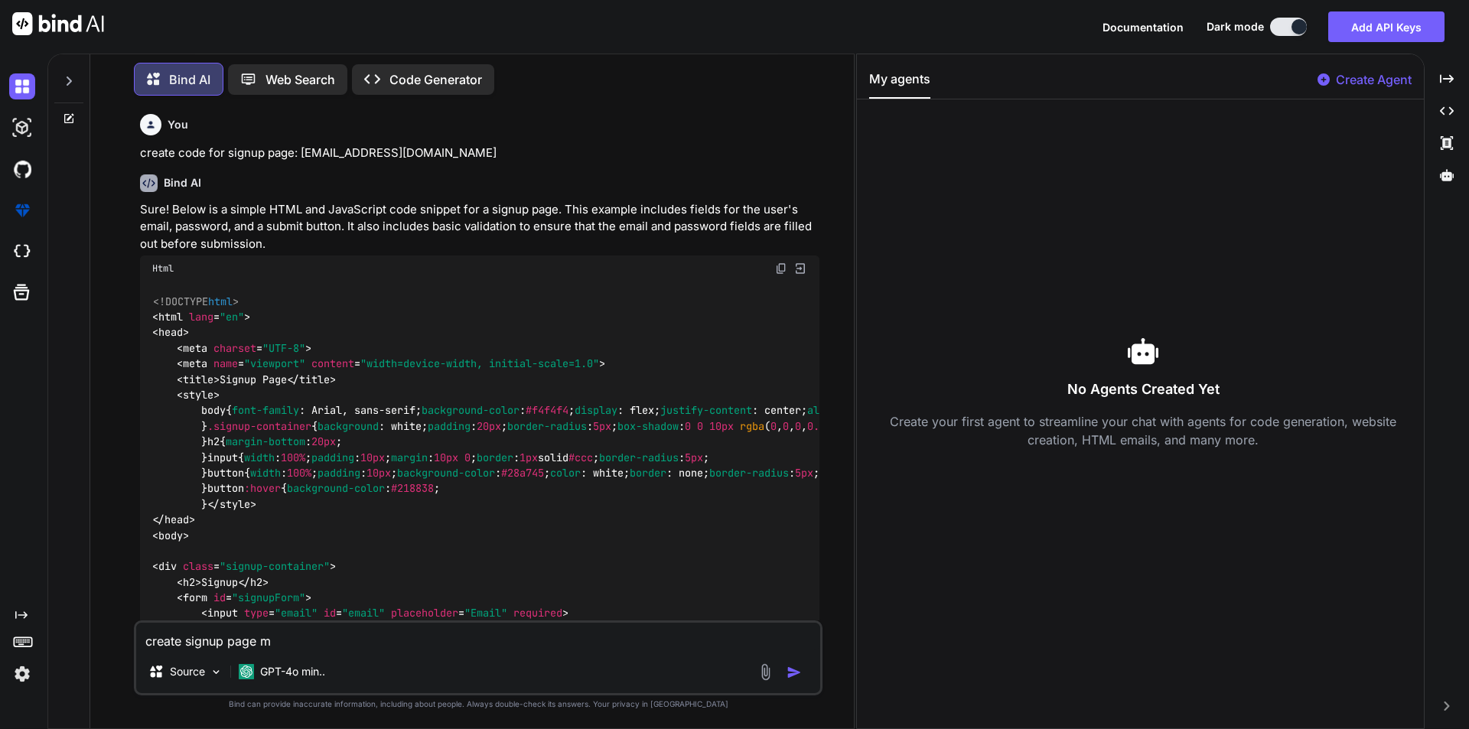
type textarea "create signup page my"
type textarea "x"
type textarea "create signup page my"
type textarea "x"
type textarea "create signup page my l"
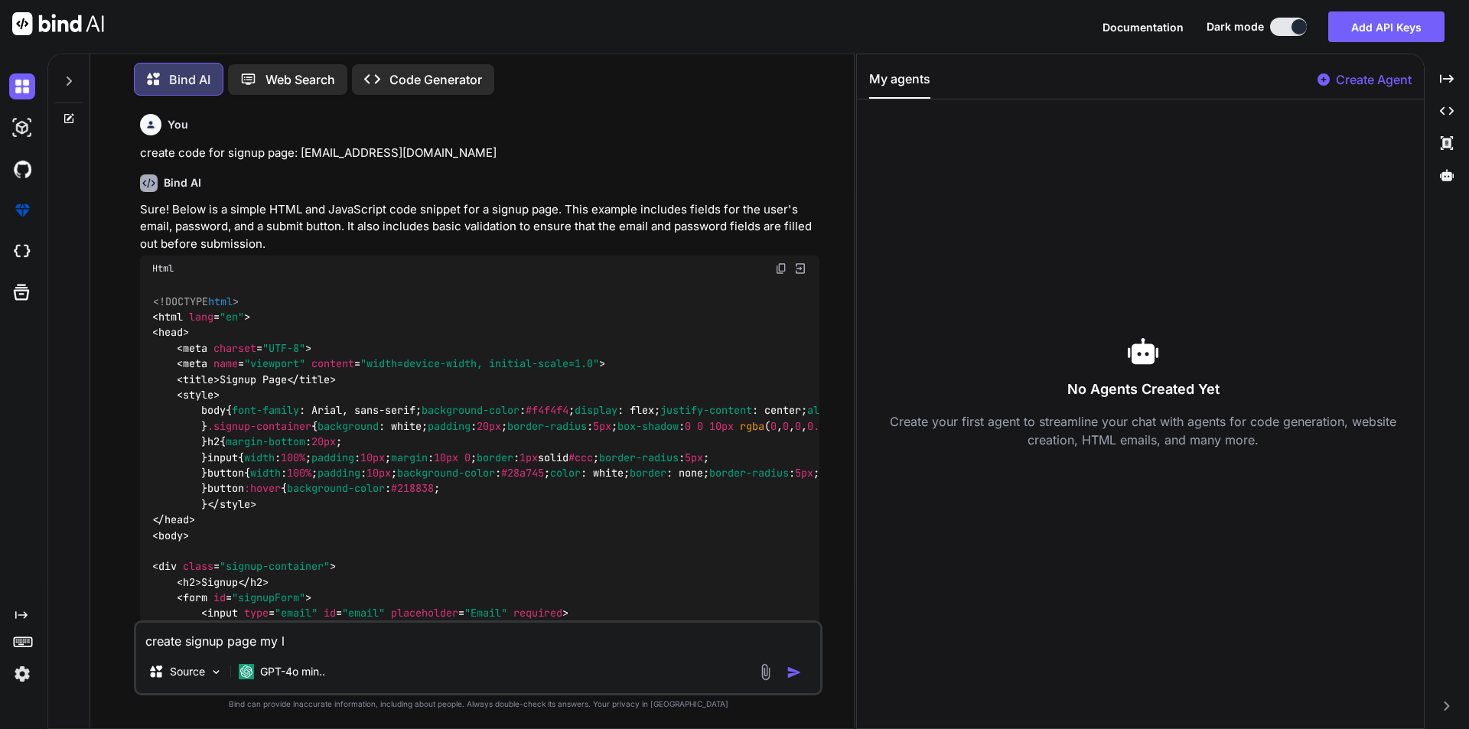
type textarea "x"
type textarea "create signup page my lo"
type textarea "x"
type textarea "create signup page my log"
type textarea "x"
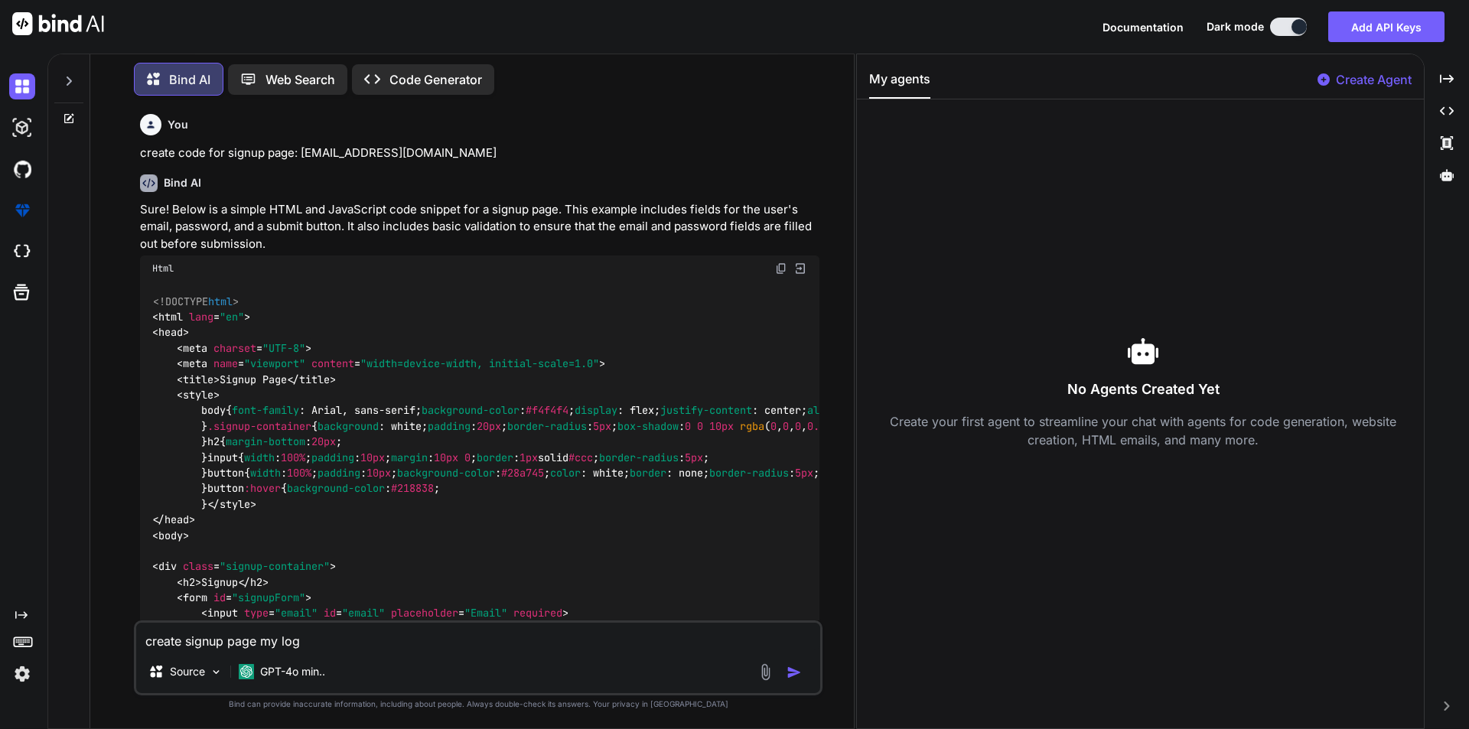
type textarea "create signup page my logi"
type textarea "x"
type textarea "create signup page my login"
type textarea "x"
type textarea "create signup page my login"
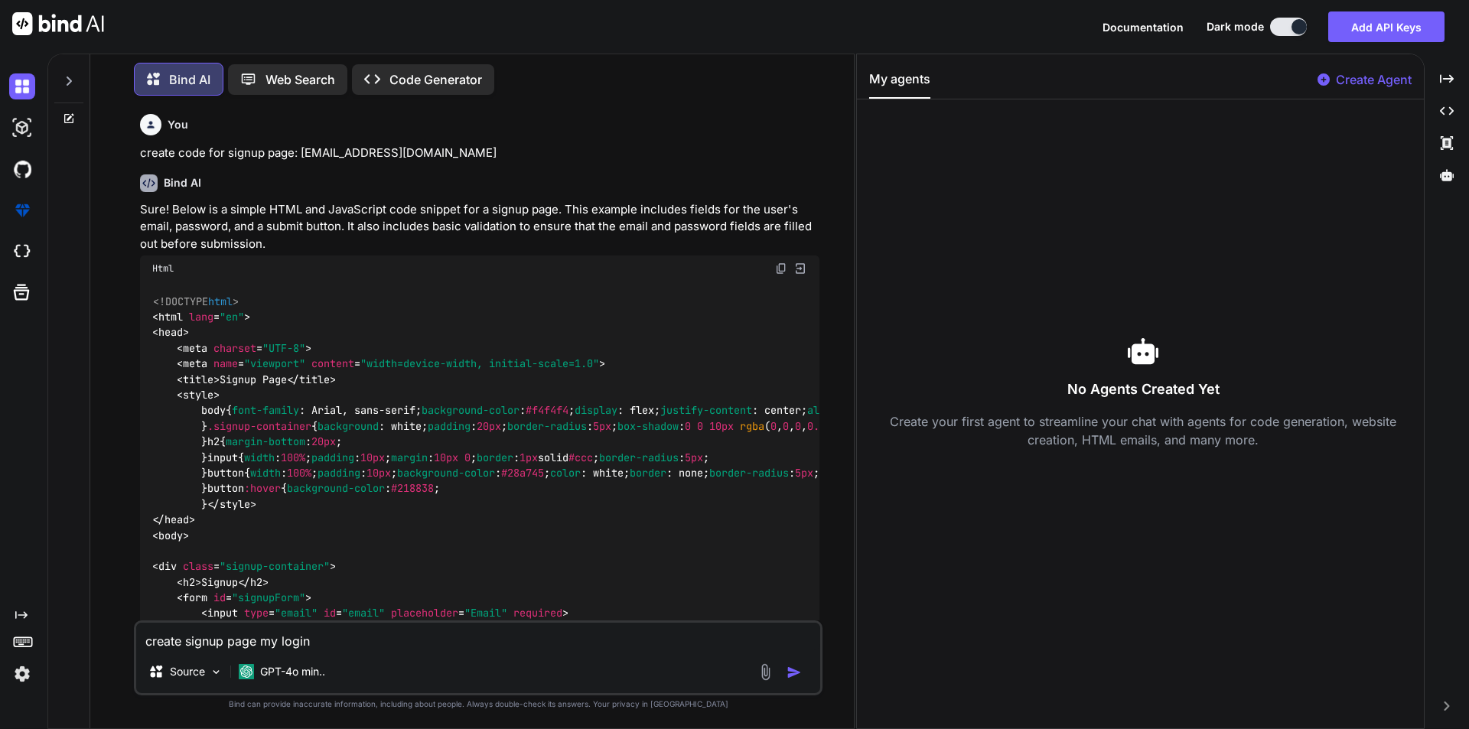
type textarea "x"
type textarea "create signup page my login p"
type textarea "x"
type textarea "create signup page my login pa"
type textarea "x"
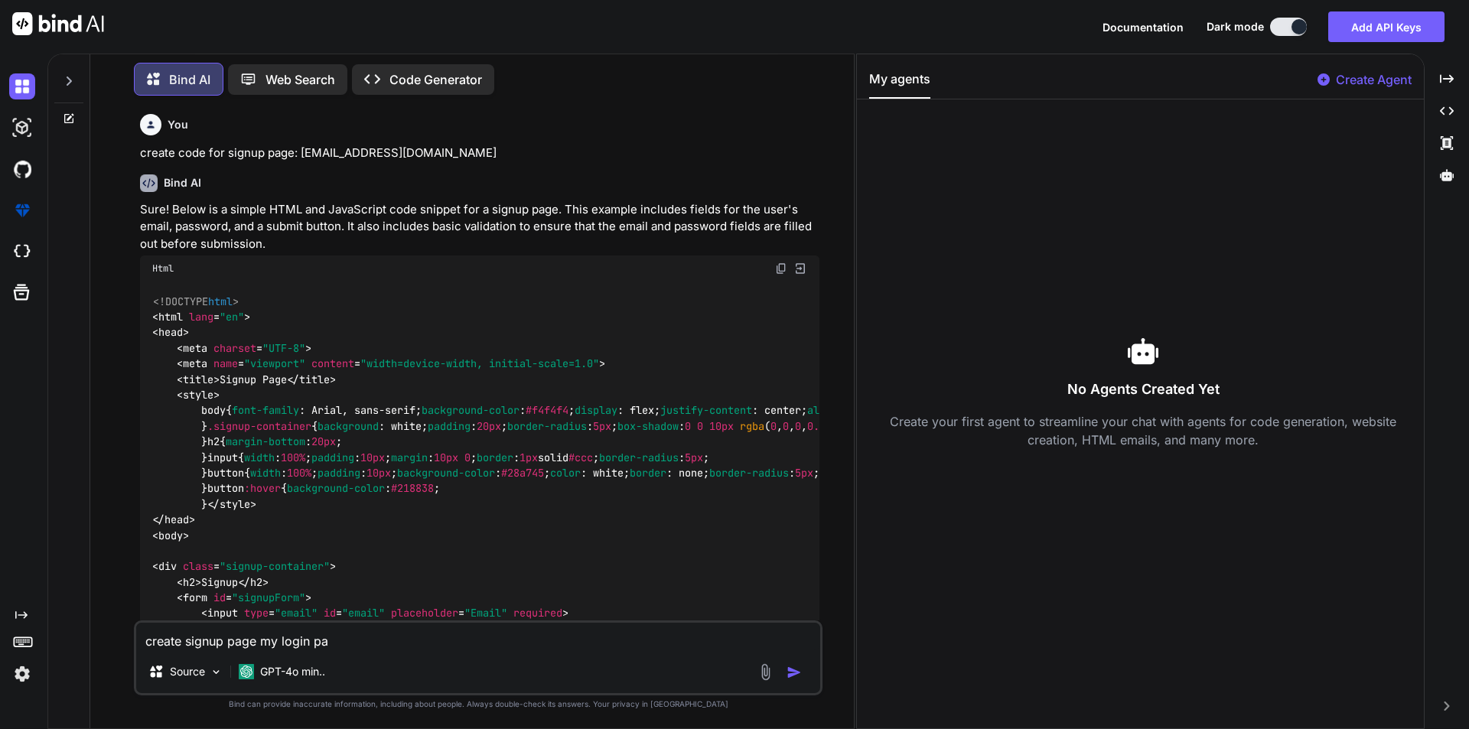
type textarea "create signup page my login pag"
type textarea "x"
type textarea "create signup page my login page"
type textarea "x"
type textarea "create signup page my login page"
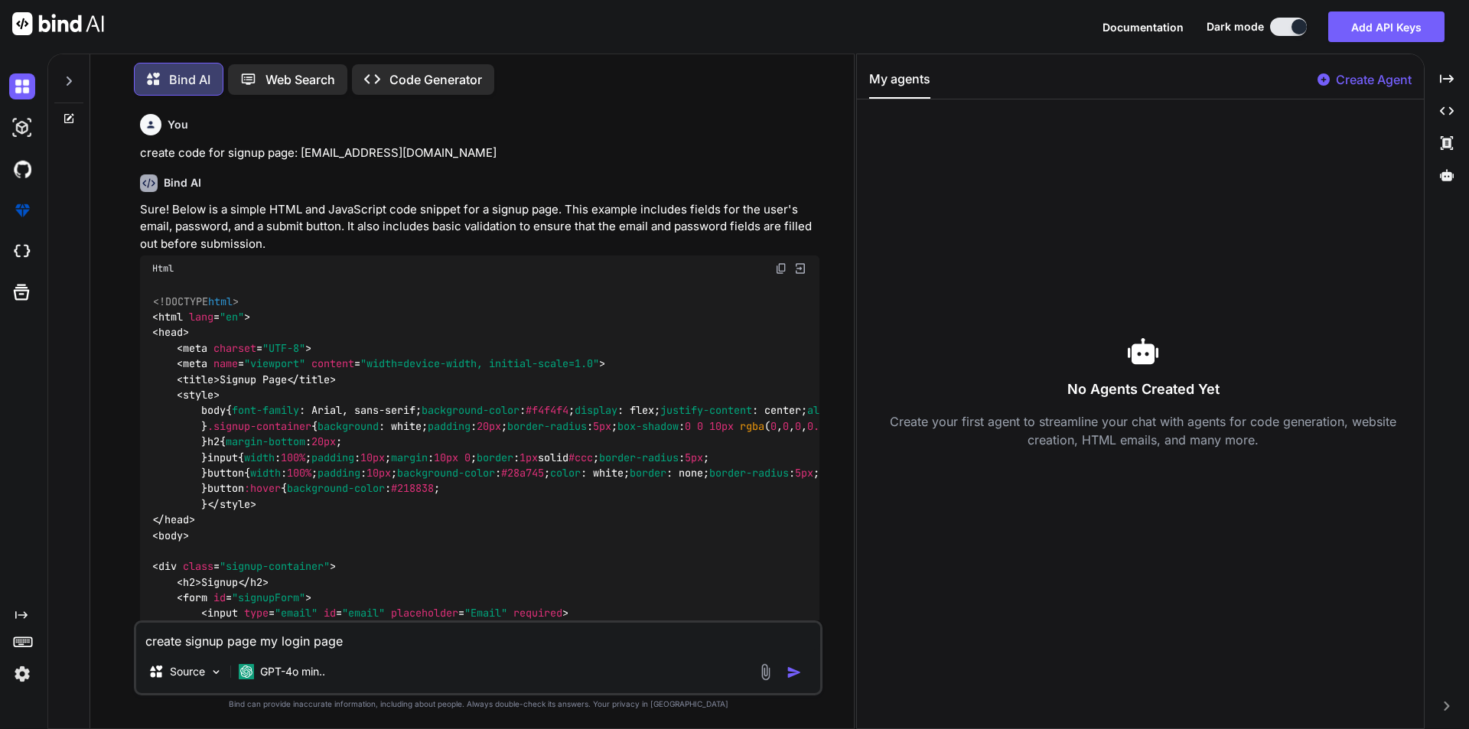
type textarea "x"
type textarea "create signup page my login page i"
type textarea "x"
type textarea "create signup page my login page is"
type textarea "x"
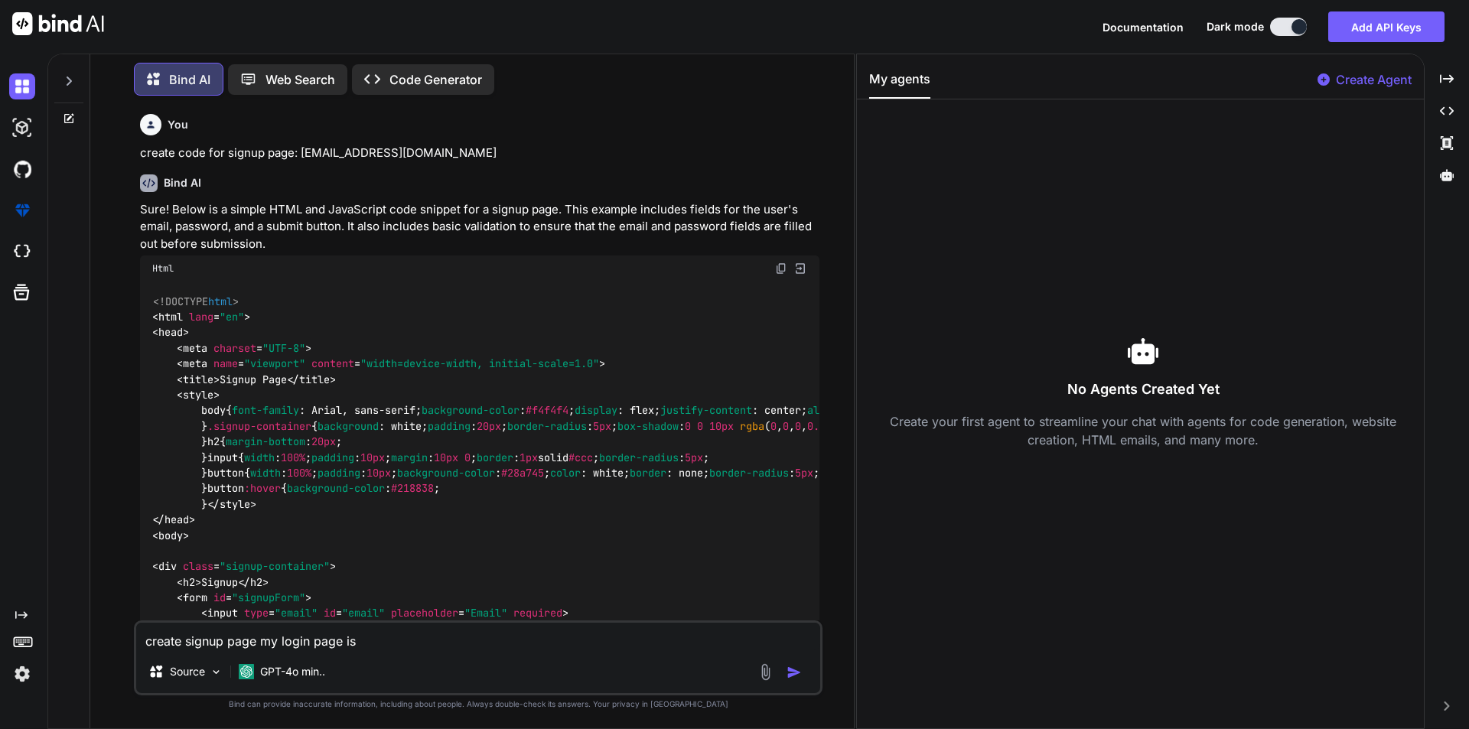
type textarea "create signup page my login page is"
type textarea "x"
type textarea "create signup page my login page is :"
type textarea "x"
paste textarea "import React, { useState, useEffect } from 'react'; import { useDispatch, useSe…"
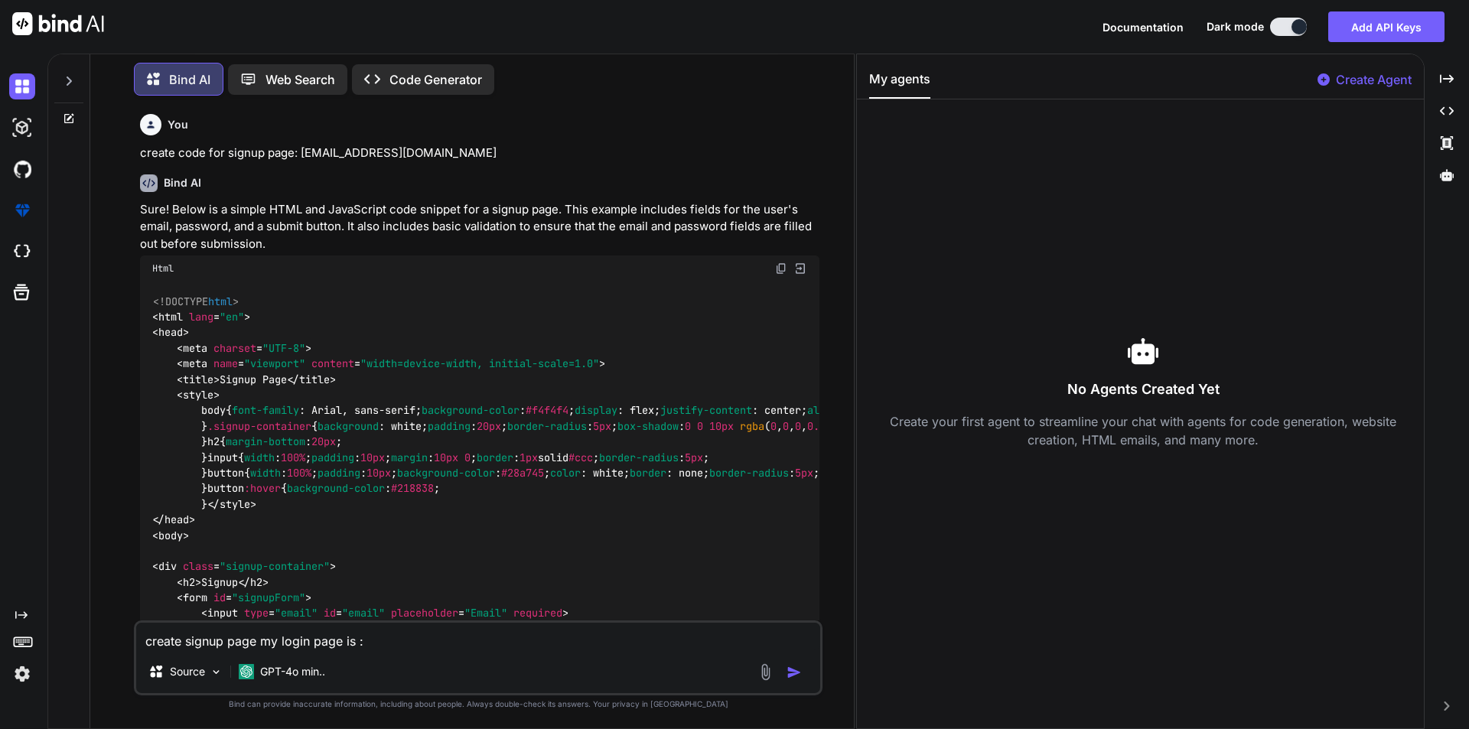
type textarea "create signup page my login page is : import React, { useState, useEffect } fro…"
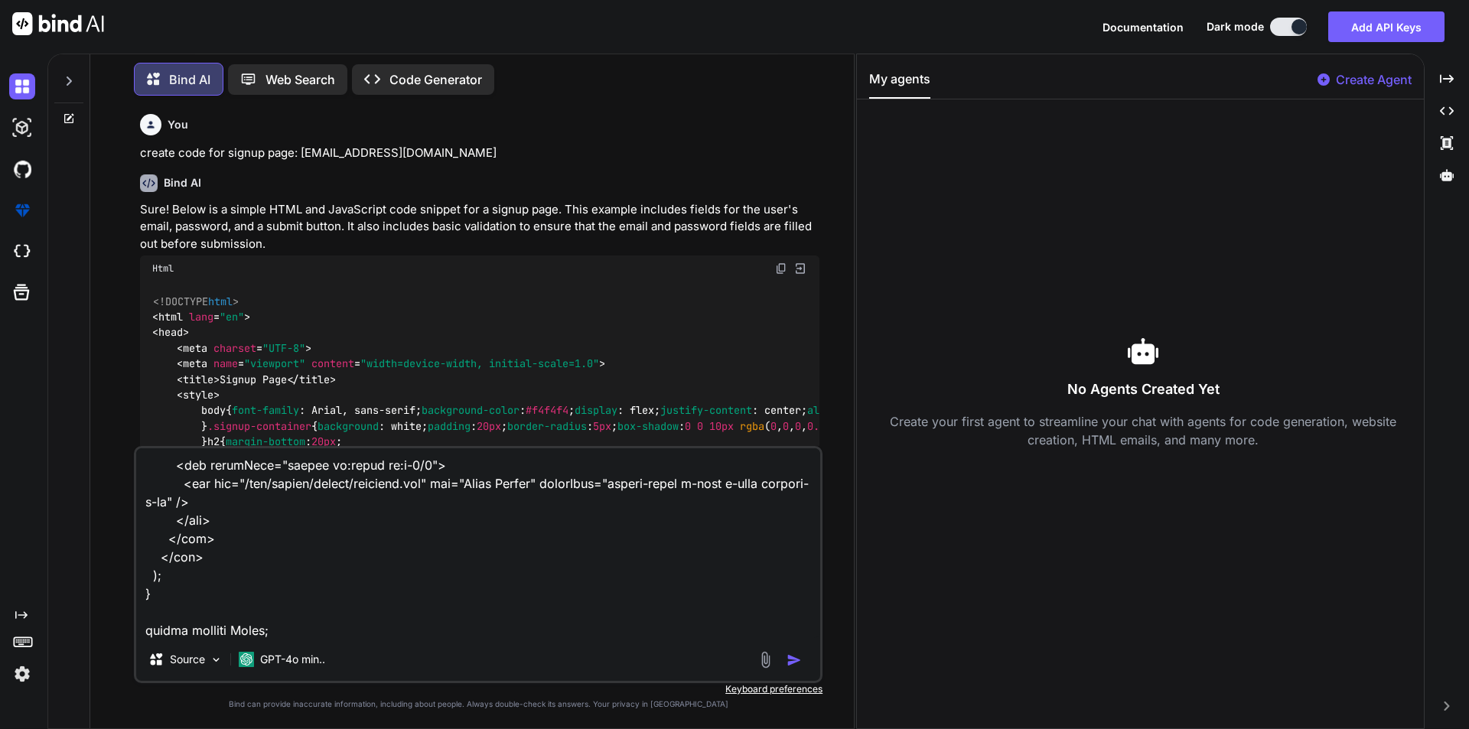
type textarea "x"
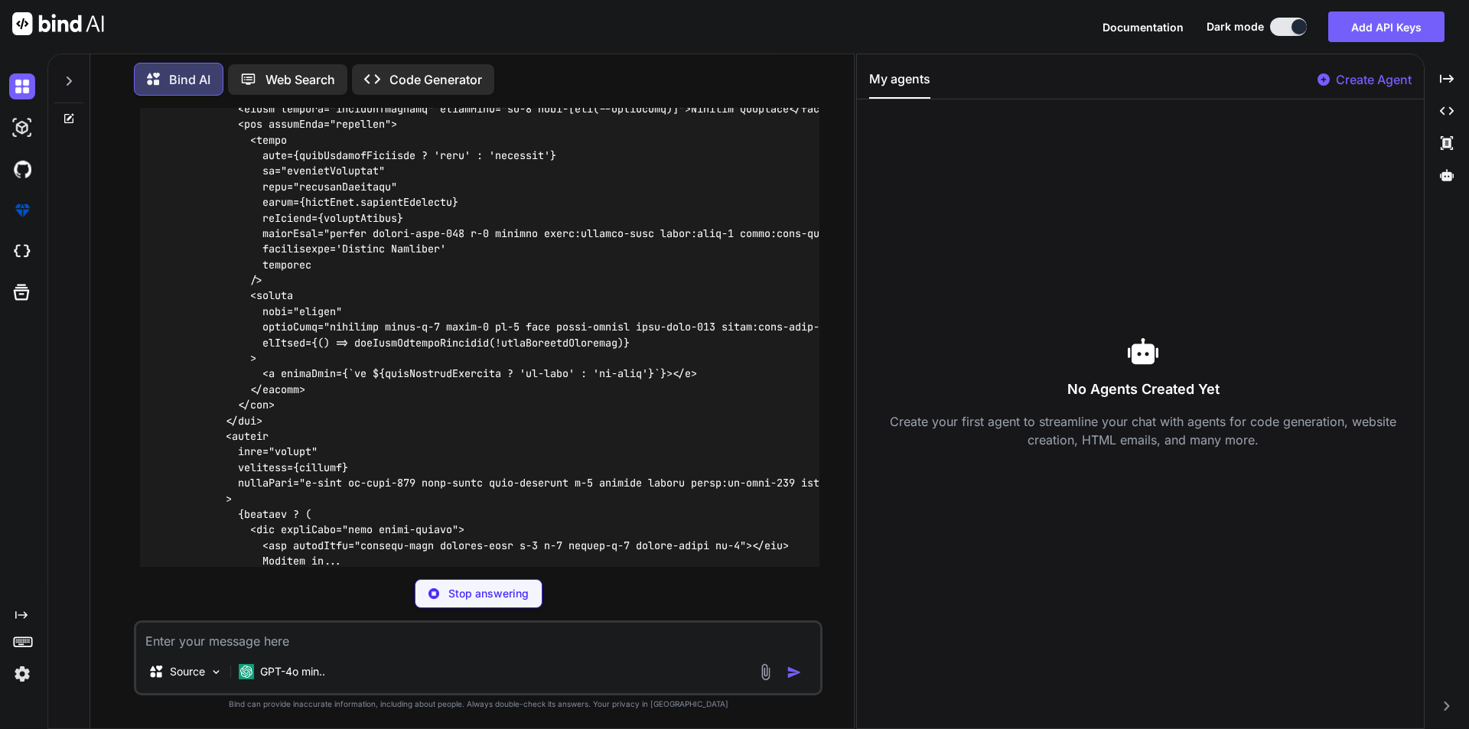
scroll to position [2402, 0]
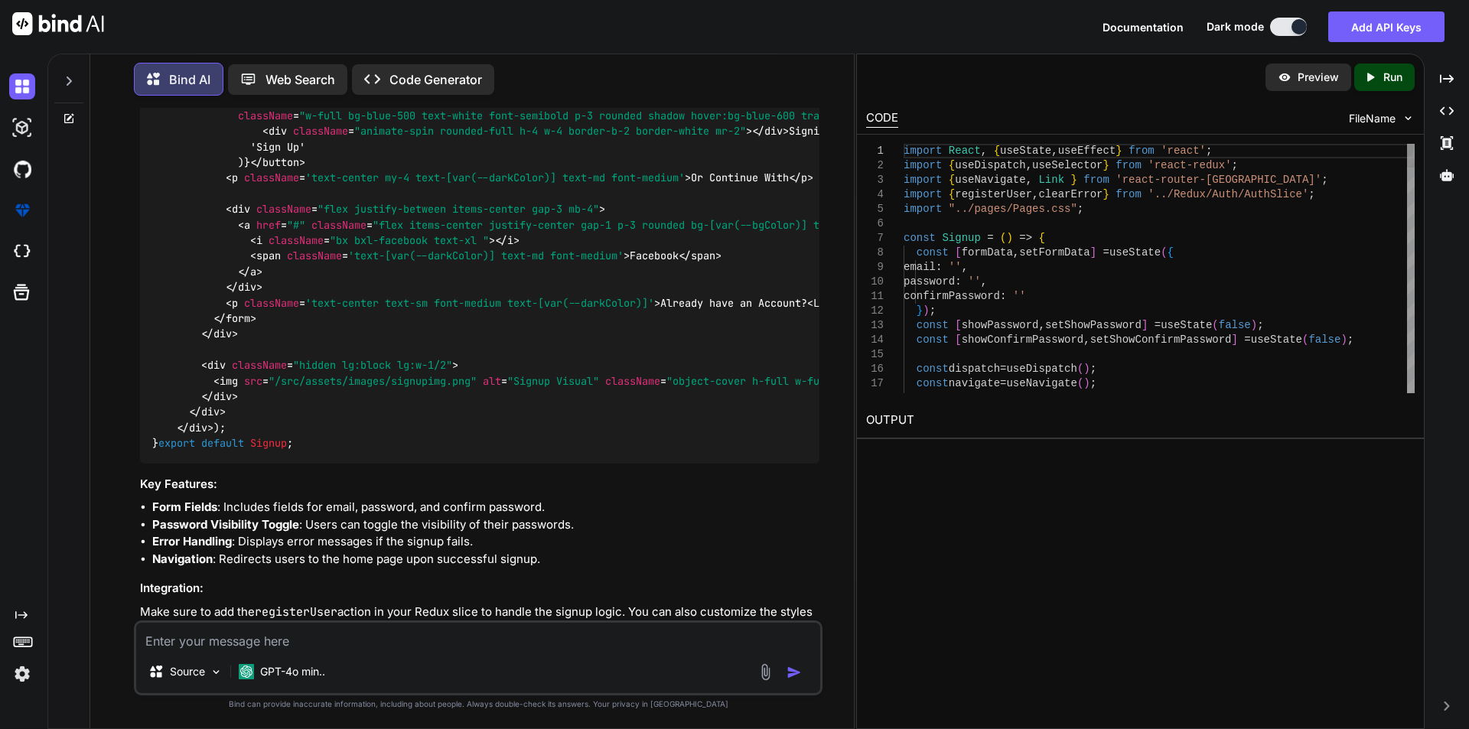
type textarea "x"
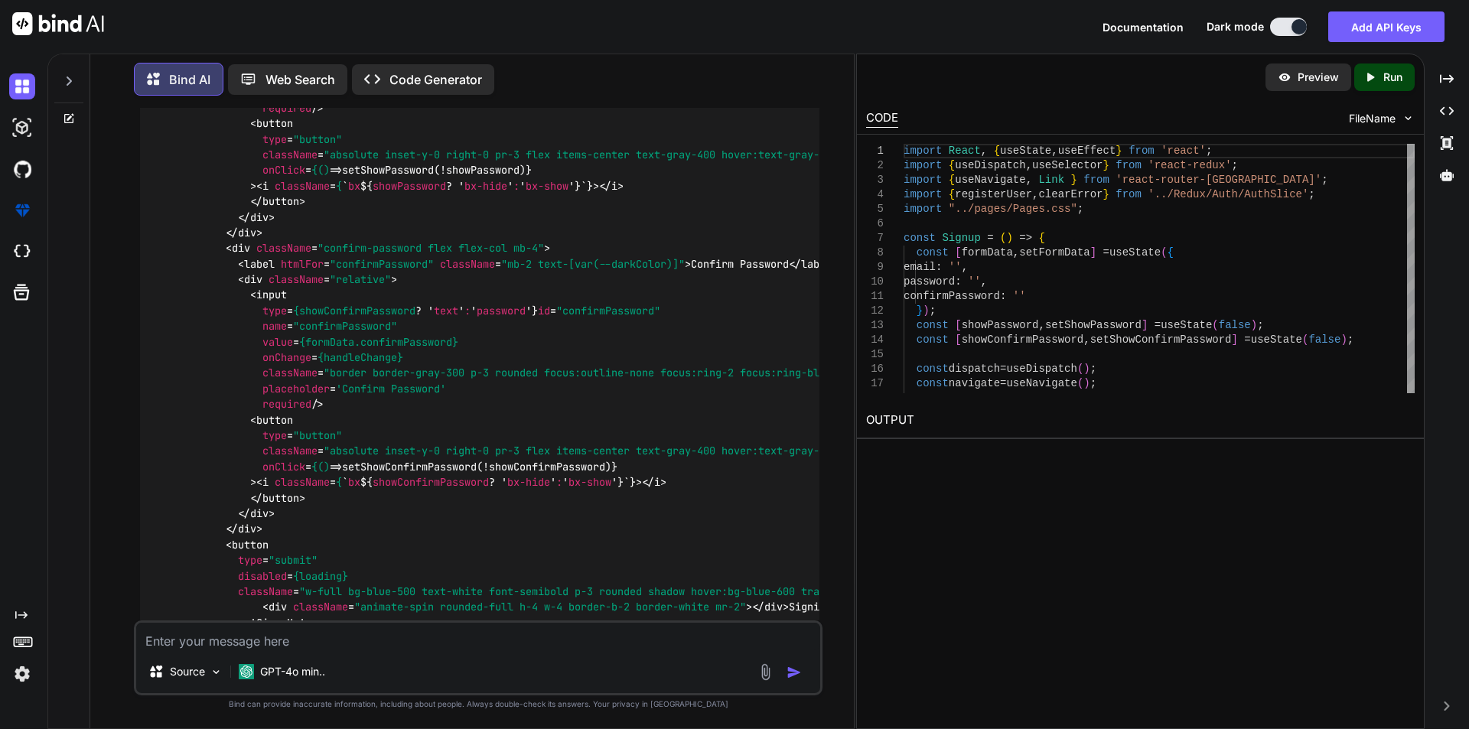
scroll to position [1467, 0]
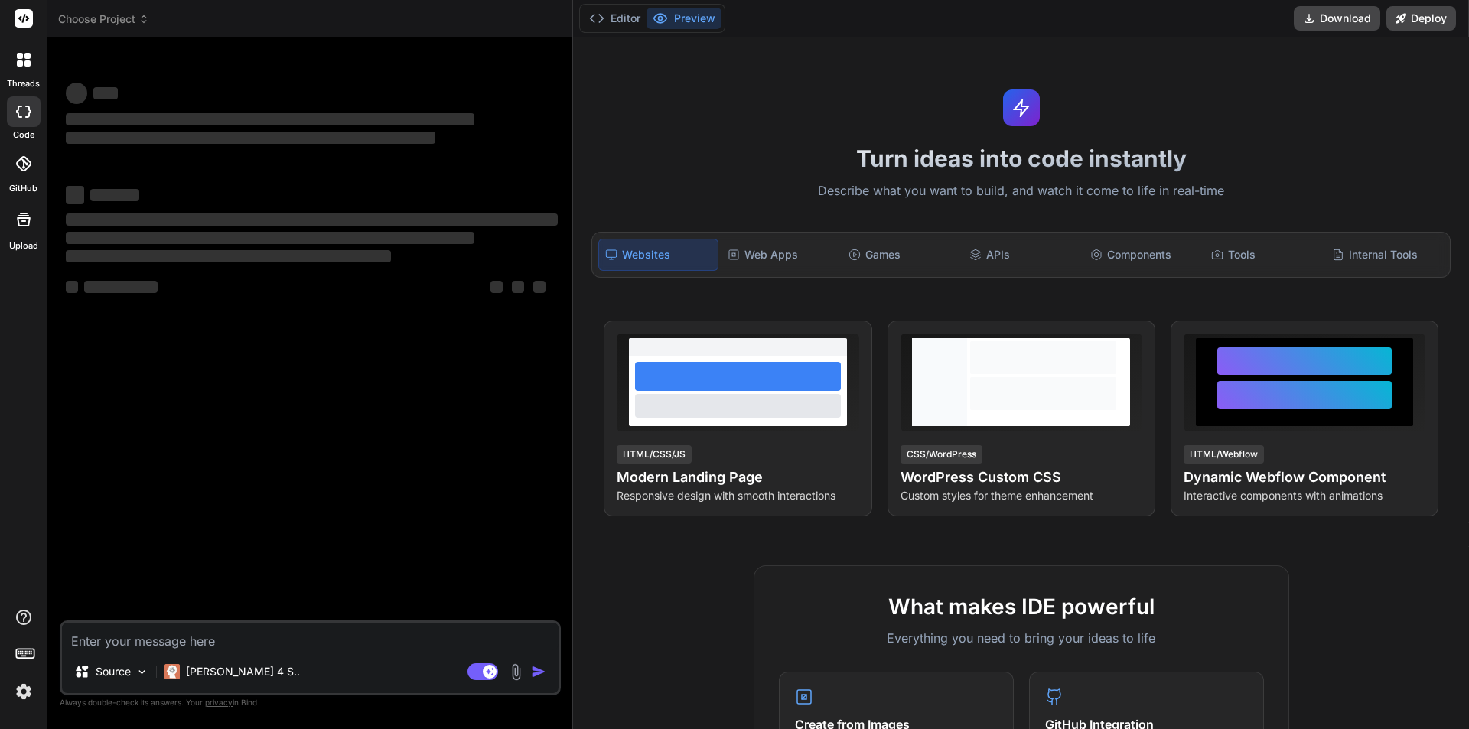
type textarea "x"
